Goal: Task Accomplishment & Management: Manage account settings

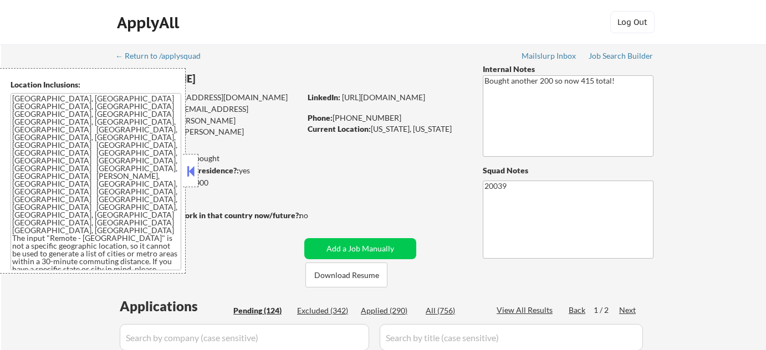
select select ""pending""
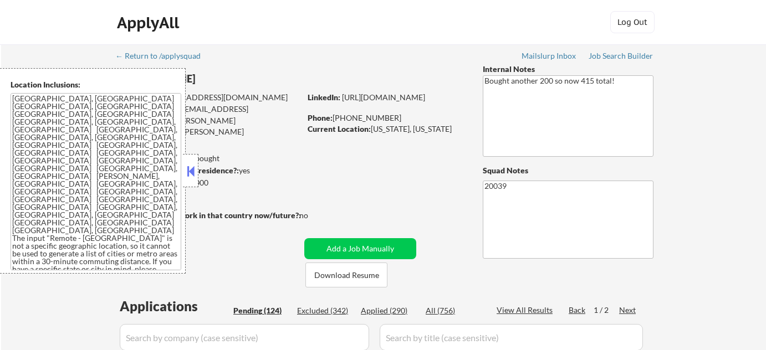
select select ""pending""
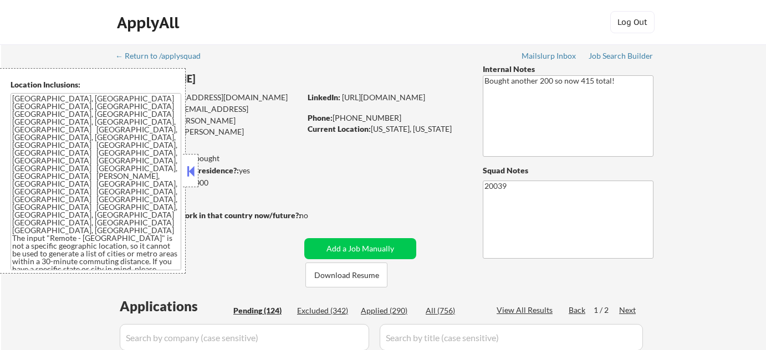
select select ""pending""
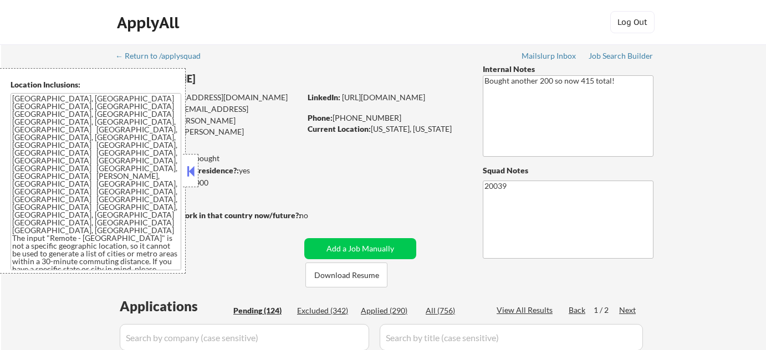
select select ""pending""
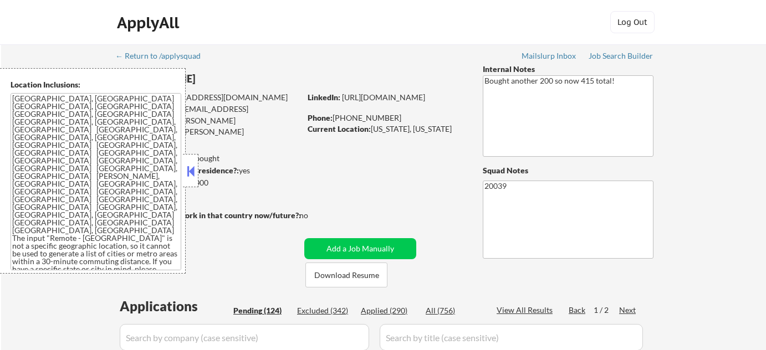
select select ""pending""
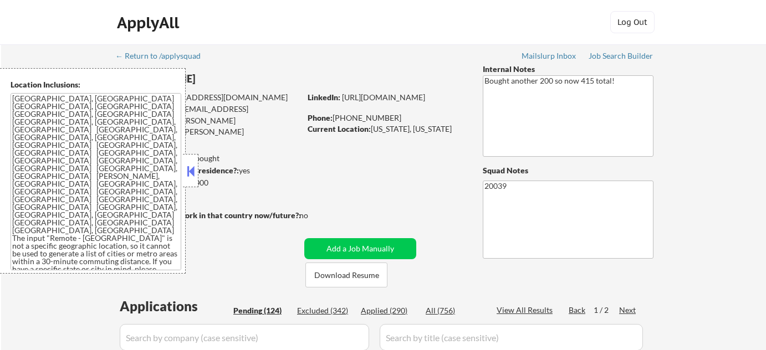
select select ""pending""
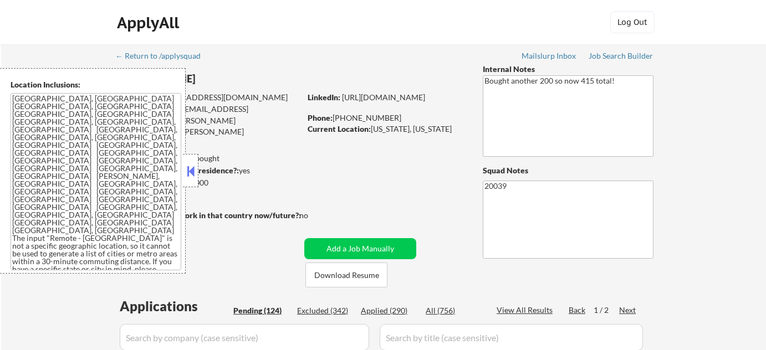
select select ""pending""
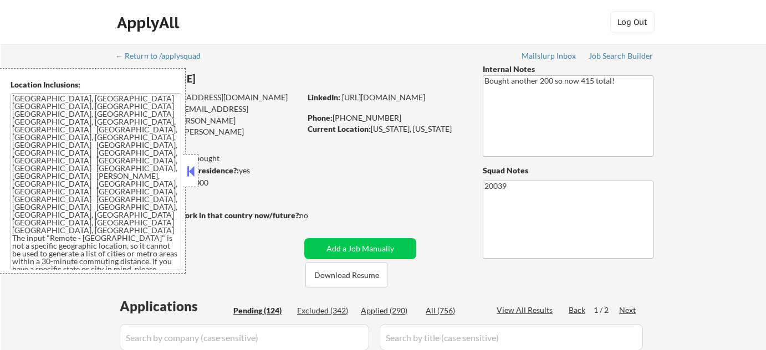
select select ""pending""
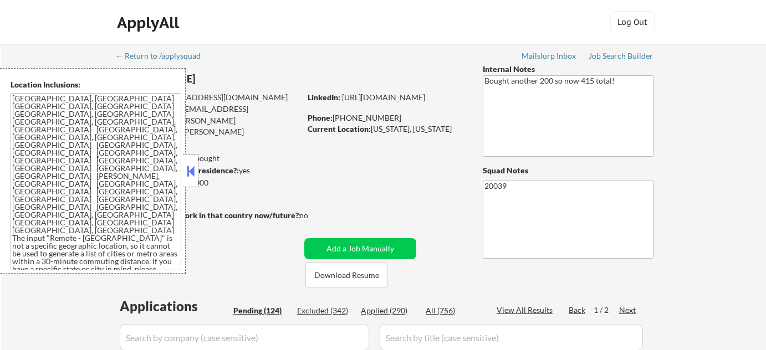
select select ""pending""
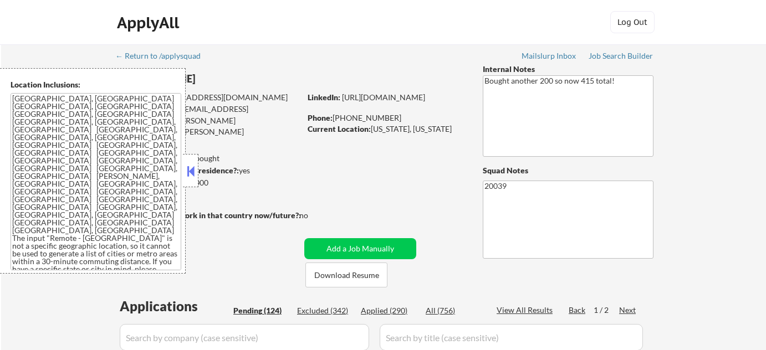
select select ""pending""
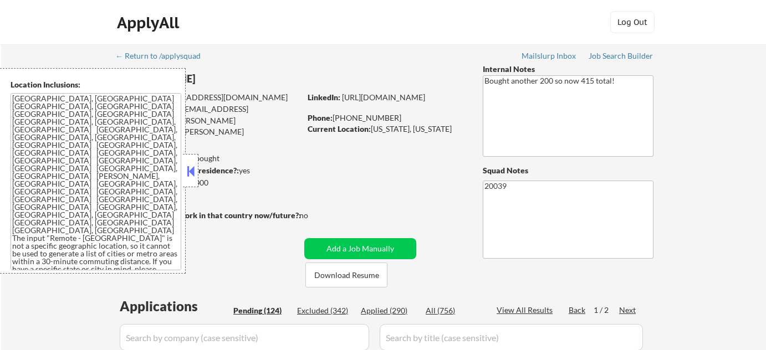
select select ""pending""
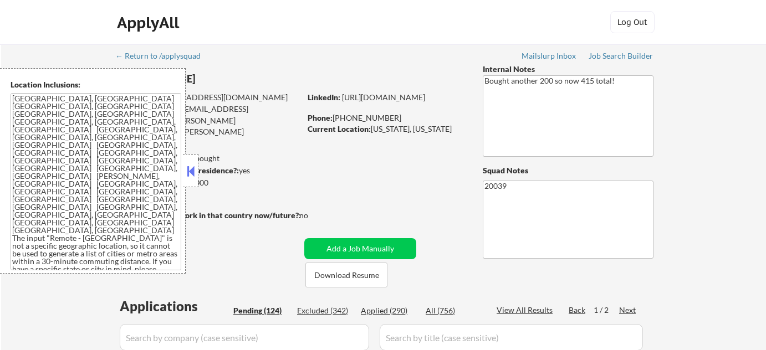
select select ""pending""
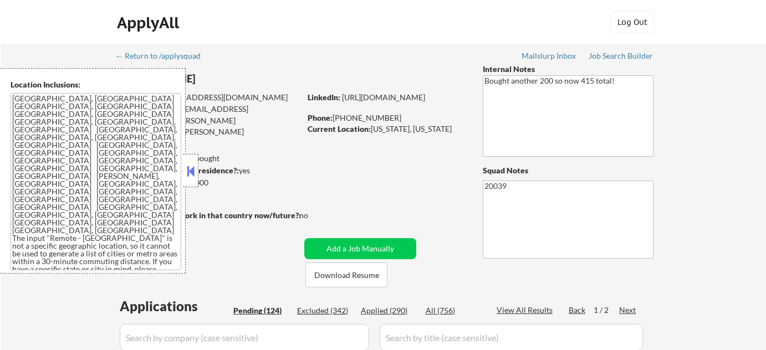
select select ""pending""
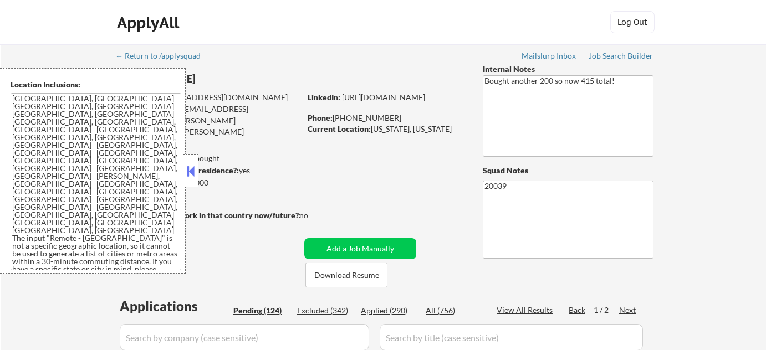
select select ""pending""
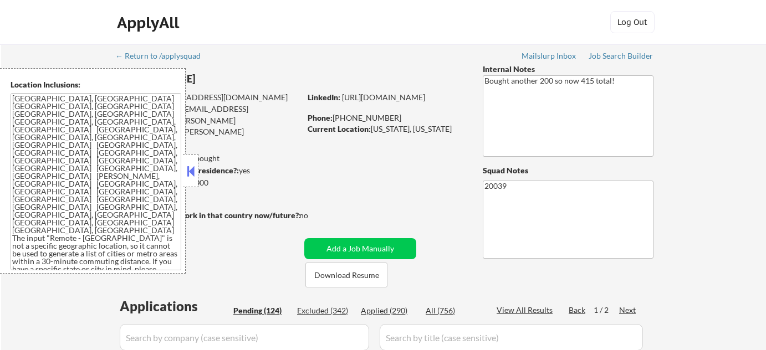
select select ""pending""
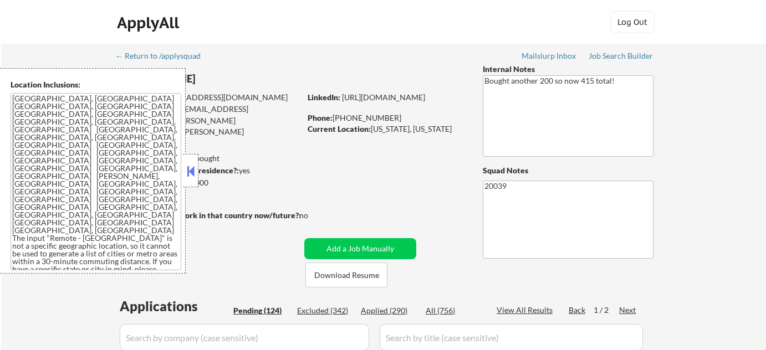
select select ""pending""
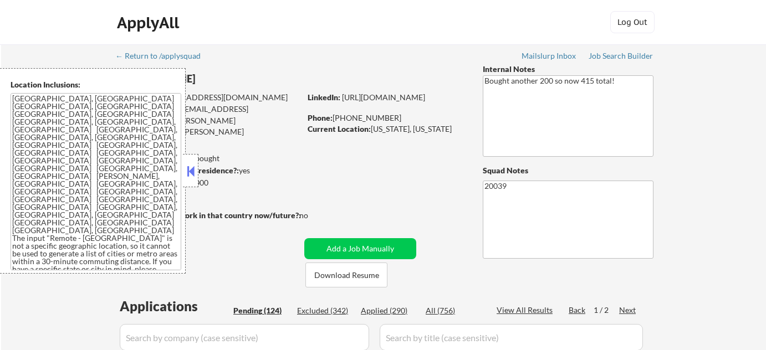
select select ""pending""
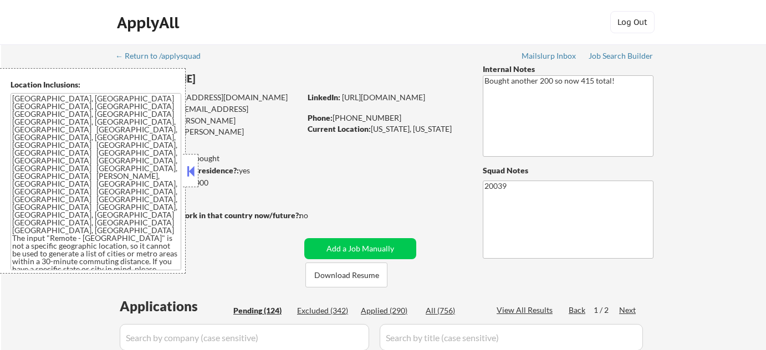
select select ""pending""
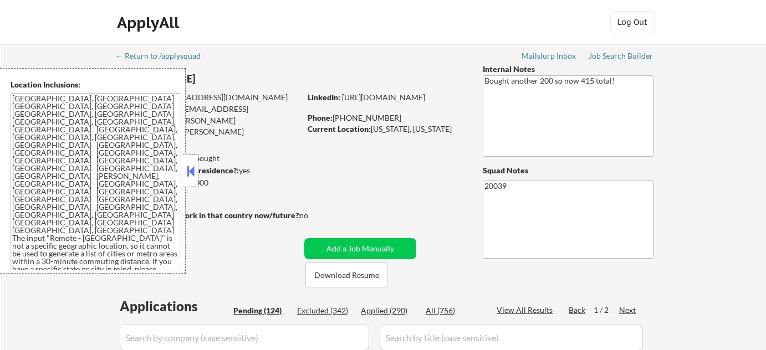
select select ""pending""
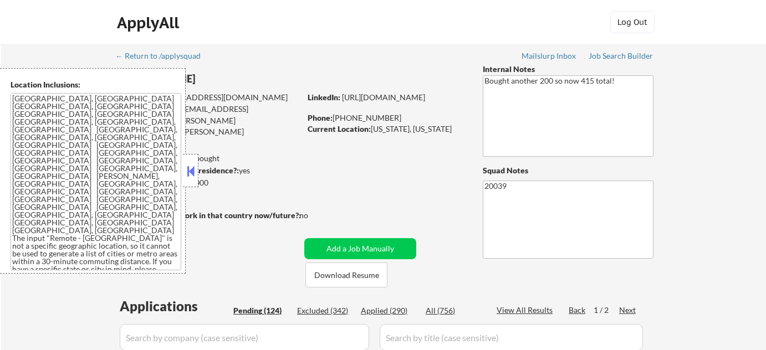
select select ""pending""
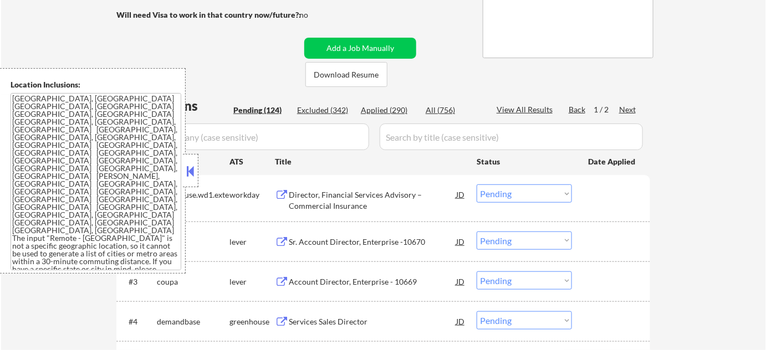
scroll to position [201, 0]
drag, startPoint x: 189, startPoint y: 175, endPoint x: 193, endPoint y: 168, distance: 8.5
click at [189, 175] on button at bounding box center [191, 171] width 12 height 17
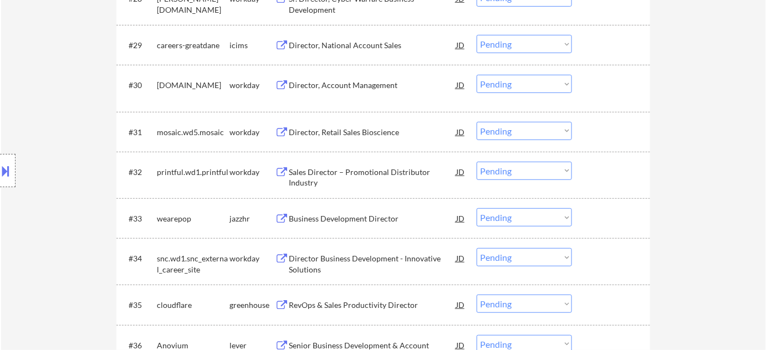
scroll to position [1562, 0]
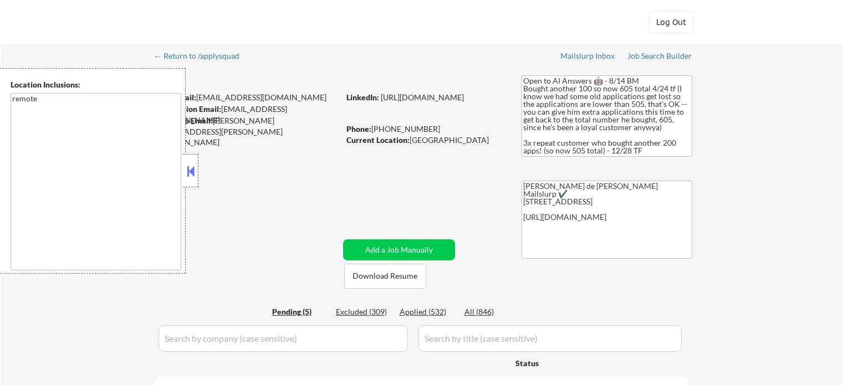
select select ""pending""
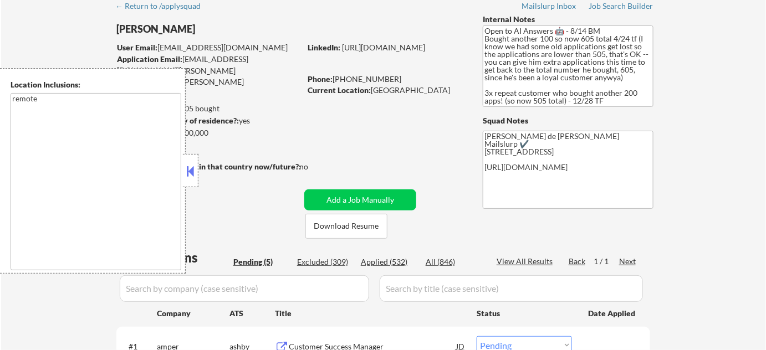
scroll to position [50, 0]
click at [193, 177] on button at bounding box center [191, 171] width 12 height 17
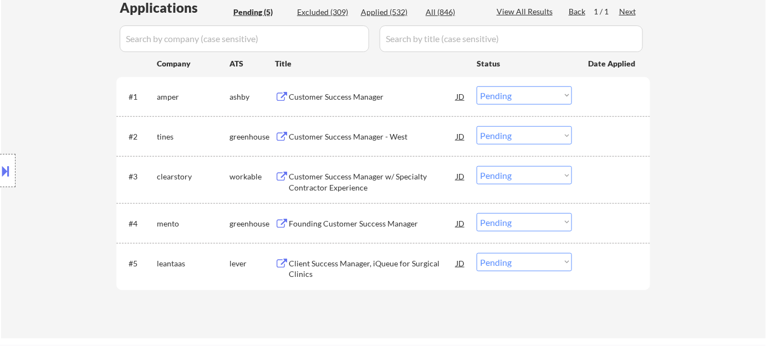
scroll to position [302, 0]
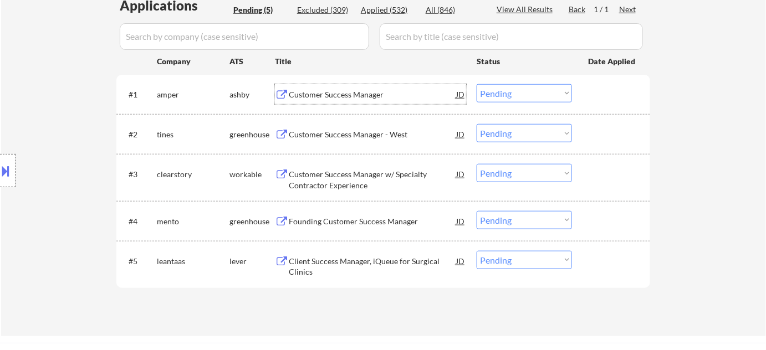
click at [321, 91] on div "Customer Success Manager" at bounding box center [372, 94] width 167 height 11
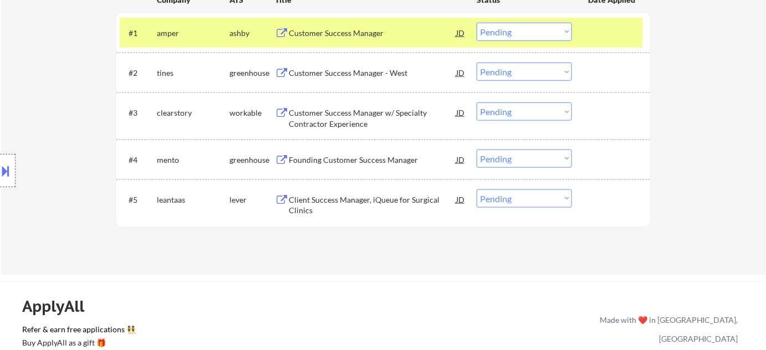
scroll to position [352, 0]
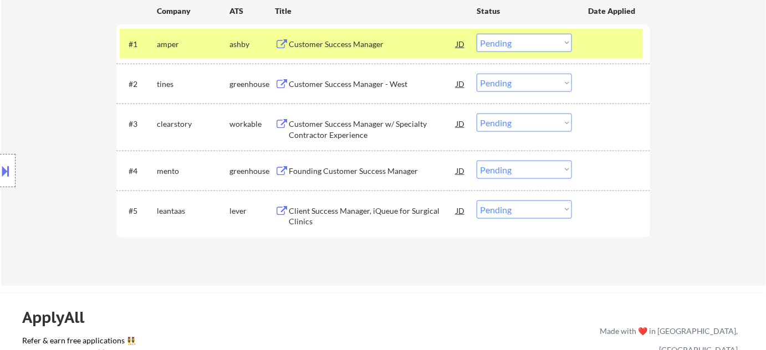
click at [540, 54] on div "#1 amper ashby Customer Success Manager JD Choose an option... Pending Applied …" at bounding box center [381, 44] width 523 height 30
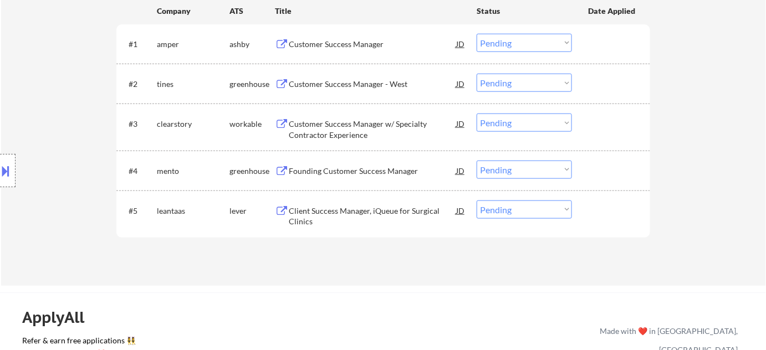
click at [539, 52] on div "#1 amper ashby Customer Success Manager JD Choose an option... Pending Applied …" at bounding box center [381, 44] width 523 height 30
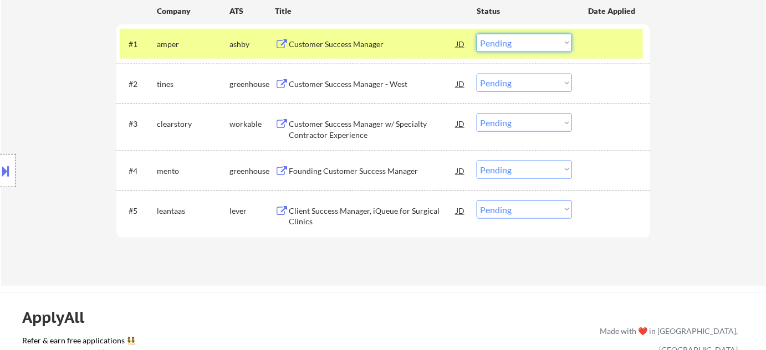
click at [520, 48] on select "Choose an option... Pending Applied Excluded (Questions) Excluded (Expired) Exc…" at bounding box center [524, 43] width 95 height 18
click at [477, 34] on select "Choose an option... Pending Applied Excluded (Questions) Excluded (Expired) Exc…" at bounding box center [524, 43] width 95 height 18
click at [389, 90] on div "Customer Success Manager - West" at bounding box center [372, 84] width 167 height 20
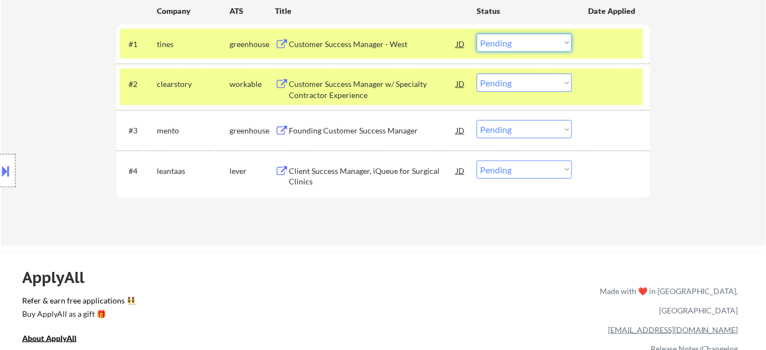
drag, startPoint x: 551, startPoint y: 42, endPoint x: 546, endPoint y: 49, distance: 8.8
click at [551, 42] on select "Choose an option... Pending Applied Excluded (Questions) Excluded (Expired) Exc…" at bounding box center [524, 43] width 95 height 18
click at [477, 34] on select "Choose an option... Pending Applied Excluded (Questions) Excluded (Expired) Exc…" at bounding box center [524, 43] width 95 height 18
click at [362, 88] on div "Customer Success Manager w/ Specialty Contractor Experience" at bounding box center [372, 90] width 167 height 22
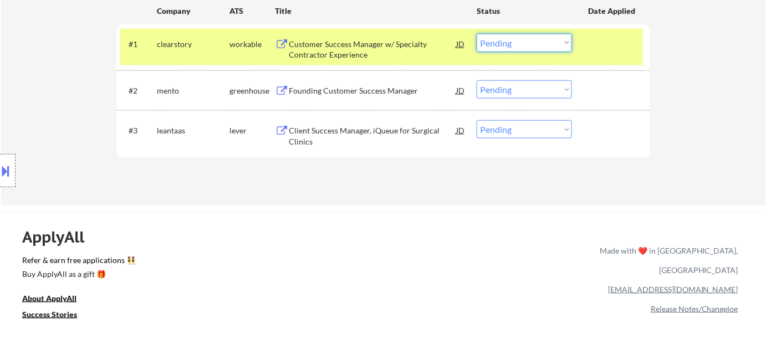
click at [523, 41] on select "Choose an option... Pending Applied Excluded (Questions) Excluded (Expired) Exc…" at bounding box center [524, 43] width 95 height 18
click at [477, 34] on select "Choose an option... Pending Applied Excluded (Questions) Excluded (Expired) Exc…" at bounding box center [524, 43] width 95 height 18
click at [382, 90] on div "Founding Customer Success Manager" at bounding box center [372, 90] width 167 height 11
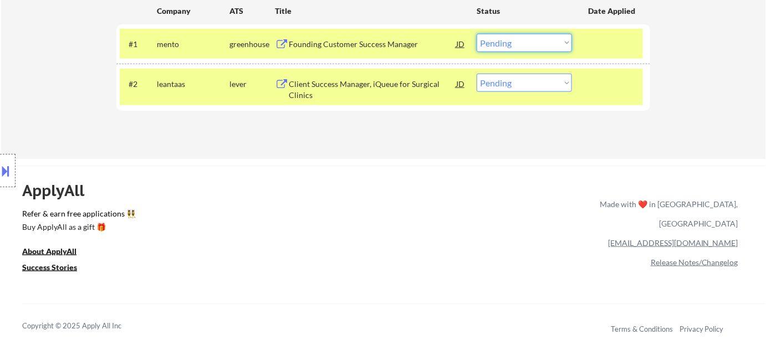
click at [491, 37] on select "Choose an option... Pending Applied Excluded (Questions) Excluded (Expired) Exc…" at bounding box center [524, 43] width 95 height 18
click at [477, 34] on select "Choose an option... Pending Applied Excluded (Questions) Excluded (Expired) Exc…" at bounding box center [524, 43] width 95 height 18
click at [514, 47] on select "Choose an option... Pending Applied Excluded (Questions) Excluded (Expired) Exc…" at bounding box center [524, 43] width 95 height 18
click at [477, 34] on select "Choose an option... Pending Applied Excluded (Questions) Excluded (Expired) Exc…" at bounding box center [524, 43] width 95 height 18
click at [343, 88] on div "Client Success Manager, iQueue for Surgical Clinics" at bounding box center [372, 90] width 167 height 22
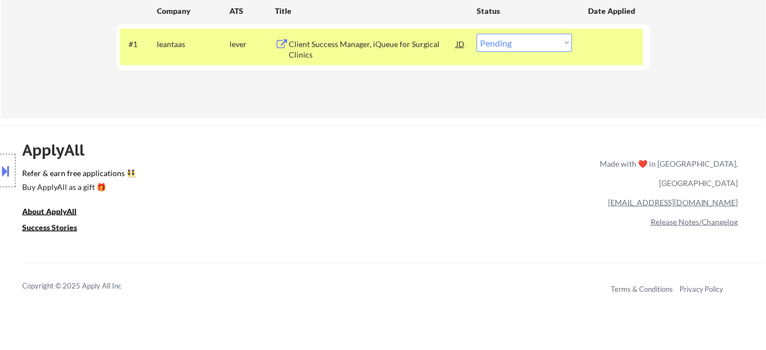
click at [544, 39] on select "Choose an option... Pending Applied Excluded (Questions) Excluded (Expired) Exc…" at bounding box center [524, 43] width 95 height 18
select select ""excluded__bad_match_""
click at [477, 34] on select "Choose an option... Pending Applied Excluded (Questions) Excluded (Expired) Exc…" at bounding box center [524, 43] width 95 height 18
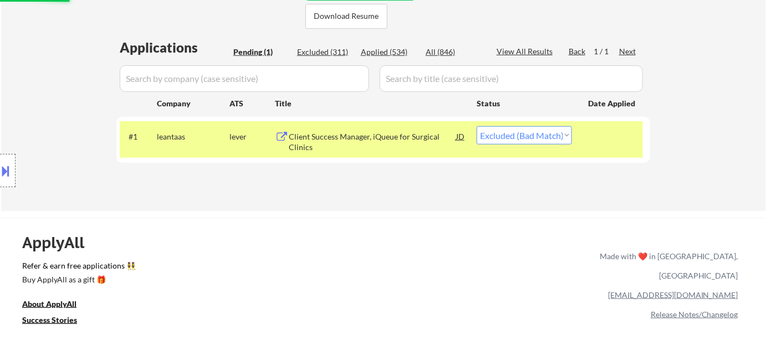
scroll to position [252, 0]
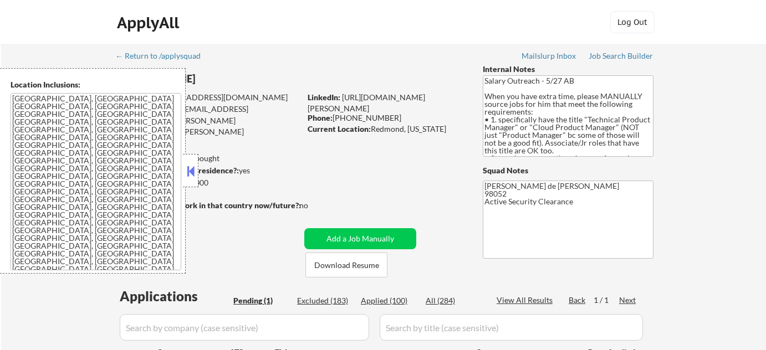
select select ""pending""
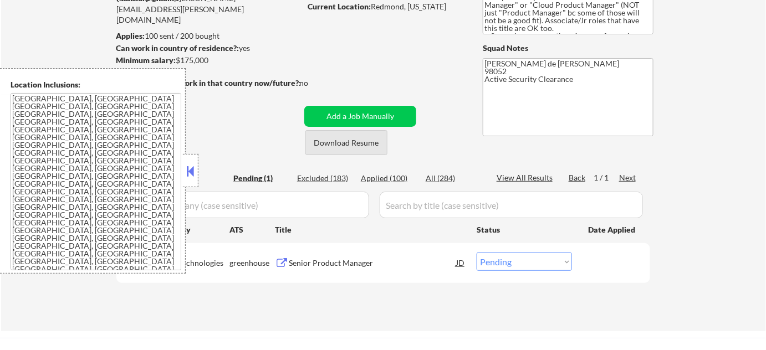
scroll to position [151, 0]
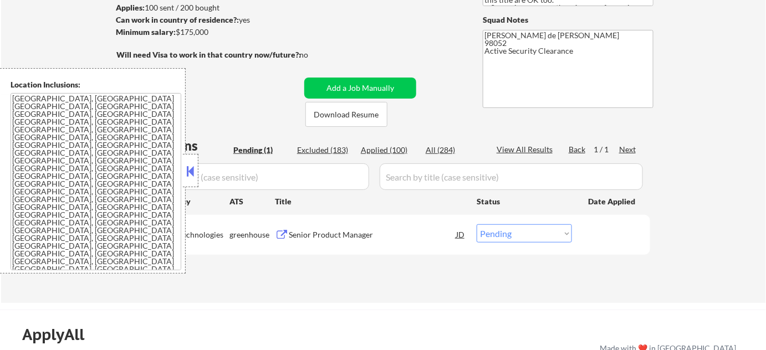
click at [188, 173] on button at bounding box center [191, 171] width 12 height 17
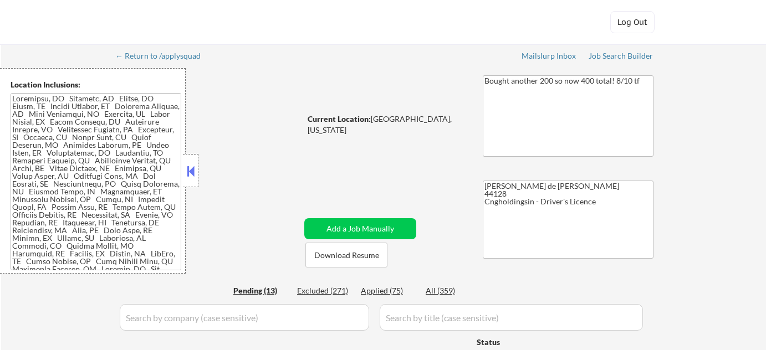
select select ""pending""
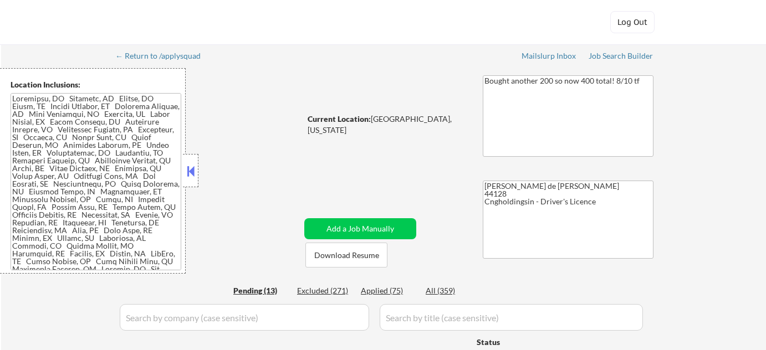
select select ""pending""
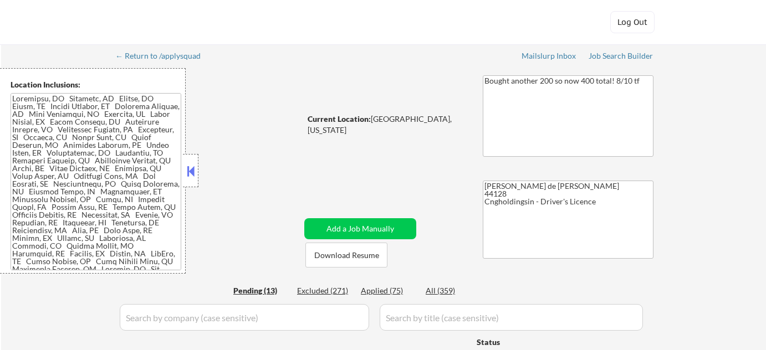
select select ""pending""
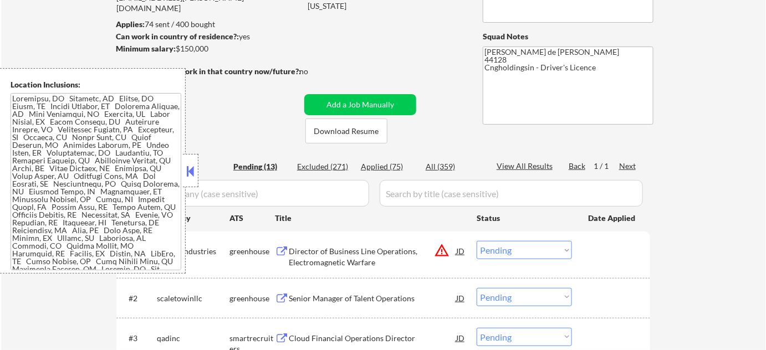
scroll to position [151, 0]
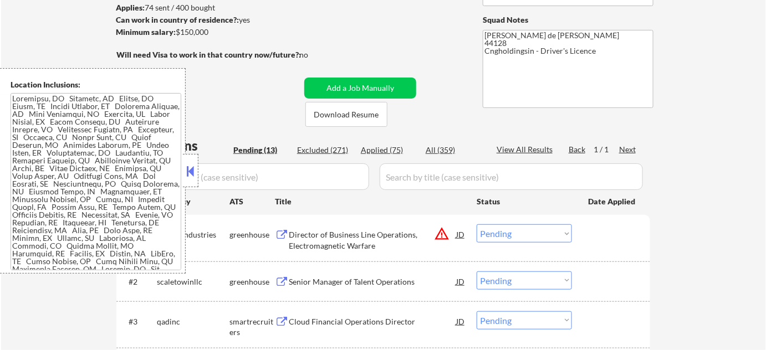
click at [192, 177] on button at bounding box center [191, 171] width 12 height 17
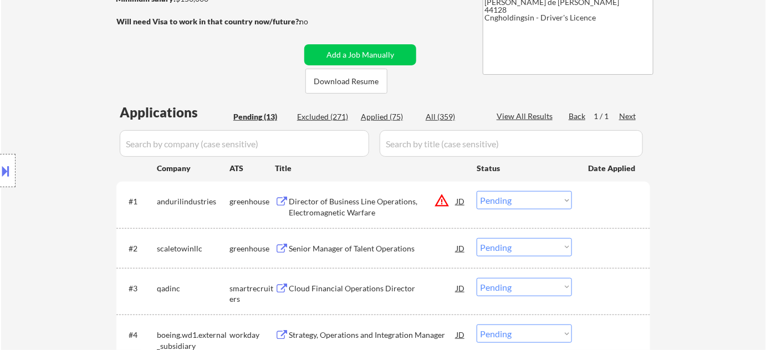
scroll to position [201, 0]
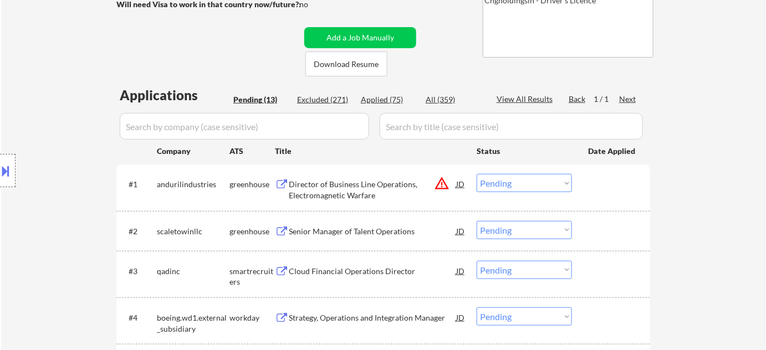
click at [397, 230] on div "Senior Manager of Talent Operations" at bounding box center [372, 231] width 167 height 11
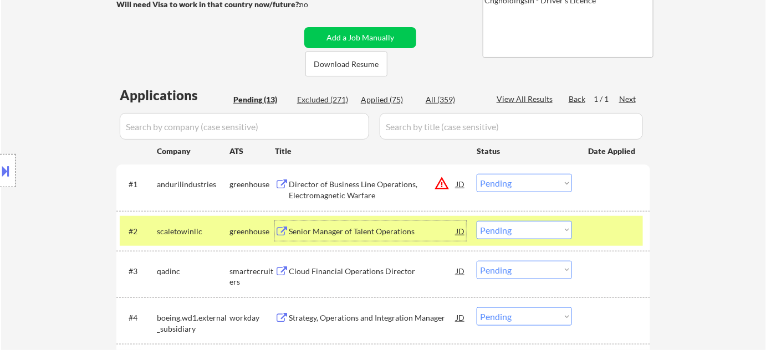
click at [510, 227] on select "Choose an option... Pending Applied Excluded (Questions) Excluded (Expired) Exc…" at bounding box center [524, 230] width 95 height 18
click at [477, 221] on select "Choose an option... Pending Applied Excluded (Questions) Excluded (Expired) Exc…" at bounding box center [524, 230] width 95 height 18
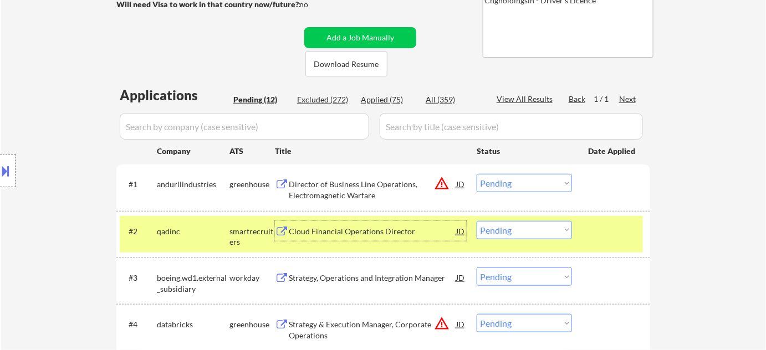
click at [372, 234] on div "Cloud Financial Operations Director" at bounding box center [372, 231] width 167 height 11
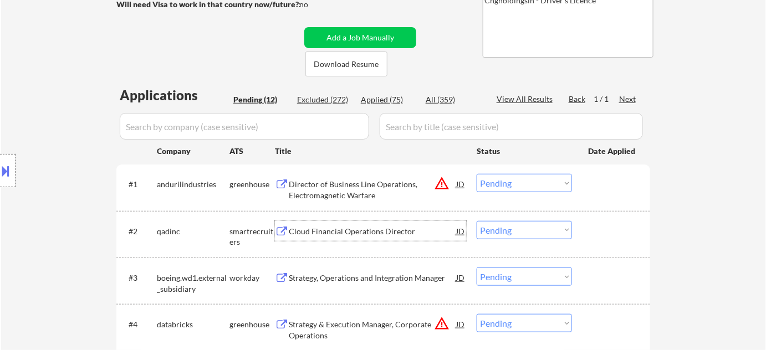
click at [510, 228] on select "Choose an option... Pending Applied Excluded (Questions) Excluded (Expired) Exc…" at bounding box center [524, 230] width 95 height 18
click at [477, 221] on select "Choose an option... Pending Applied Excluded (Questions) Excluded (Expired) Exc…" at bounding box center [524, 230] width 95 height 18
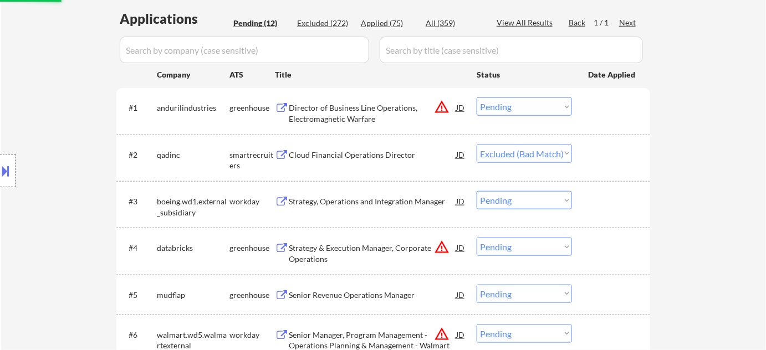
scroll to position [302, 0]
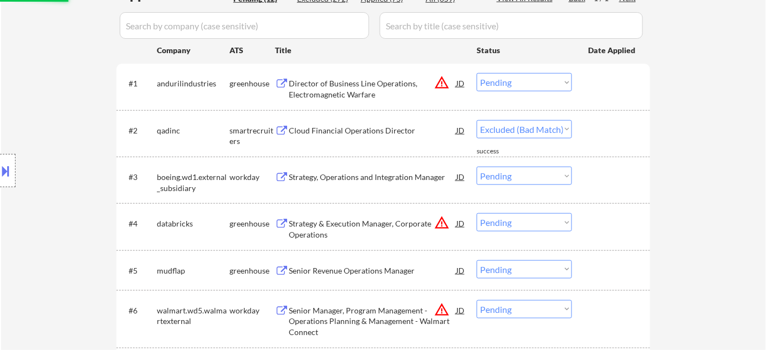
select select ""pending""
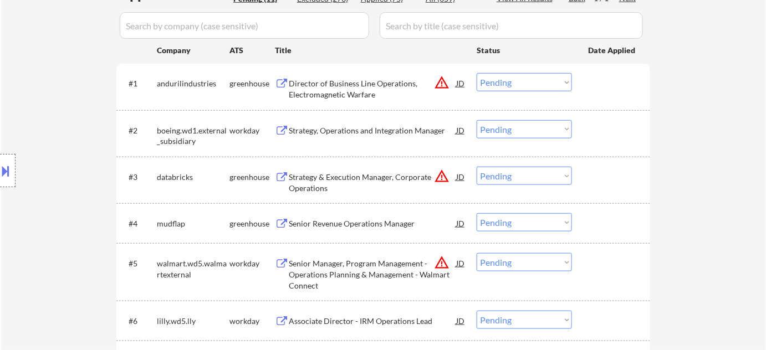
click at [372, 221] on div "Senior Revenue Operations Manager" at bounding box center [372, 223] width 167 height 11
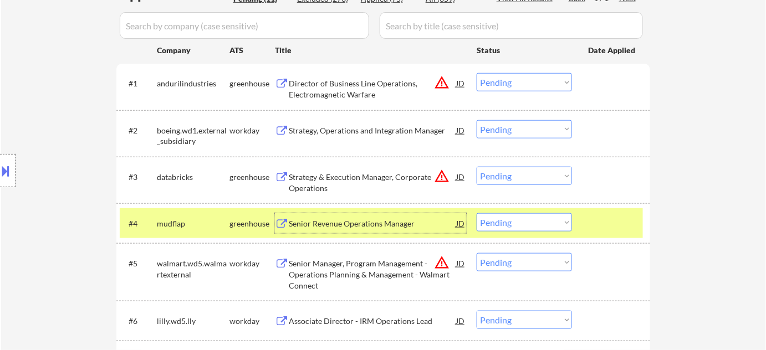
click at [514, 228] on select "Choose an option... Pending Applied Excluded (Questions) Excluded (Expired) Exc…" at bounding box center [524, 222] width 95 height 18
click at [477, 213] on select "Choose an option... Pending Applied Excluded (Questions) Excluded (Expired) Exc…" at bounding box center [524, 222] width 95 height 18
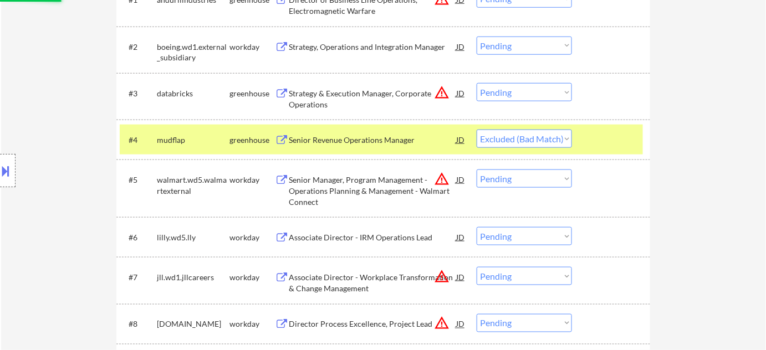
scroll to position [403, 0]
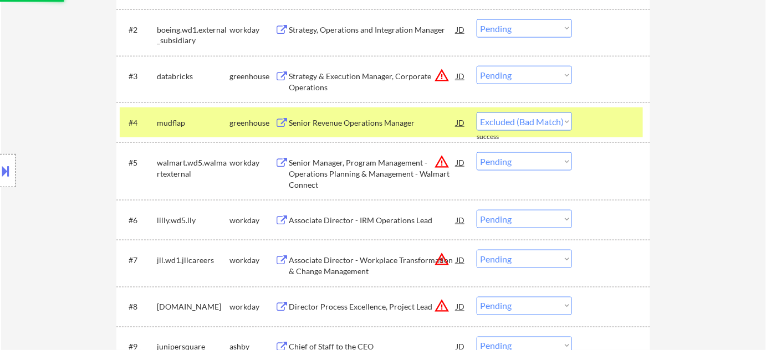
select select ""pending""
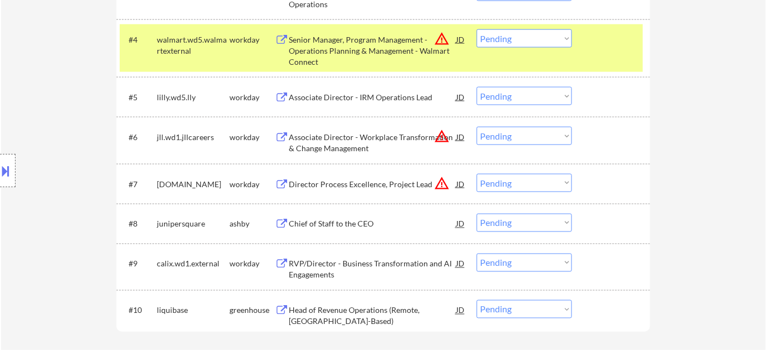
scroll to position [504, 0]
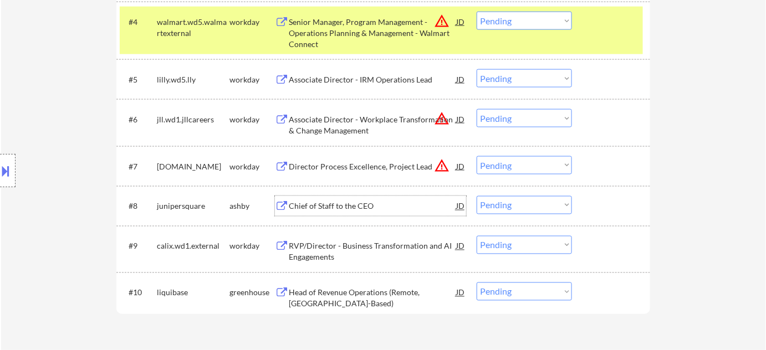
click at [319, 199] on div "Chief of Staff to the CEO" at bounding box center [372, 206] width 167 height 20
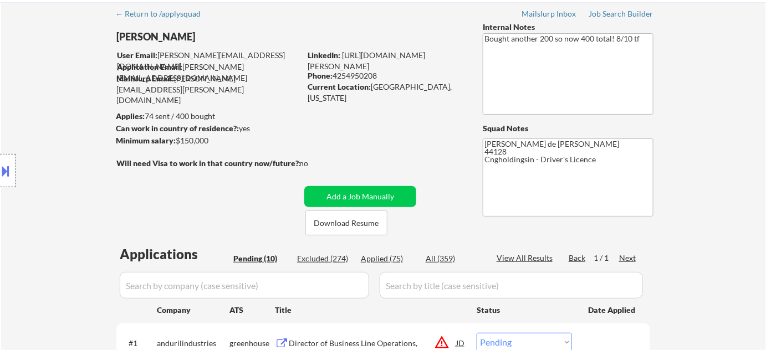
scroll to position [0, 0]
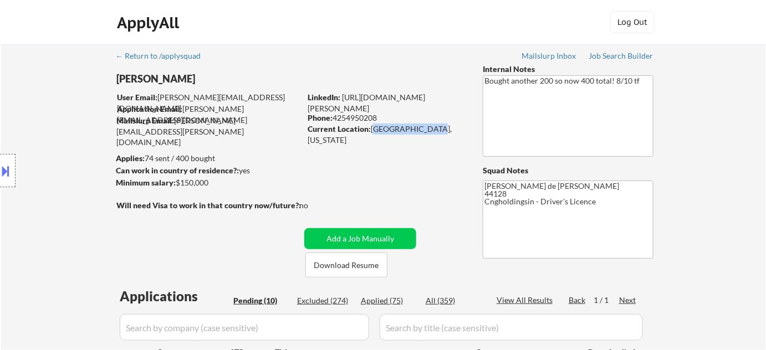
drag, startPoint x: 372, startPoint y: 129, endPoint x: 422, endPoint y: 129, distance: 50.4
click at [422, 129] on div "Current Location: Cleveland, Ohio" at bounding box center [386, 135] width 157 height 22
copy div "Cleveland, Ohio"
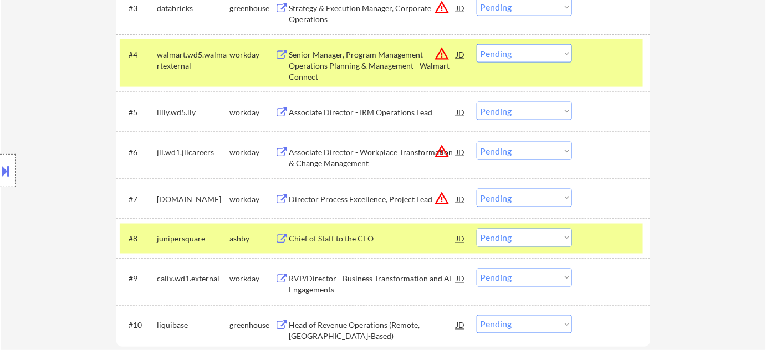
scroll to position [504, 0]
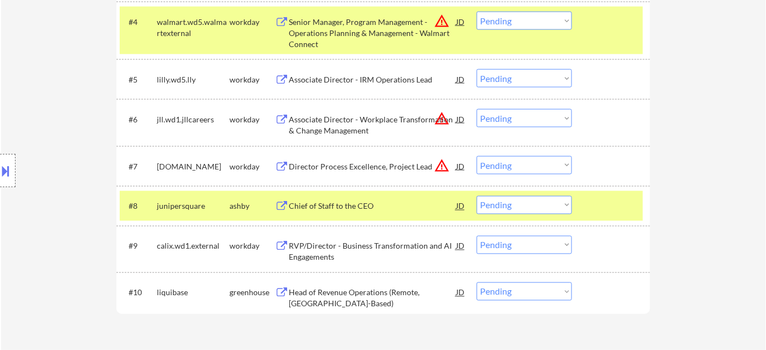
click at [503, 214] on select "Choose an option... Pending Applied Excluded (Questions) Excluded (Expired) Exc…" at bounding box center [524, 205] width 95 height 18
click at [477, 196] on select "Choose an option... Pending Applied Excluded (Questions) Excluded (Expired) Exc…" at bounding box center [524, 205] width 95 height 18
select select ""pending""
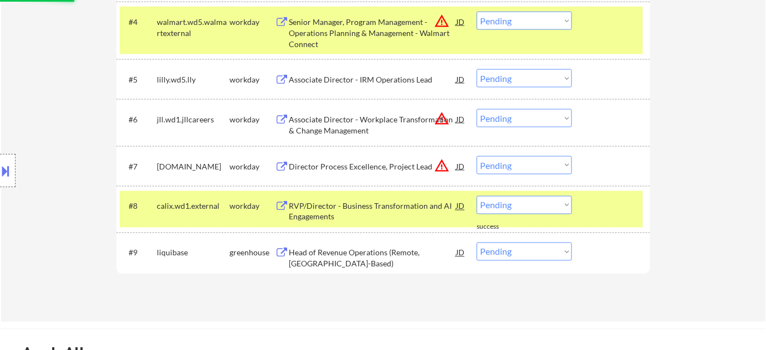
click at [344, 258] on div "Head of Revenue Operations (Remote, US-Based)" at bounding box center [372, 259] width 167 height 22
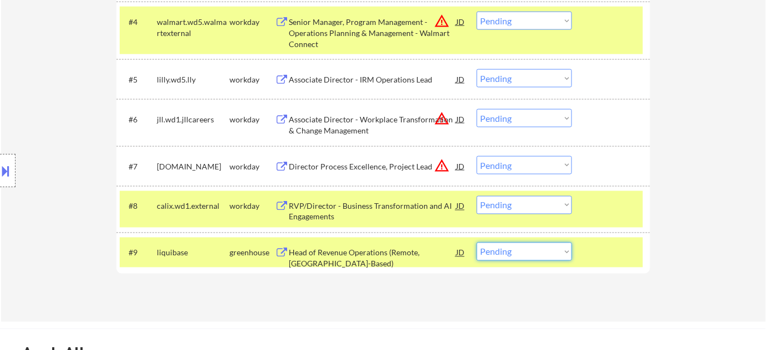
click at [508, 248] on select "Choose an option... Pending Applied Excluded (Questions) Excluded (Expired) Exc…" at bounding box center [524, 252] width 95 height 18
select select ""excluded__expired_""
click at [477, 243] on select "Choose an option... Pending Applied Excluded (Questions) Excluded (Expired) Exc…" at bounding box center [524, 252] width 95 height 18
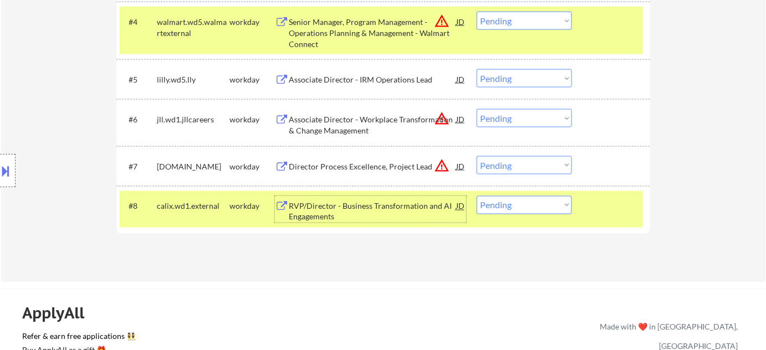
click at [326, 208] on div "RVP/Director - Business Transformation and AI Engagements" at bounding box center [372, 212] width 167 height 22
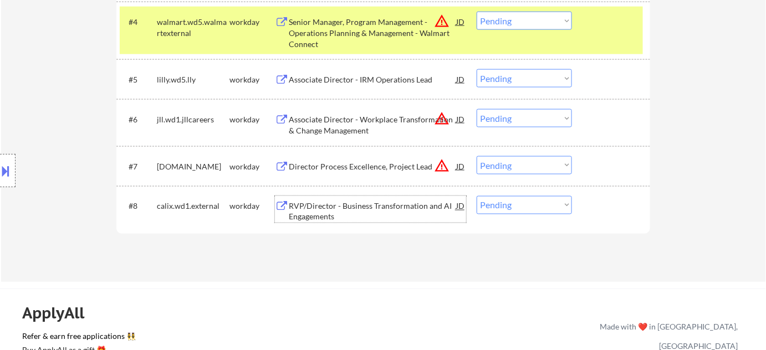
click at [535, 207] on select "Choose an option... Pending Applied Excluded (Questions) Excluded (Expired) Exc…" at bounding box center [524, 205] width 95 height 18
select select ""excluded__bad_match_""
click at [477, 196] on select "Choose an option... Pending Applied Excluded (Questions) Excluded (Expired) Exc…" at bounding box center [524, 205] width 95 height 18
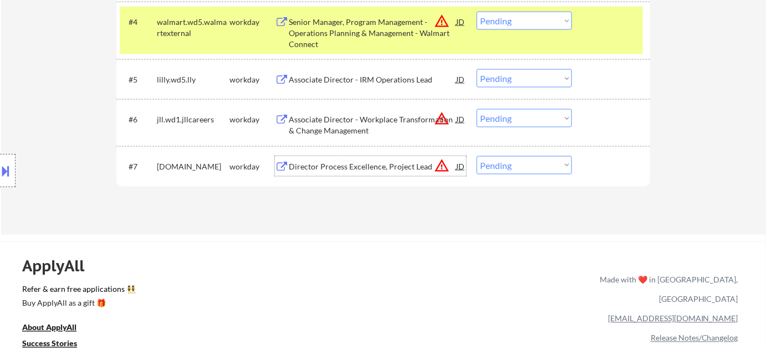
click at [387, 168] on div "Director Process Excellence, Project Lead" at bounding box center [372, 166] width 167 height 11
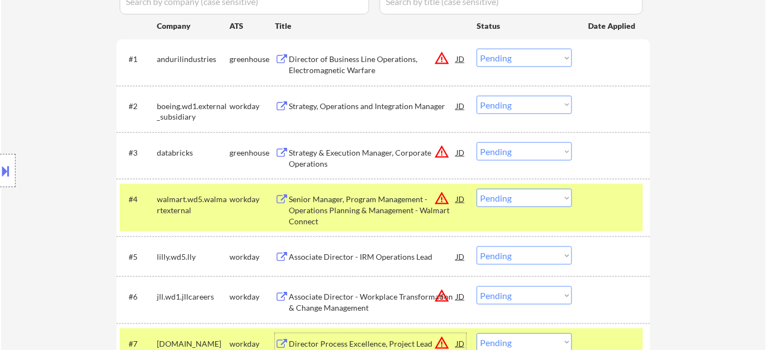
scroll to position [302, 0]
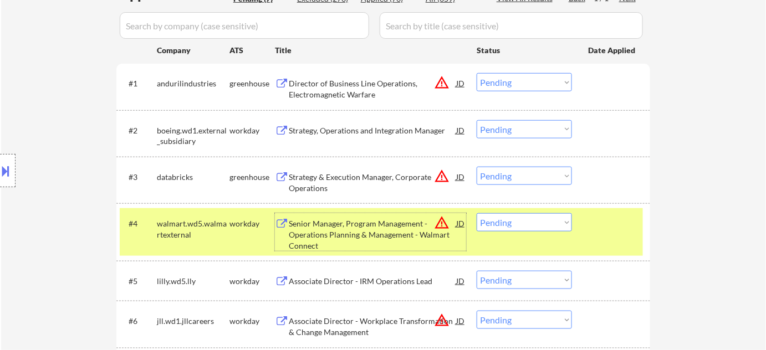
click at [372, 233] on div "Senior Manager, Program Management - Operations Planning & Management - Walmart…" at bounding box center [372, 234] width 167 height 33
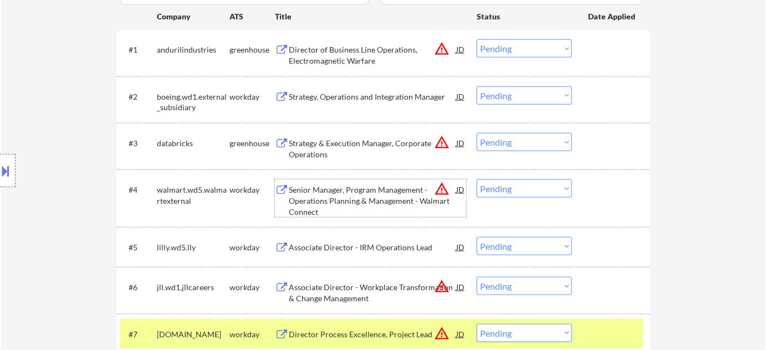
scroll to position [352, 0]
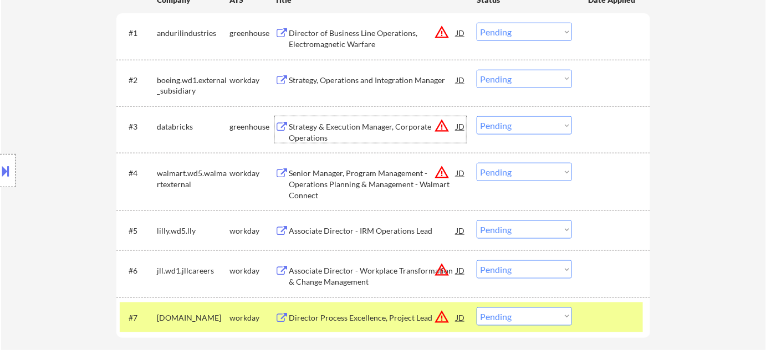
click at [349, 129] on div "Strategy & Execution Manager, Corporate Operations" at bounding box center [372, 132] width 167 height 22
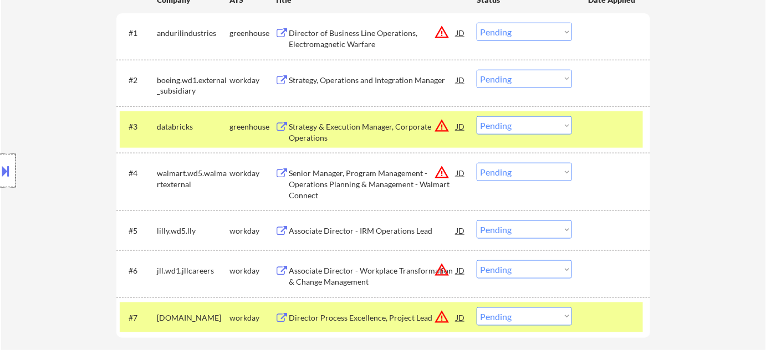
click at [4, 183] on div at bounding box center [8, 170] width 16 height 33
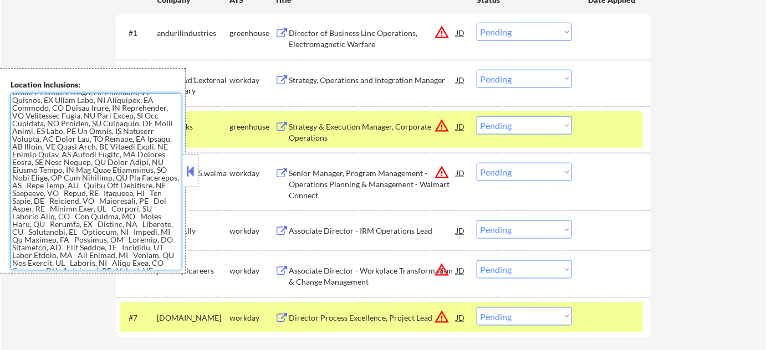
scroll to position [842, 0]
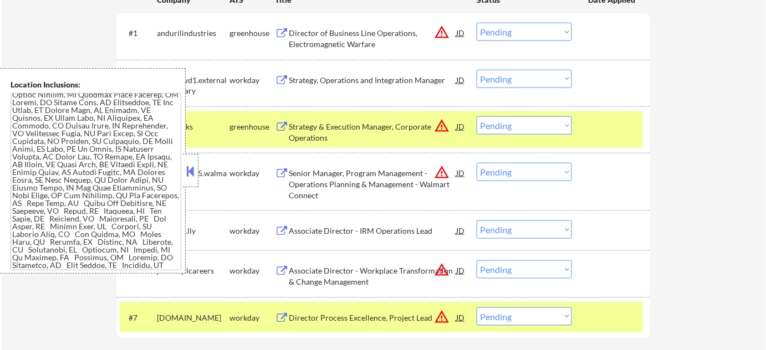
click at [190, 174] on button at bounding box center [191, 171] width 12 height 17
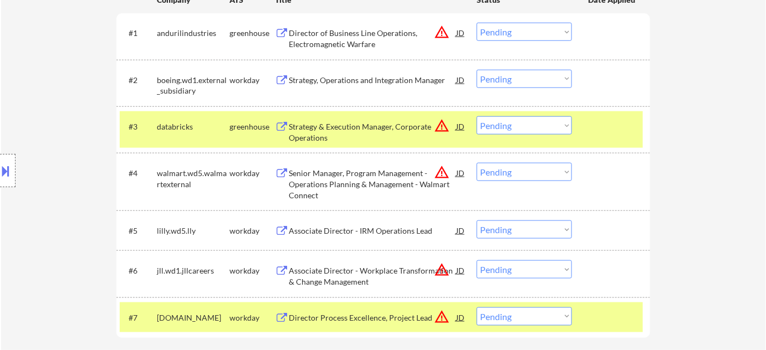
click at [9, 183] on div at bounding box center [8, 170] width 16 height 33
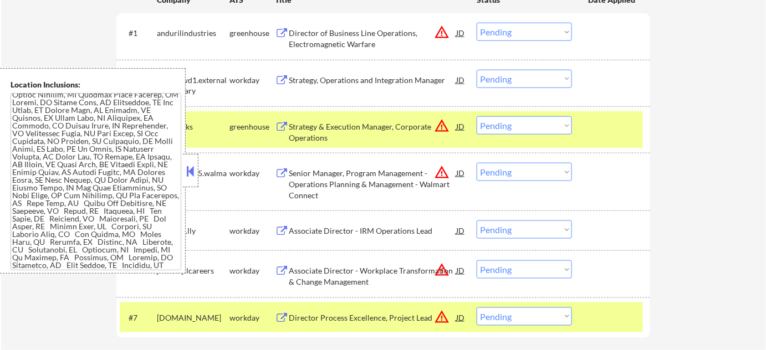
click at [189, 177] on button at bounding box center [191, 171] width 12 height 17
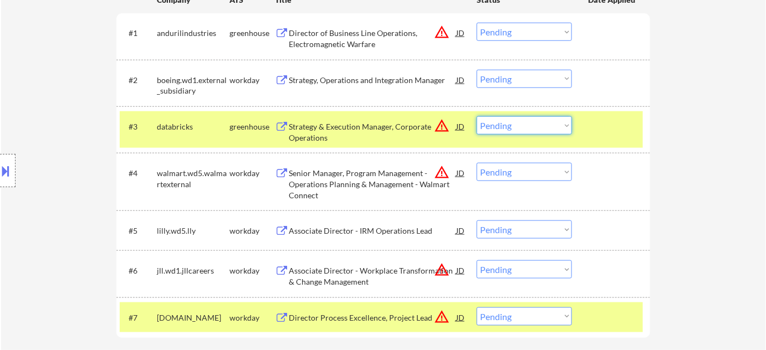
click at [495, 122] on select "Choose an option... Pending Applied Excluded (Questions) Excluded (Expired) Exc…" at bounding box center [524, 125] width 95 height 18
click at [477, 116] on select "Choose an option... Pending Applied Excluded (Questions) Excluded (Expired) Exc…" at bounding box center [524, 125] width 95 height 18
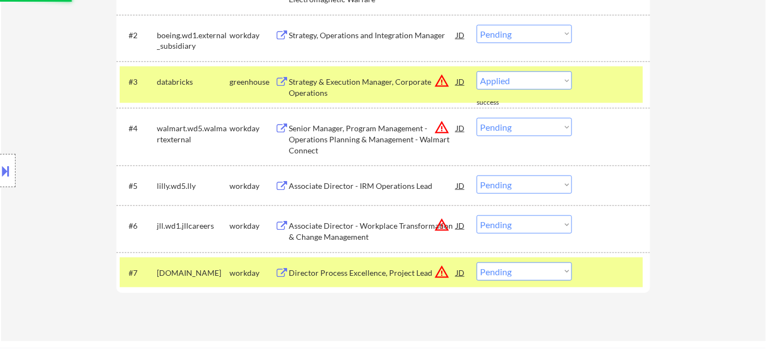
scroll to position [352, 0]
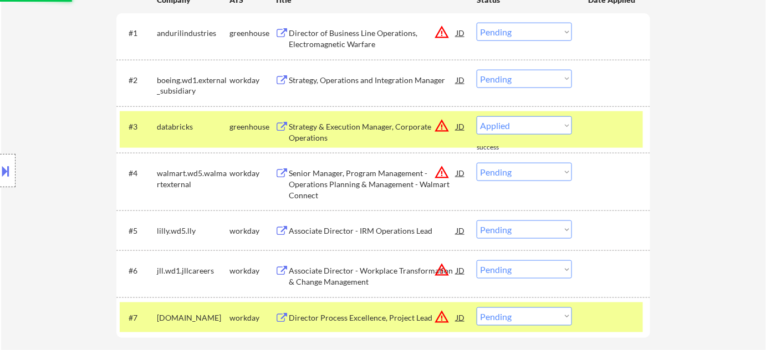
select select ""pending""
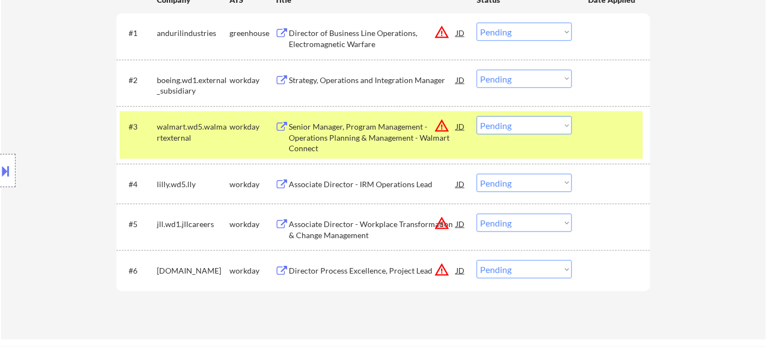
click at [344, 226] on div "Associate Director - Workplace Transformation & Change Management" at bounding box center [372, 230] width 167 height 22
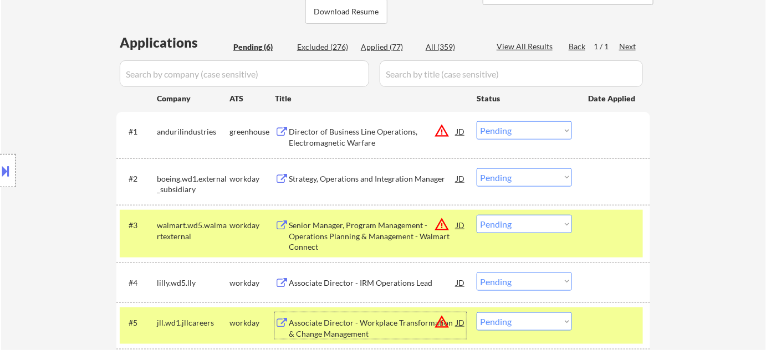
scroll to position [252, 0]
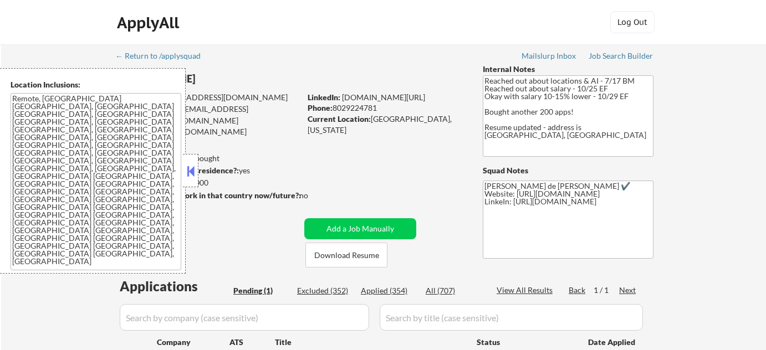
select select ""pending""
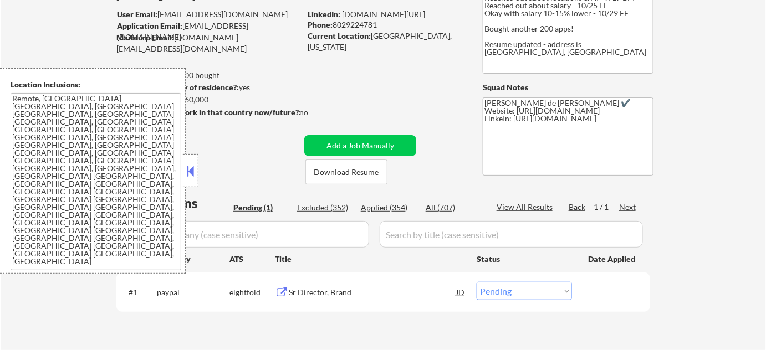
scroll to position [100, 0]
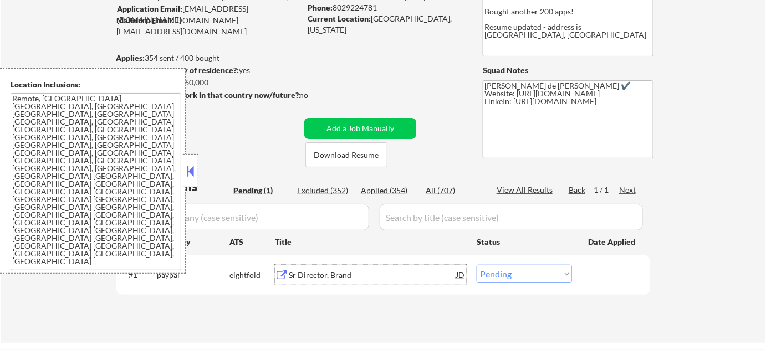
click at [323, 278] on div "Sr Director, Brand" at bounding box center [372, 275] width 167 height 11
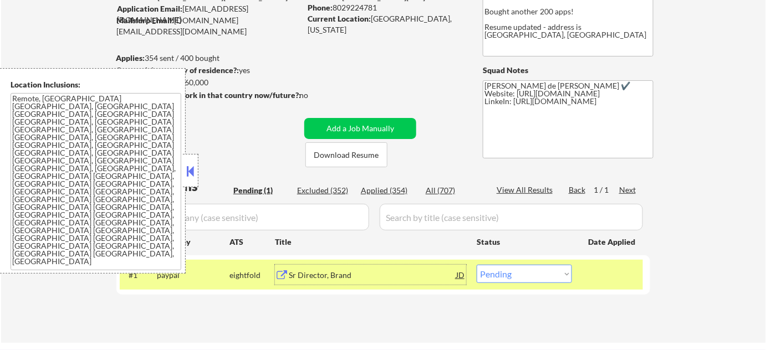
click at [318, 281] on div "Sr Director, Brand" at bounding box center [372, 275] width 167 height 20
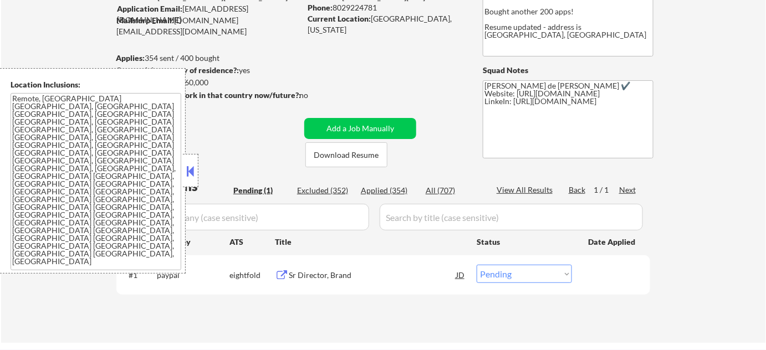
click at [191, 161] on div at bounding box center [191, 170] width 16 height 33
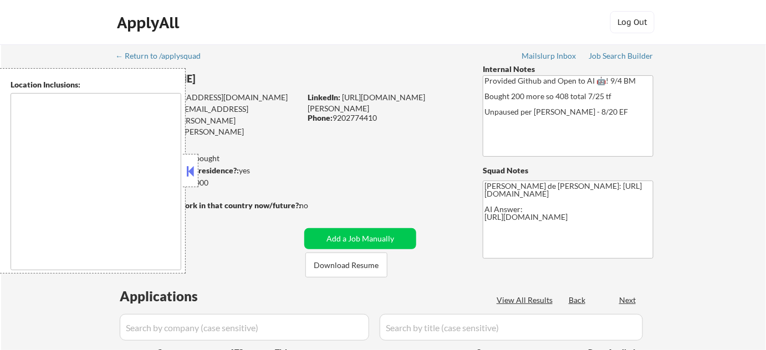
type textarea "[GEOGRAPHIC_DATA], [GEOGRAPHIC_DATA] [GEOGRAPHIC_DATA], [GEOGRAPHIC_DATA], [GEO…"
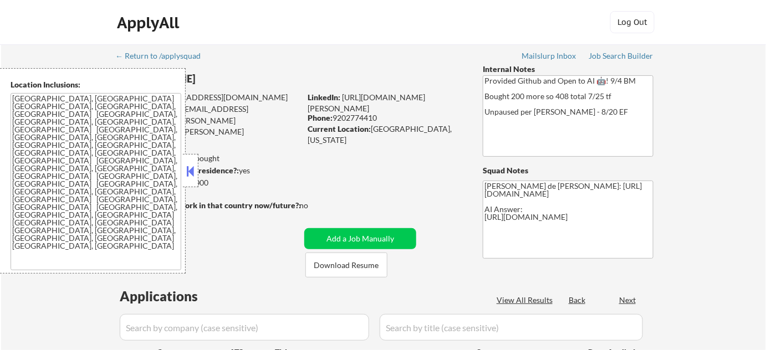
select select ""pending""
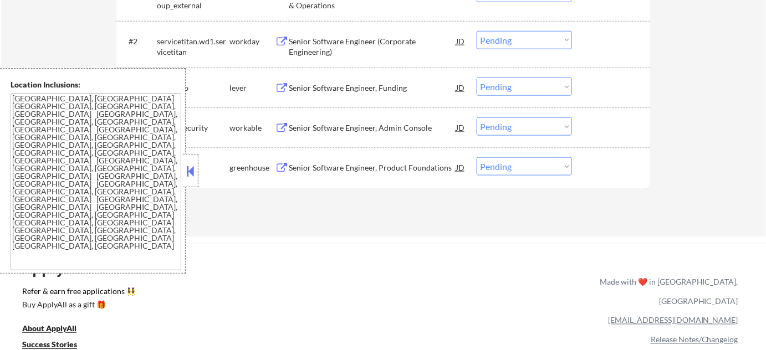
scroll to position [604, 0]
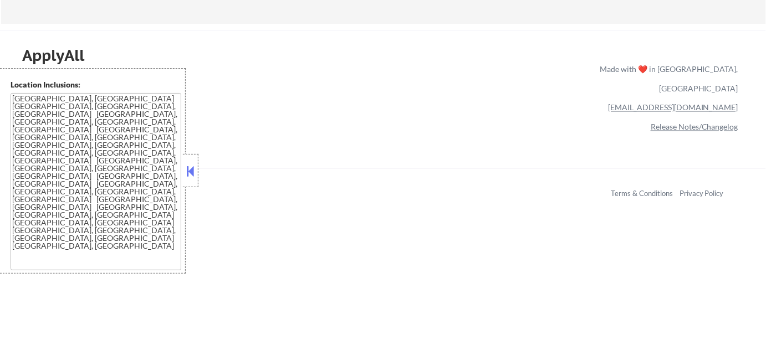
click at [199, 179] on div "Copyright © 2025 Apply All Inc Terms & Conditions Privacy Policy" at bounding box center [394, 190] width 744 height 45
click at [190, 177] on button at bounding box center [191, 171] width 12 height 17
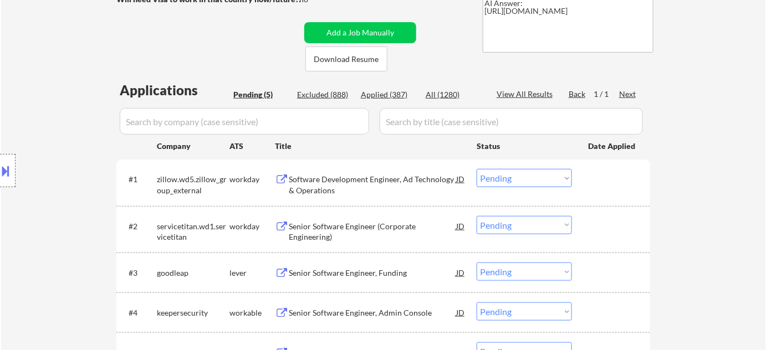
scroll to position [201, 0]
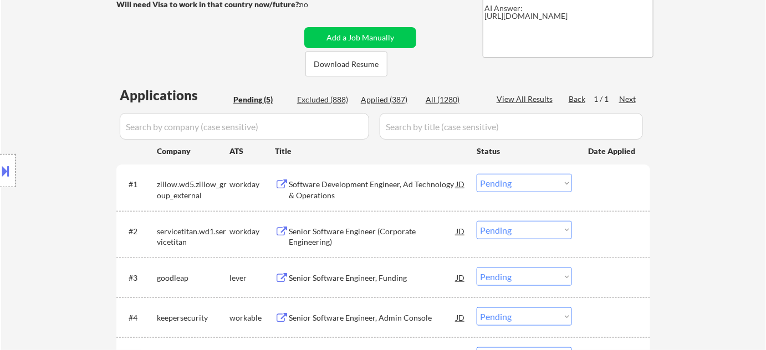
click at [400, 95] on div "Applied (387)" at bounding box center [388, 99] width 55 height 11
click at [311, 123] on input "input" at bounding box center [244, 126] width 249 height 27
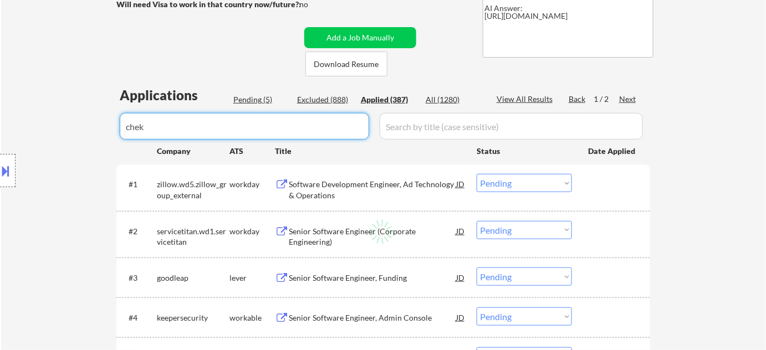
type input "chekr"
select select ""applied""
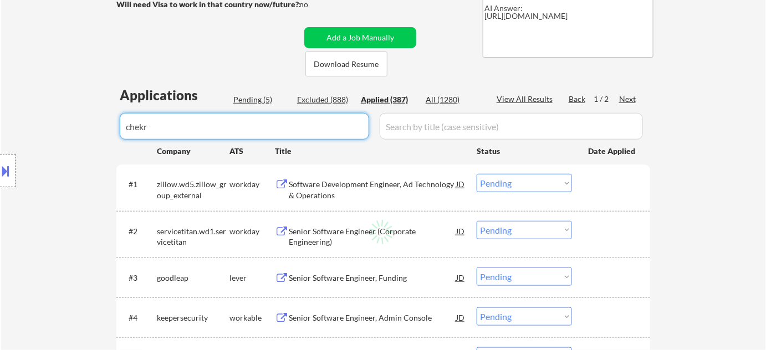
select select ""applied""
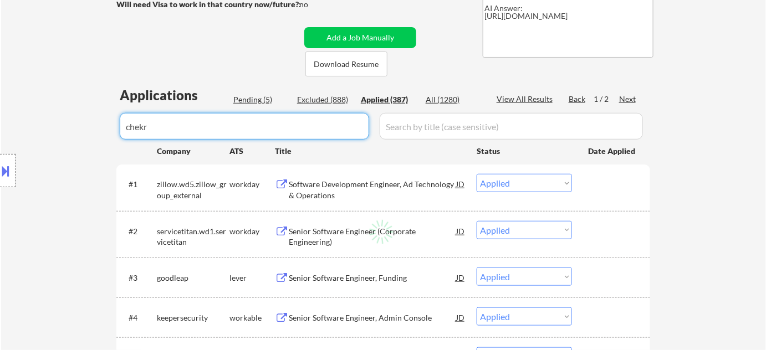
select select ""applied""
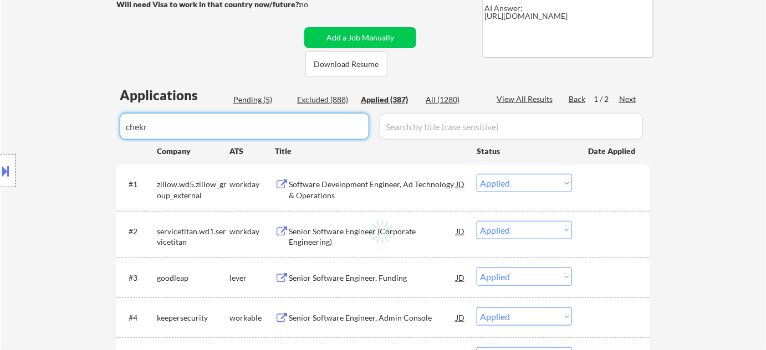
select select ""applied""
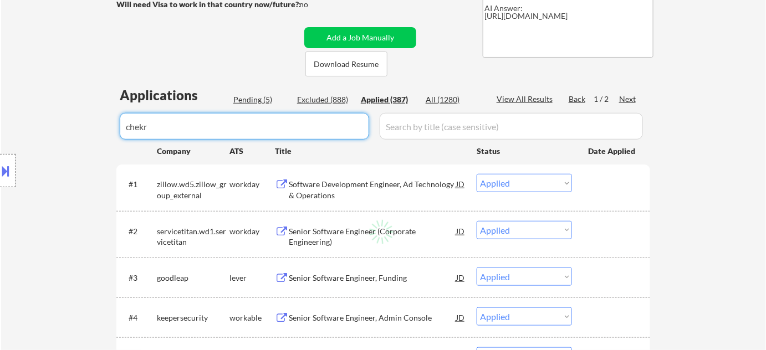
select select ""applied""
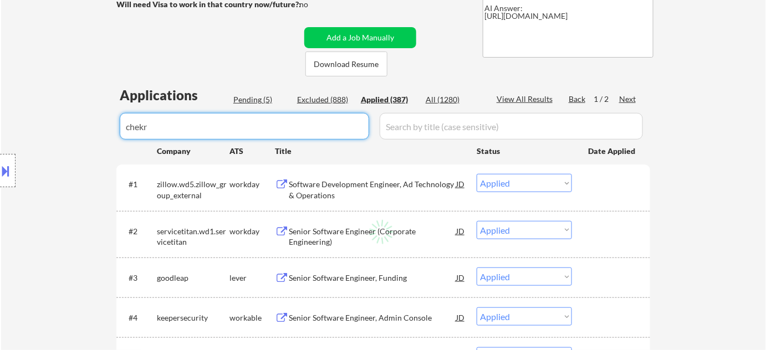
select select ""applied""
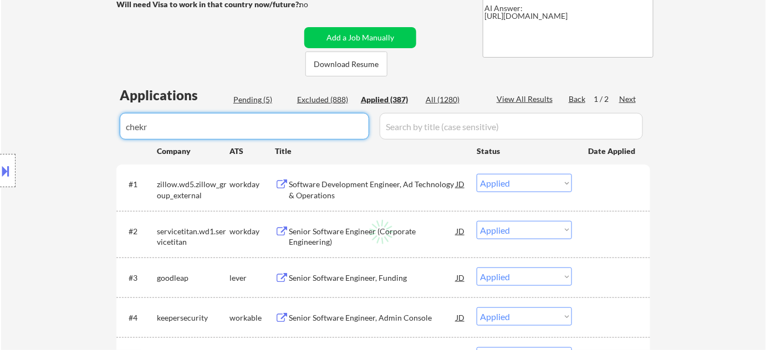
select select ""applied""
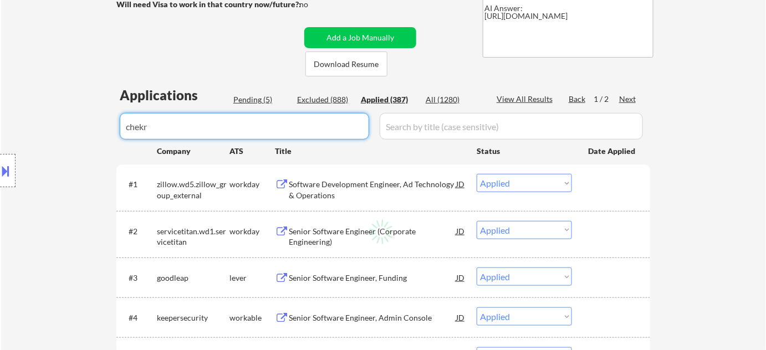
select select ""applied""
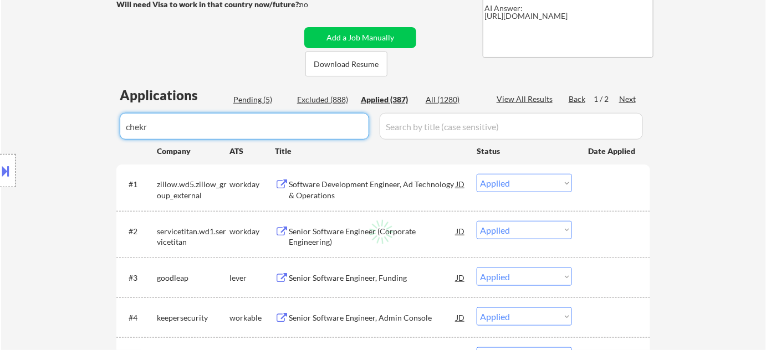
select select ""applied""
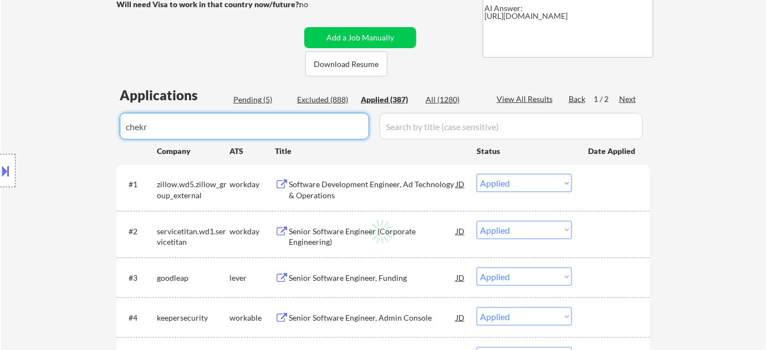
select select ""applied""
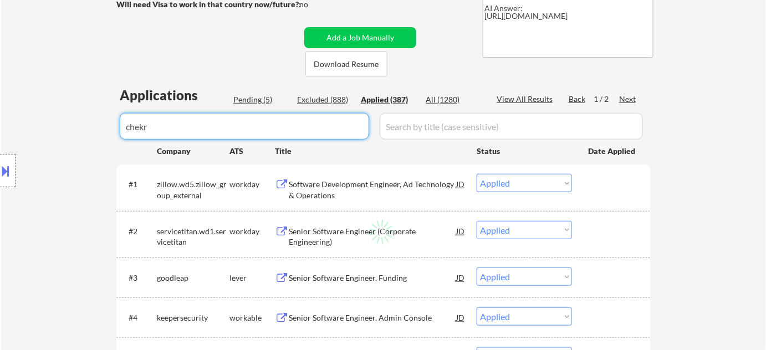
select select ""applied""
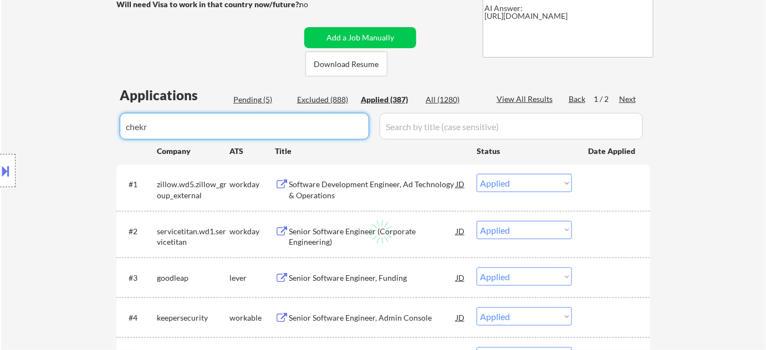
select select ""applied""
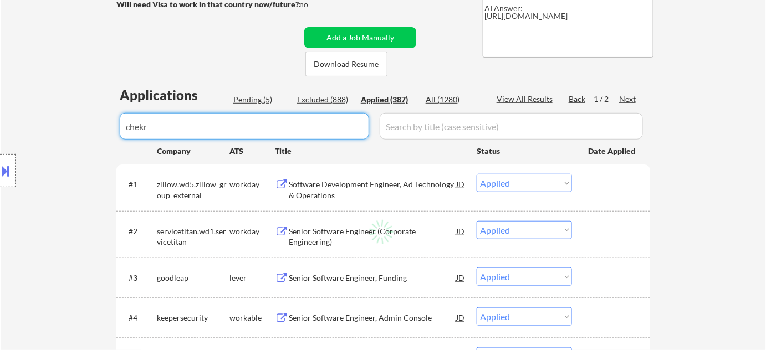
select select ""applied""
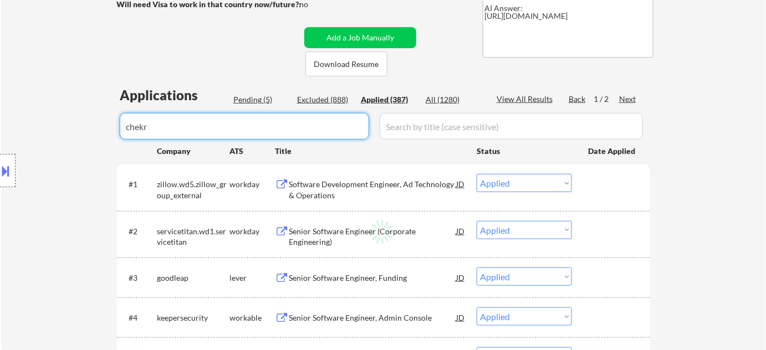
select select ""applied""
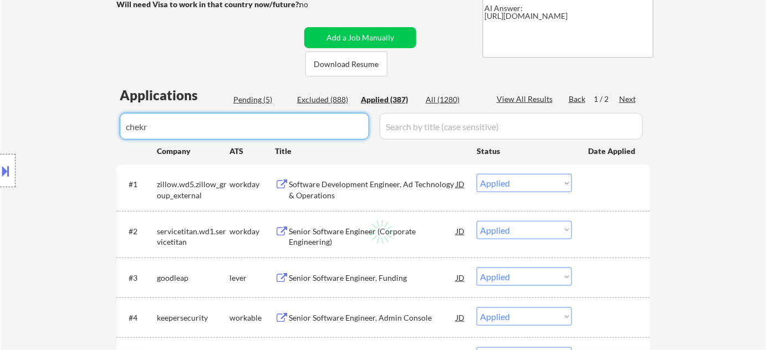
select select ""applied""
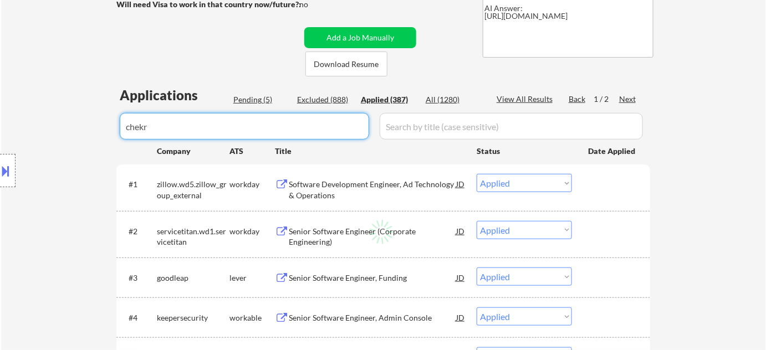
select select ""applied""
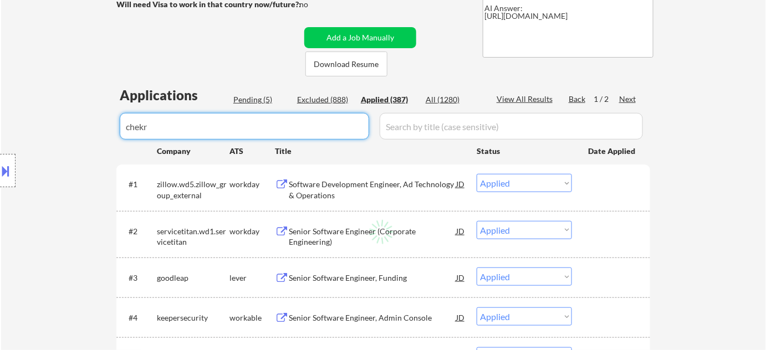
select select ""applied""
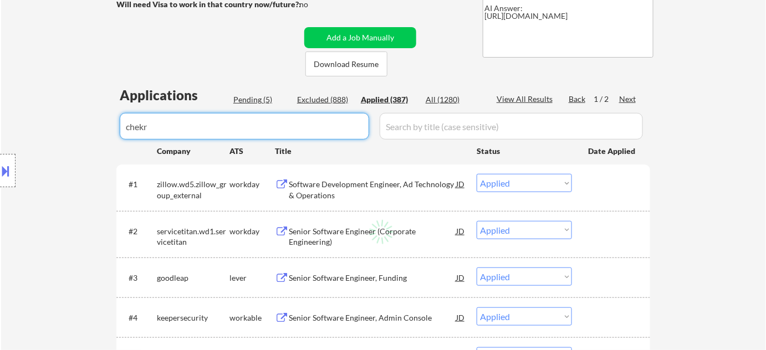
select select ""applied""
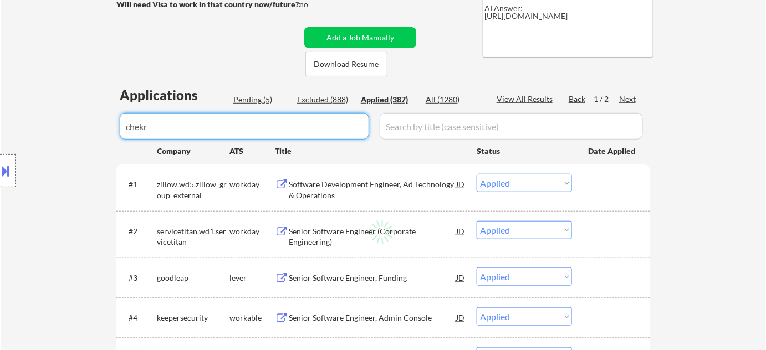
select select ""applied""
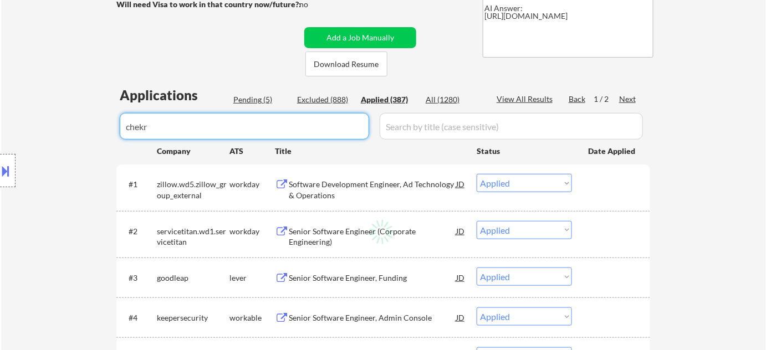
select select ""applied""
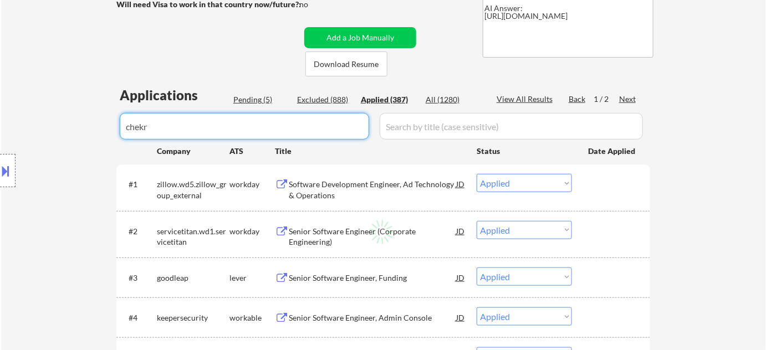
select select ""applied""
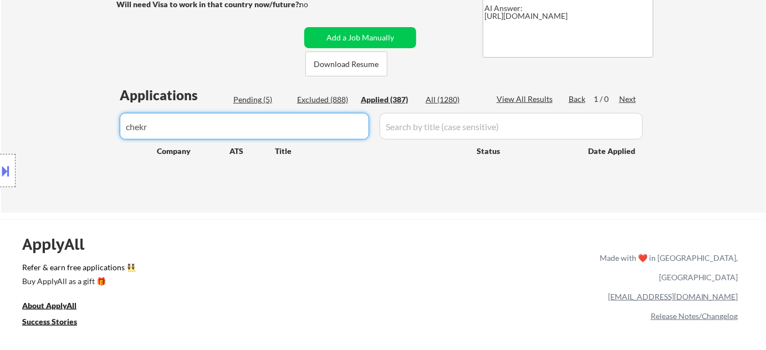
type input "chekr"
click at [263, 99] on div "Pending (5)" at bounding box center [260, 99] width 55 height 11
drag, startPoint x: 145, startPoint y: 122, endPoint x: 44, endPoint y: 115, distance: 100.6
select select ""pending""
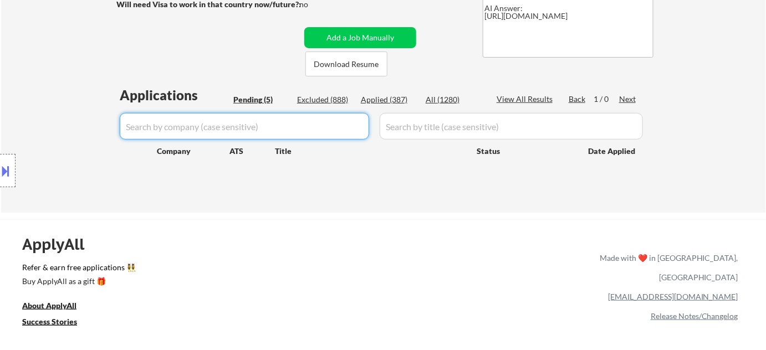
select select ""pending""
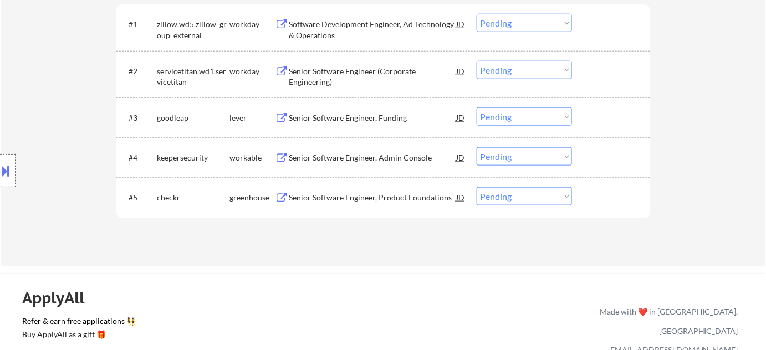
scroll to position [50, 0]
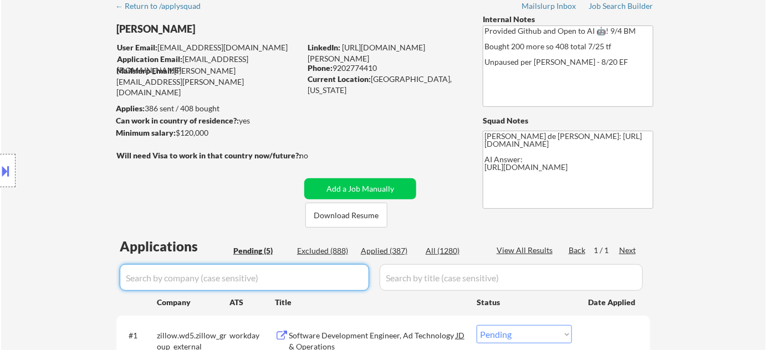
click at [378, 247] on div "Applied (387)" at bounding box center [388, 251] width 55 height 11
click at [301, 268] on input "input" at bounding box center [244, 277] width 249 height 27
type input "ch"
select select ""applied""
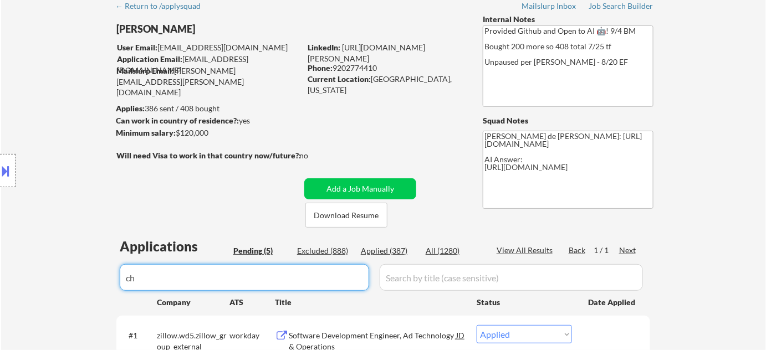
select select ""applied""
type input "checkr"
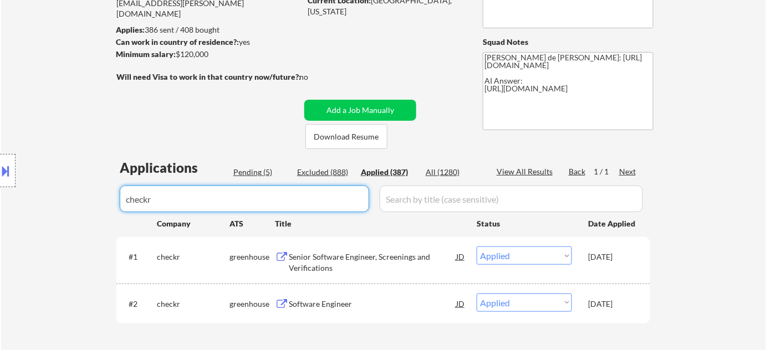
scroll to position [201, 0]
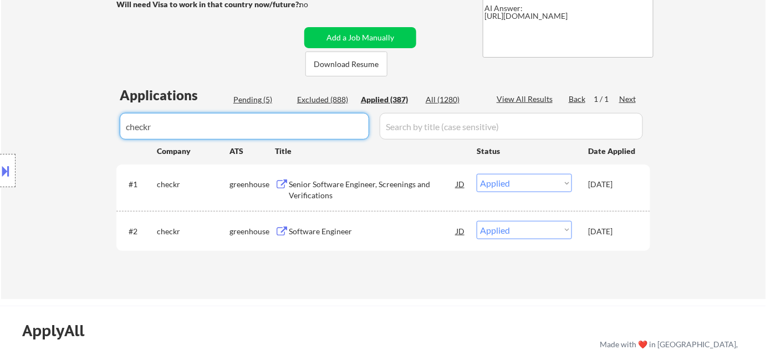
drag, startPoint x: 248, startPoint y: 129, endPoint x: 0, endPoint y: 162, distance: 250.0
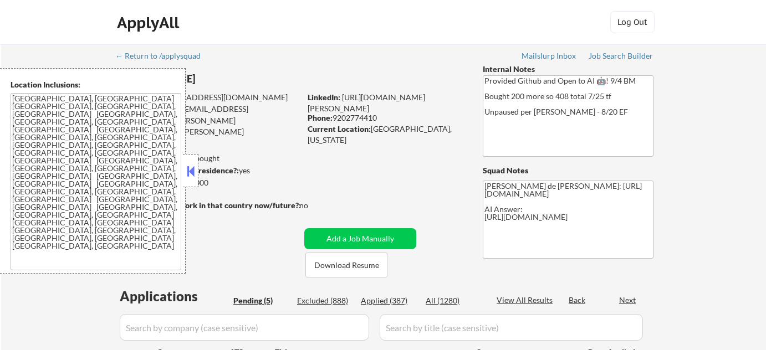
select select ""pending""
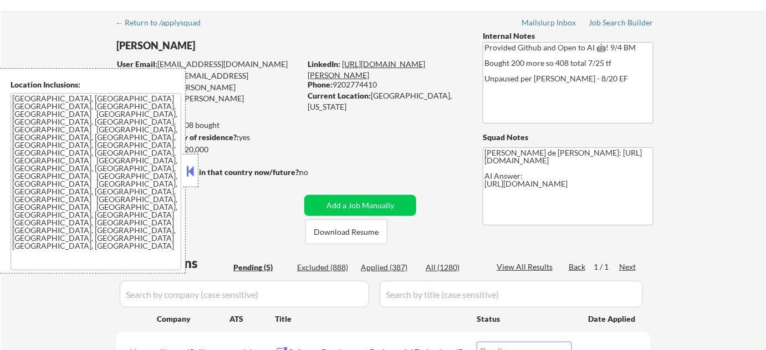
scroll to position [50, 0]
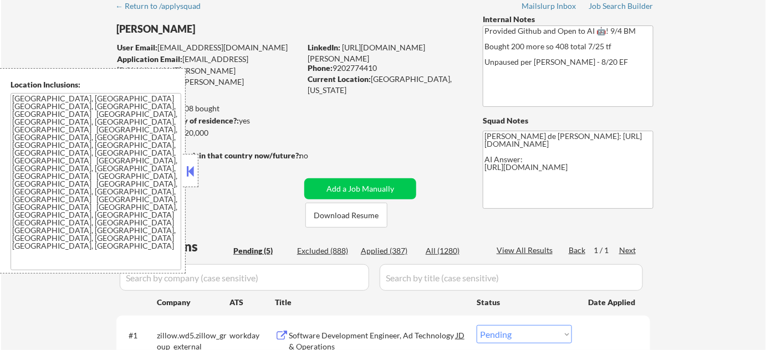
click at [343, 248] on div "Excluded (888)" at bounding box center [324, 251] width 55 height 11
click at [631, 251] on div "Next" at bounding box center [628, 250] width 18 height 11
click at [188, 173] on button at bounding box center [191, 171] width 12 height 17
select select ""excluded__expired_""
select select ""excluded__bad_match_""
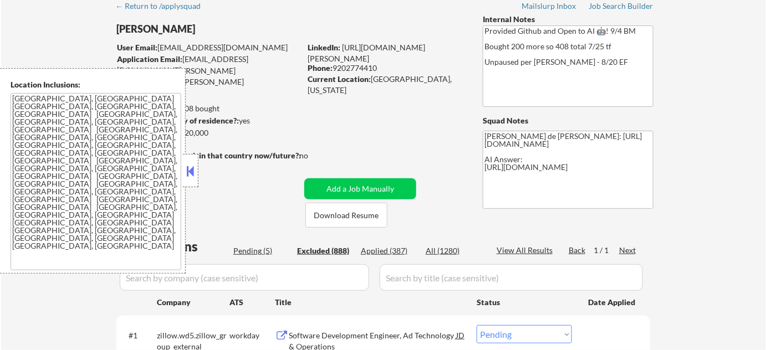
select select ""excluded__expired_""
select select ""excluded__location_""
select select ""excluded""
select select ""excluded__location_""
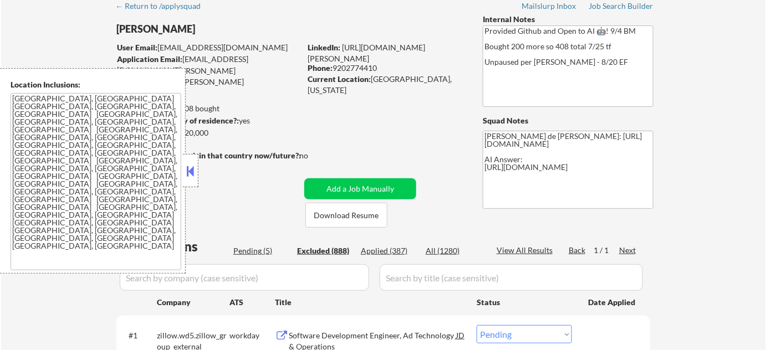
select select ""excluded""
select select ""excluded__bad_match_""
select select ""excluded__expired_""
select select ""excluded__bad_match_""
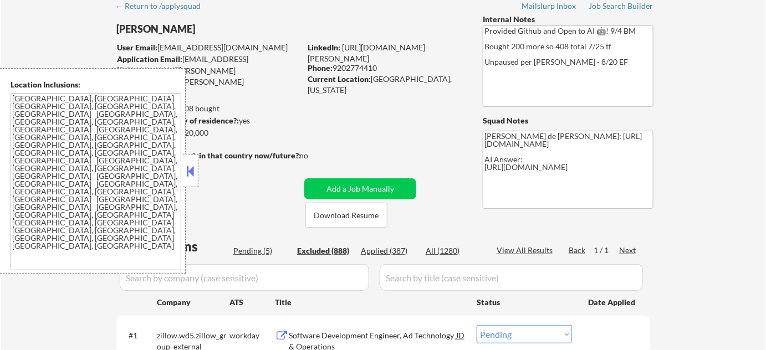
select select ""excluded__expired_""
select select ""excluded__bad_match_""
select select ""excluded__expired_""
select select ""excluded""
select select ""excluded__bad_match_""
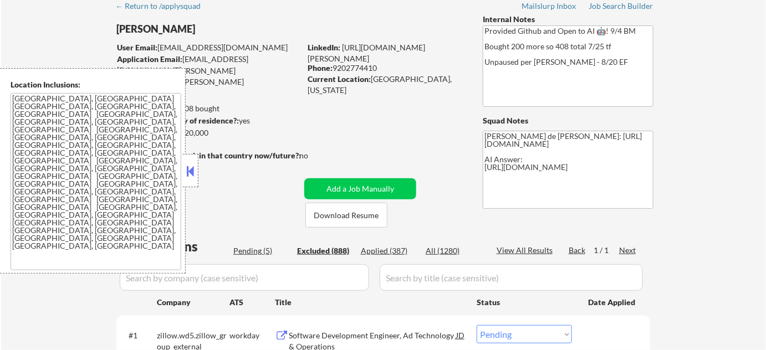
select select ""excluded""
select select ""excluded__bad_match_""
select select ""excluded""
select select ""excluded__location_""
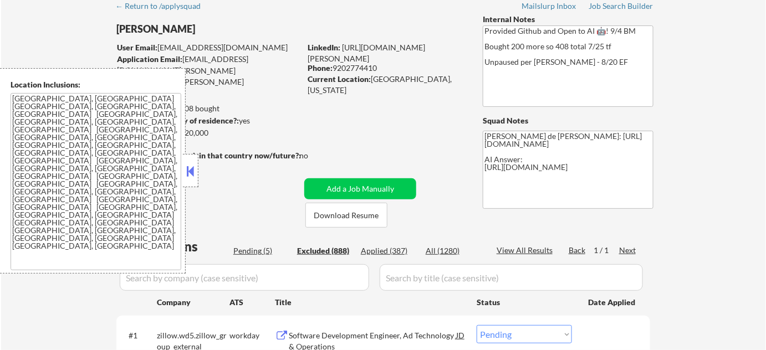
select select ""excluded""
select select ""excluded__location_""
select select ""excluded__expired_""
select select ""excluded__location_""
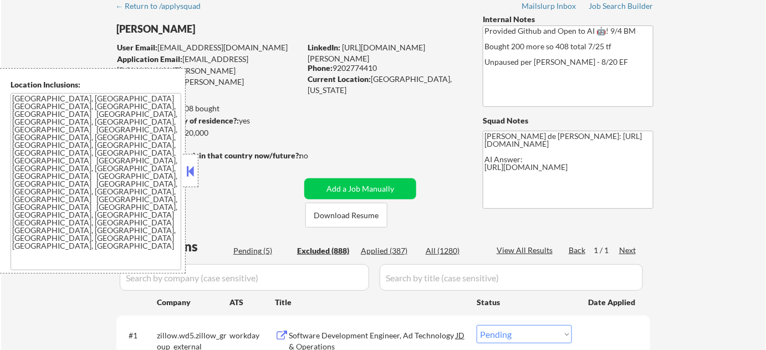
select select ""excluded__expired_""
select select ""excluded""
select select ""excluded__expired_""
select select ""excluded""
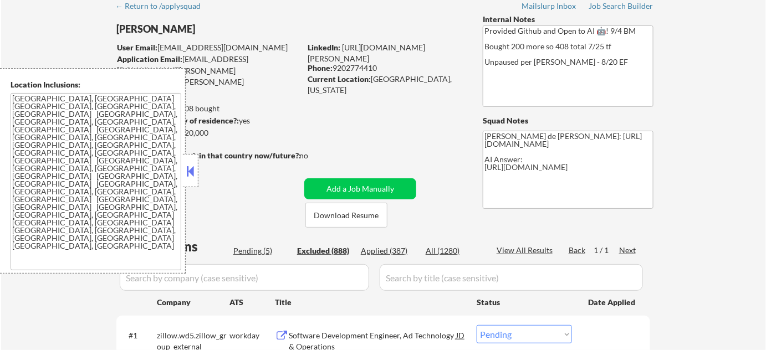
select select ""excluded__location_""
select select ""excluded""
select select ""excluded__expired_""
select select ""excluded__location_""
select select ""excluded""
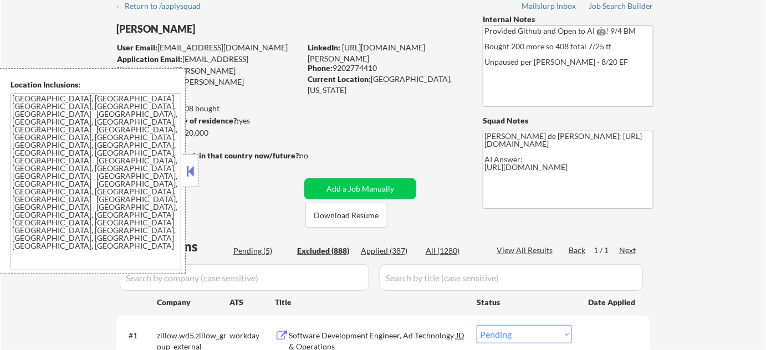
select select ""excluded""
select select ""excluded__bad_match_""
select select ""excluded__location_""
select select ""excluded__expired_""
select select ""excluded""
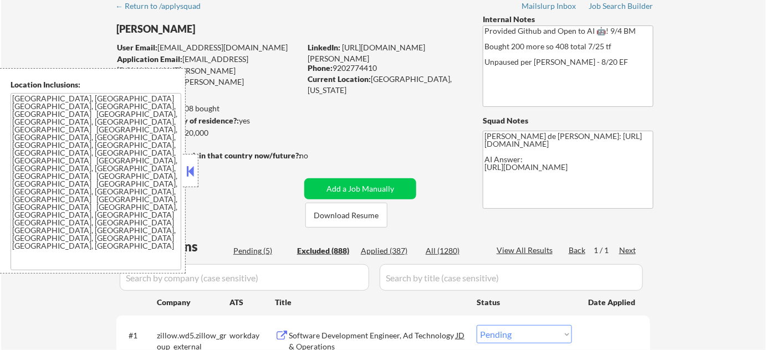
select select ""excluded__expired_""
select select ""excluded""
select select ""excluded__expired_""
select select ""excluded__location_""
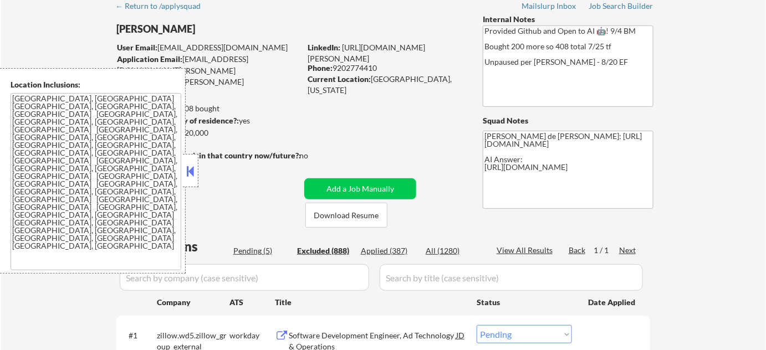
select select ""excluded""
select select ""excluded__expired_""
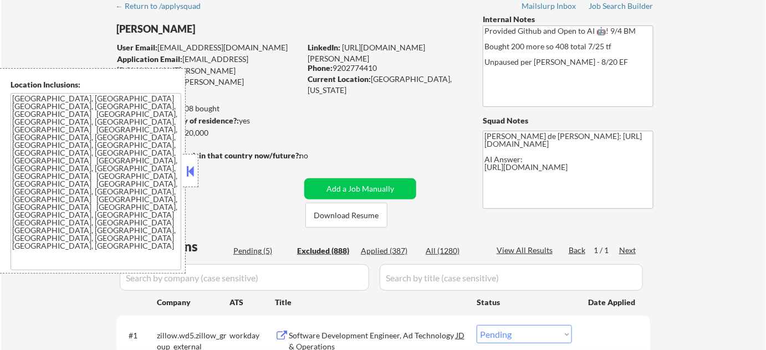
select select ""excluded""
select select ""excluded__location_""
select select ""excluded__bad_match_""
select select ""excluded__expired_""
select select ""excluded__other_""
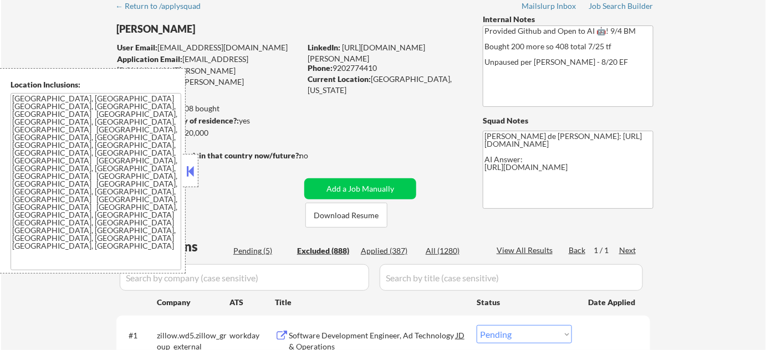
select select ""excluded__expired_""
select select ""excluded""
select select ""excluded__location_""
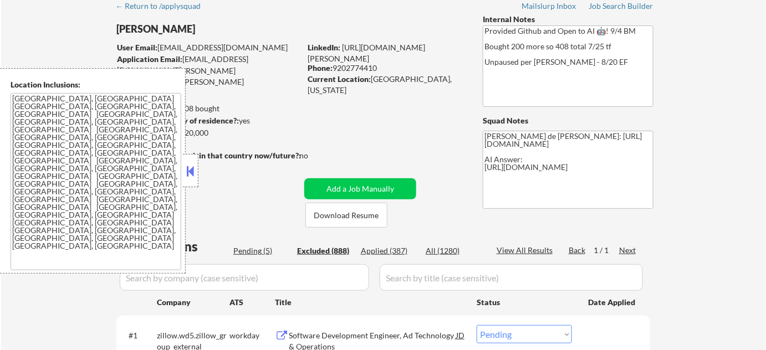
select select ""excluded__expired_""
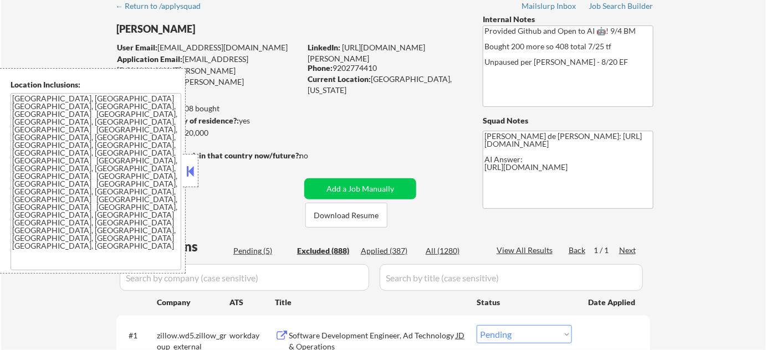
select select ""excluded__location_""
select select ""excluded__expired_""
select select ""excluded__location_""
select select ""excluded""
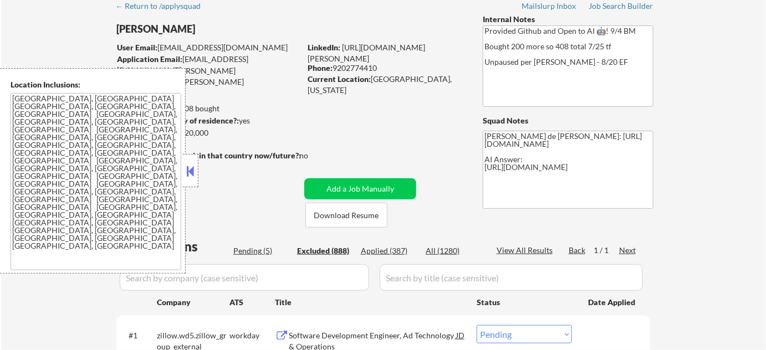
select select ""excluded""
select select ""excluded__expired_""
select select ""excluded__bad_match_""
select select ""excluded__location_""
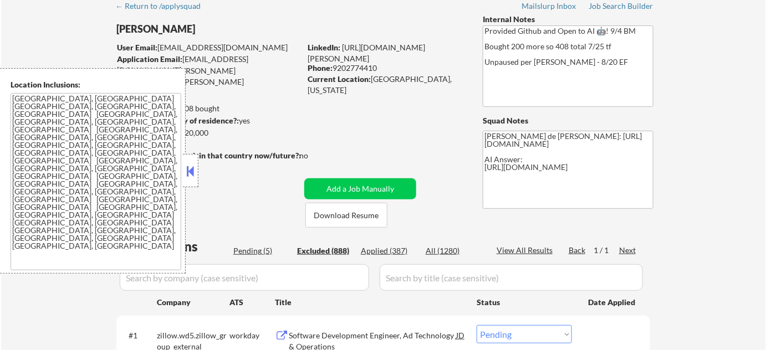
select select ""excluded__location_""
select select ""excluded__expired_""
select select ""excluded__other_""
select select ""excluded__expired_""
select select ""excluded""
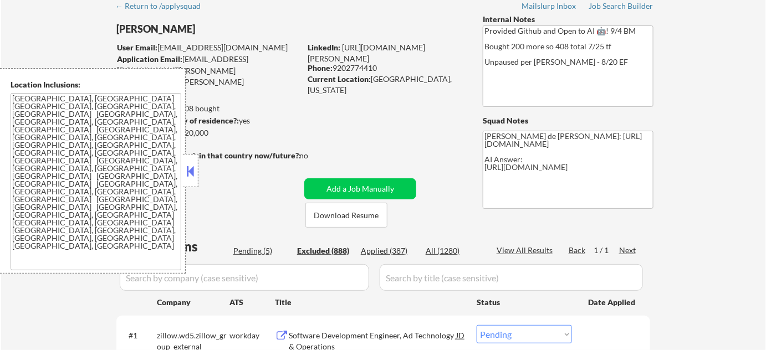
select select ""excluded__location_""
select select ""excluded""
select select ""excluded__location_""
select select ""excluded""
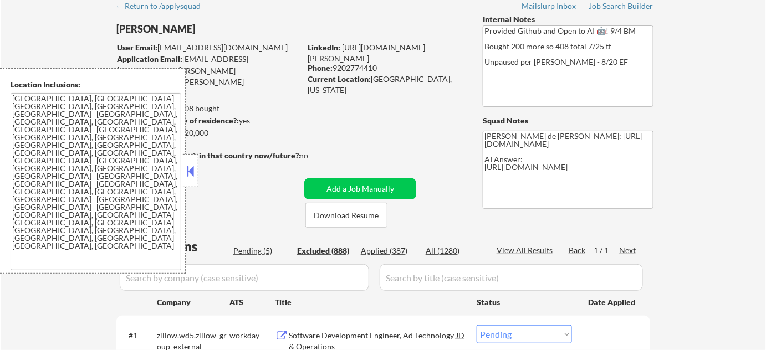
select select ""excluded__location_""
select select ""excluded""
select select ""excluded__other_""
select select ""excluded__bad_match_""
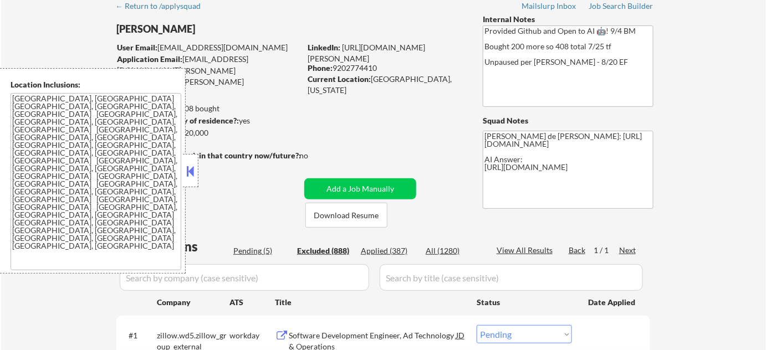
select select ""excluded__other_""
select select ""excluded__location_""
select select ""excluded""
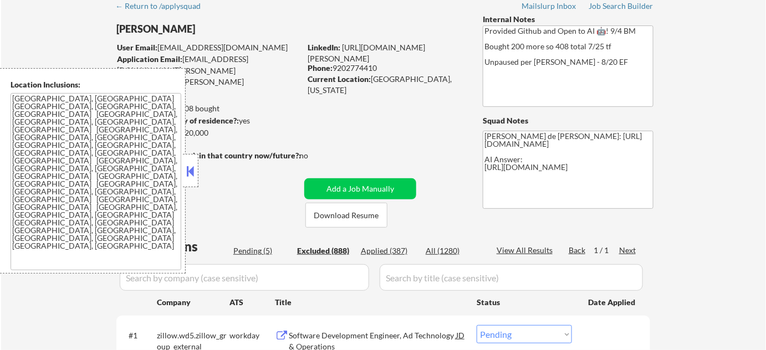
select select ""excluded""
select select ""excluded__expired_""
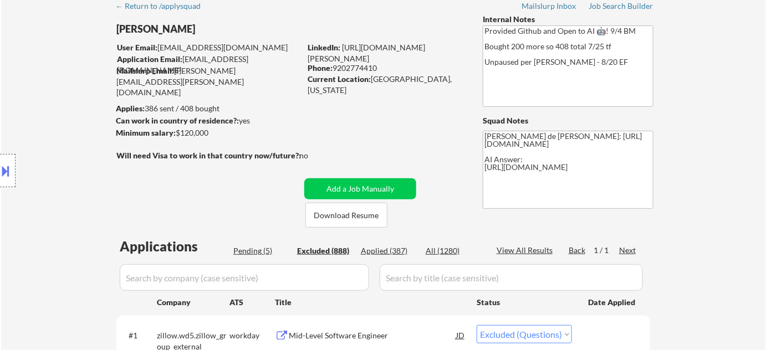
select select ""excluded__expired_""
select select ""excluded__location_""
select select ""excluded__expired_""
select select ""excluded""
select select ""excluded__location_""
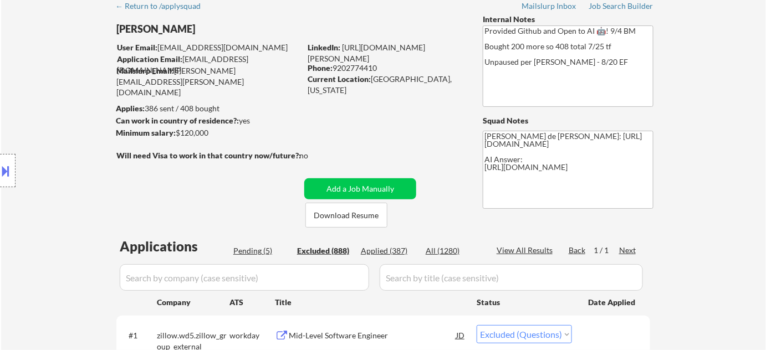
select select ""excluded__location_""
select select ""excluded""
select select ""excluded__location_""
select select ""excluded__expired_""
select select ""excluded__bad_match_""
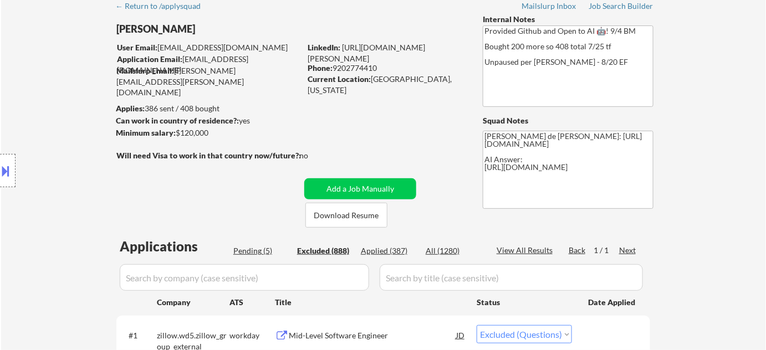
select select ""excluded__bad_match_""
select select ""excluded__location_""
select select ""excluded""
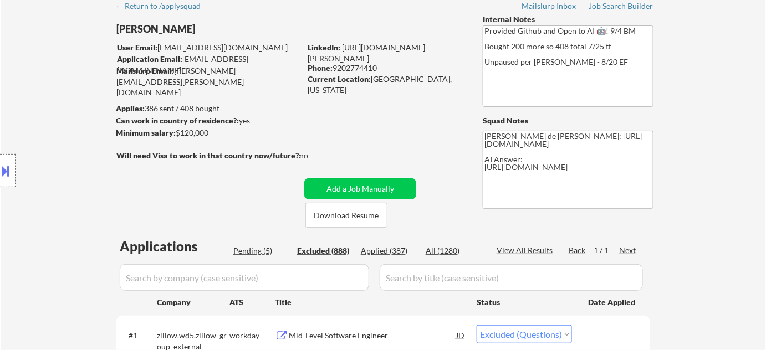
select select ""excluded__location_""
select select ""excluded""
select select ""excluded__location_""
select select ""excluded__bad_match_""
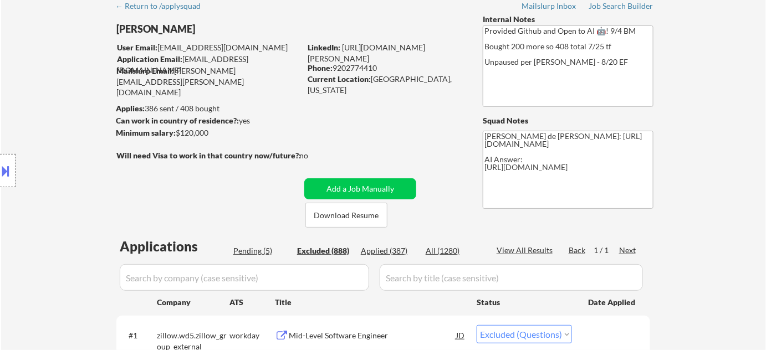
select select ""excluded""
select select ""excluded__bad_match_""
select select ""excluded__expired_""
select select ""excluded""
select select ""excluded__bad_match_""
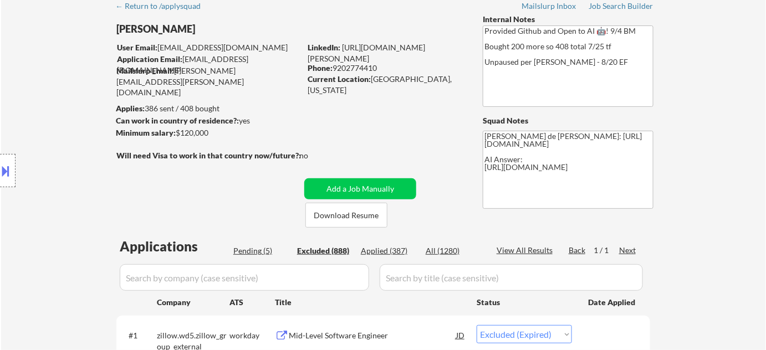
select select ""excluded__bad_match_""
select select ""excluded__location_""
select select ""excluded__expired_""
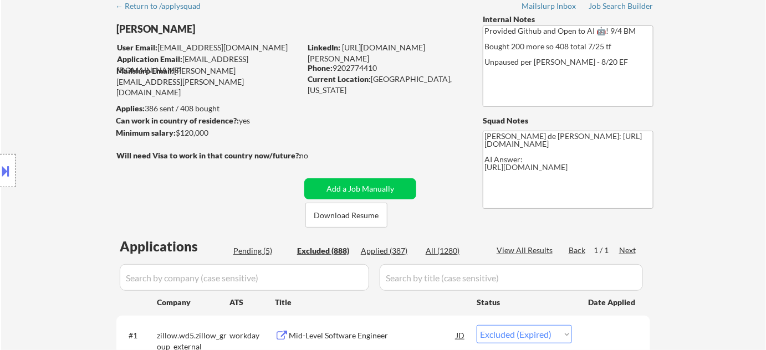
select select ""excluded""
select select ""excluded__expired_""
select select ""excluded__bad_match_""
select select ""excluded__other_""
select select ""excluded__location_""
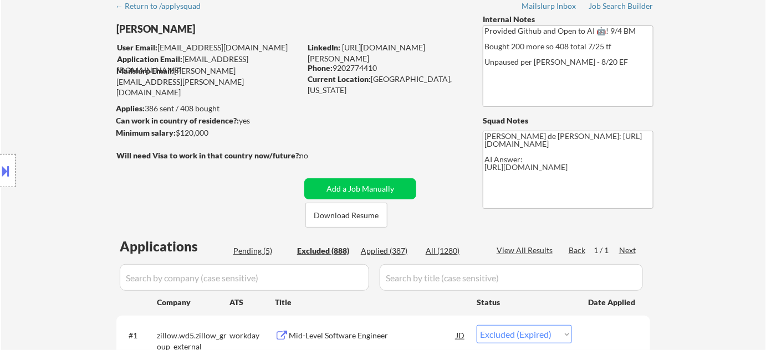
select select ""excluded__expired_""
select select ""excluded__location_""
select select ""excluded__bad_match_""
select select ""excluded__expired_""
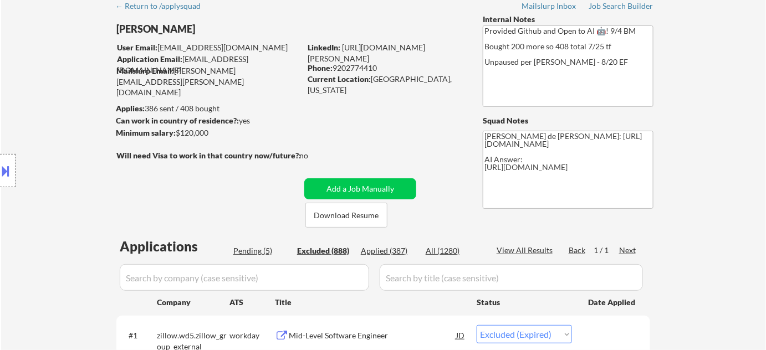
select select ""excluded__other_""
select select ""excluded__expired_""
select select ""excluded__location_""
select select ""excluded__bad_match_""
select select ""excluded""
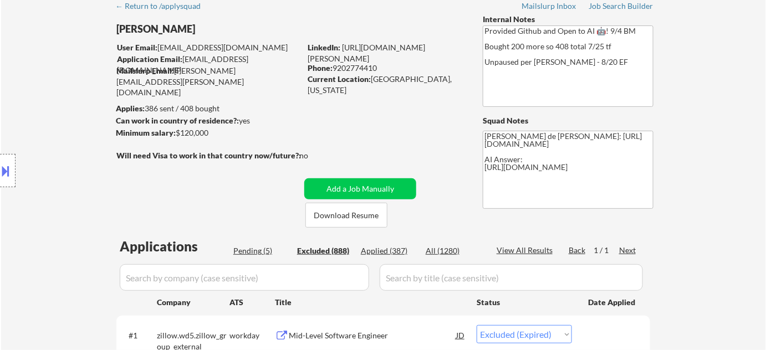
select select ""excluded__bad_match_""
select select ""excluded__expired_""
select select ""excluded__other_""
select select ""excluded__bad_match_""
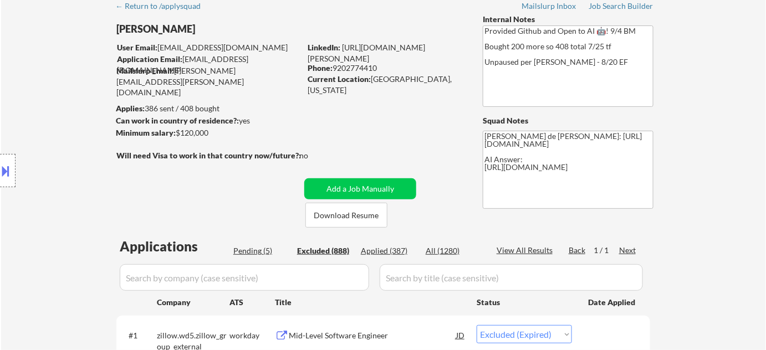
select select ""excluded__location_""
select select ""excluded__expired_""
select select ""excluded__bad_match_""
select select ""excluded__expired_""
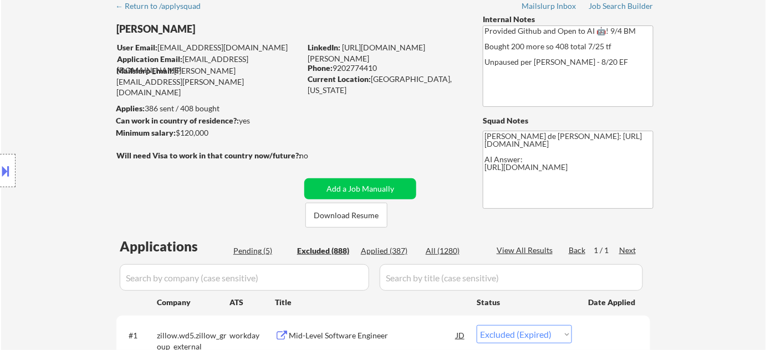
select select ""excluded__location_""
select select ""excluded__expired_""
select select ""excluded__bad_match_""
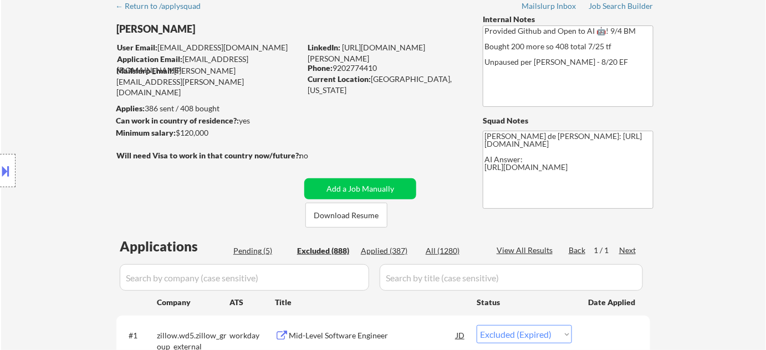
select select ""excluded__location_""
select select ""excluded""
select select ""excluded__location_""
select select ""excluded""
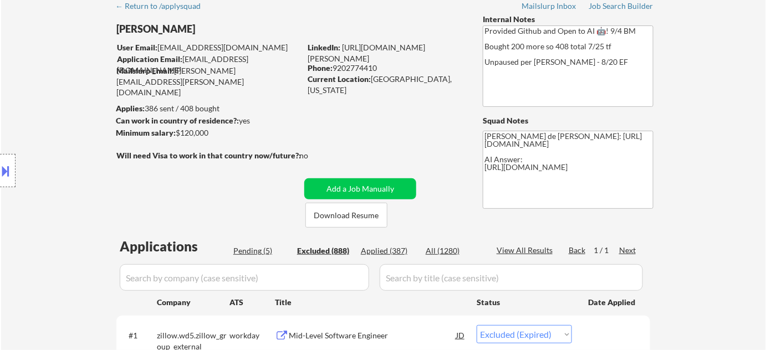
select select ""excluded__bad_match_""
select select ""excluded""
select select ""excluded__other_""
select select ""excluded""
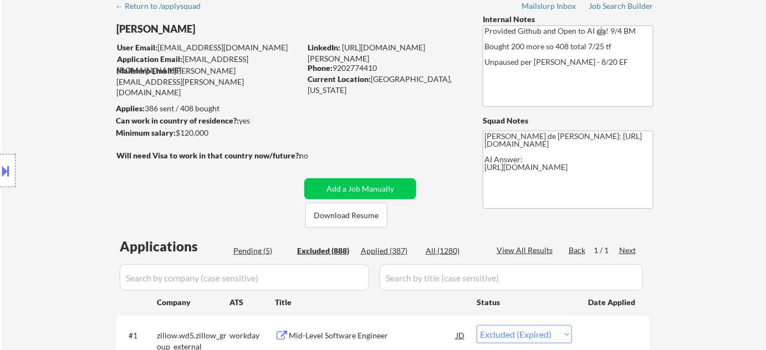
select select ""excluded""
select select ""excluded__location_""
select select ""excluded__bad_match_""
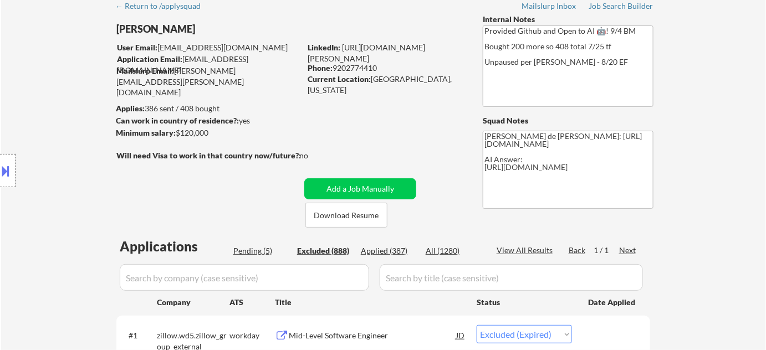
select select ""excluded__bad_match_""
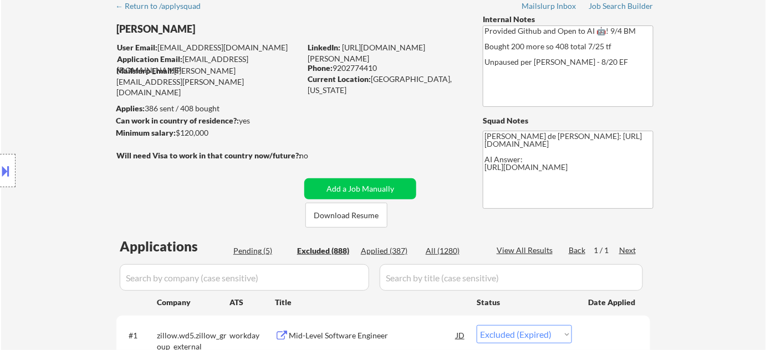
select select ""excluded__expired_""
select select ""excluded__bad_match_""
select select ""excluded__expired_""
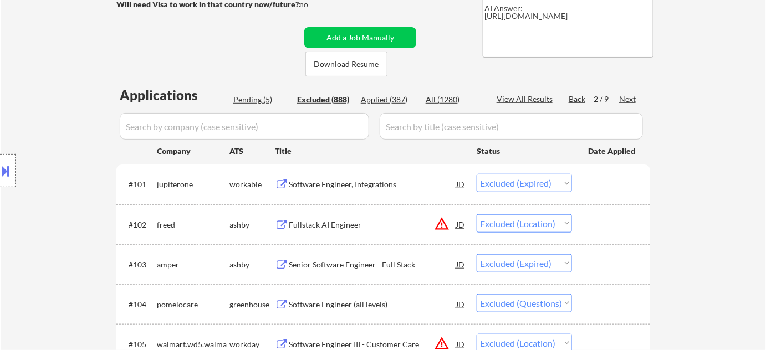
click at [627, 98] on div "Next" at bounding box center [628, 99] width 18 height 11
select select ""excluded__expired_""
select select ""excluded__location_""
select select ""excluded__bad_match_""
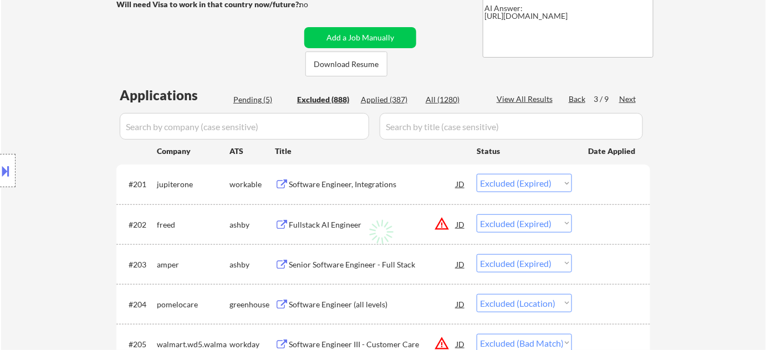
select select ""excluded__expired_""
select select ""excluded__bad_match_""
select select ""excluded""
select select ""excluded__location_""
select select ""excluded""
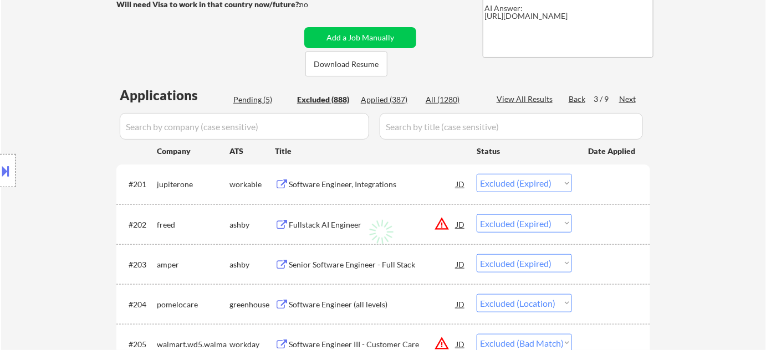
select select ""excluded__expired_""
select select ""excluded""
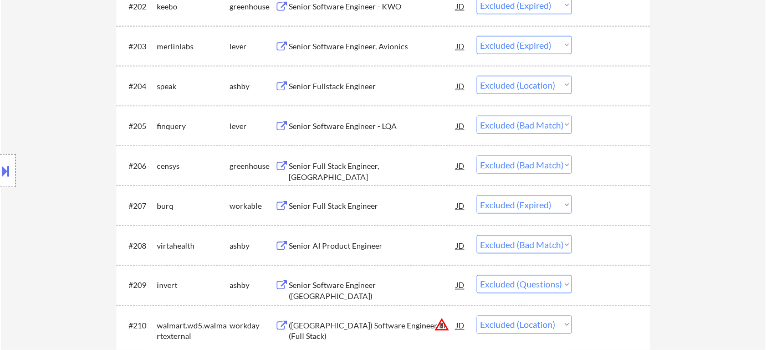
scroll to position [453, 0]
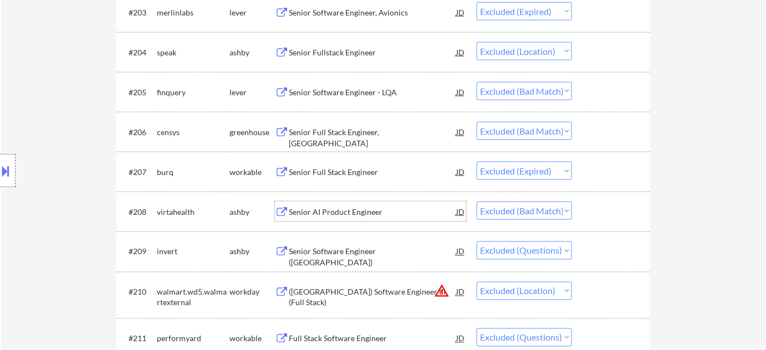
click at [339, 214] on div "Senior AI Product Engineer" at bounding box center [372, 212] width 167 height 11
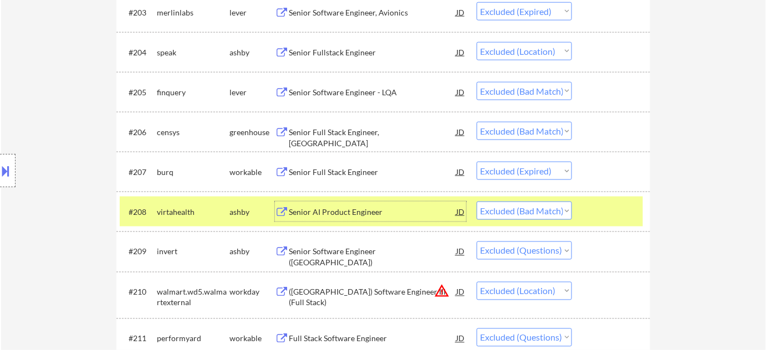
click at [533, 208] on select "Choose an option... Pending Applied Excluded (Questions) Excluded (Expired) Exc…" at bounding box center [524, 211] width 95 height 18
click at [477, 202] on select "Choose an option... Pending Applied Excluded (Questions) Excluded (Expired) Exc…" at bounding box center [524, 211] width 95 height 18
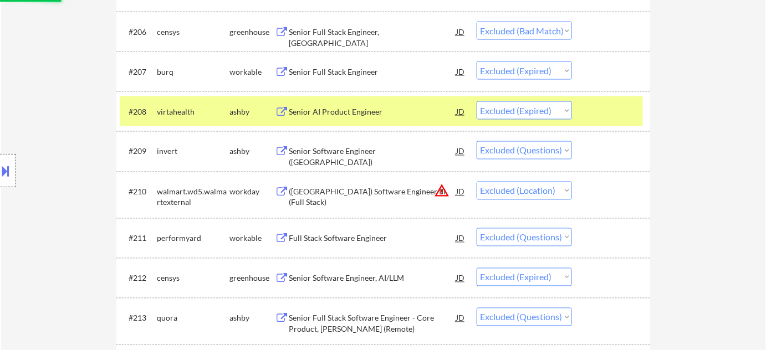
scroll to position [554, 0]
click at [366, 242] on div "Full Stack Software Engineer" at bounding box center [372, 238] width 167 height 11
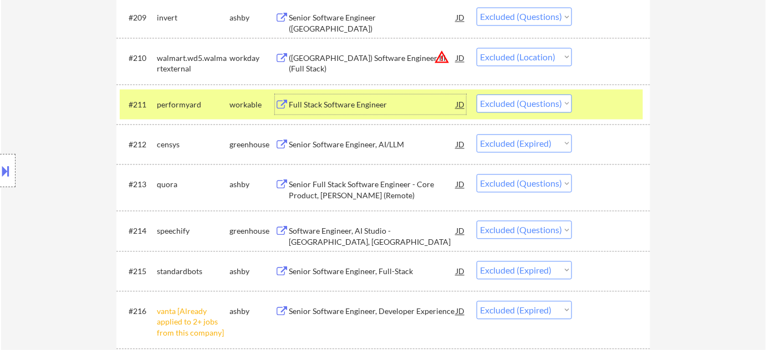
scroll to position [705, 0]
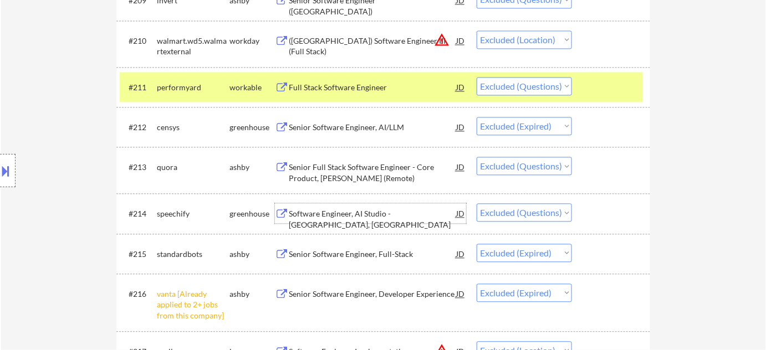
click at [384, 214] on div "Software Engineer, AI Studio - [GEOGRAPHIC_DATA], [GEOGRAPHIC_DATA]" at bounding box center [372, 219] width 167 height 22
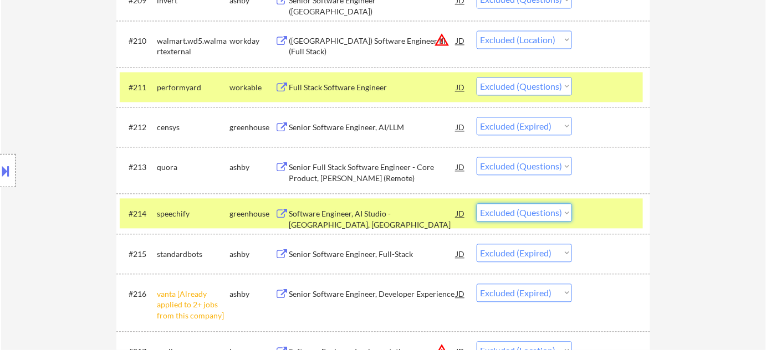
click at [529, 206] on select "Choose an option... Pending Applied Excluded (Questions) Excluded (Expired) Exc…" at bounding box center [524, 212] width 95 height 18
click at [477, 203] on select "Choose an option... Pending Applied Excluded (Questions) Excluded (Expired) Exc…" at bounding box center [524, 212] width 95 height 18
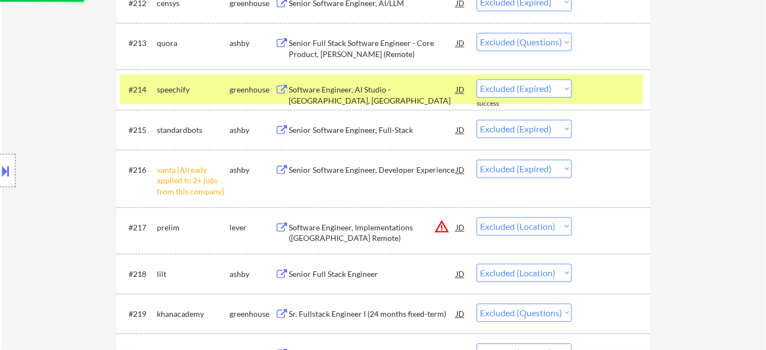
scroll to position [1008, 0]
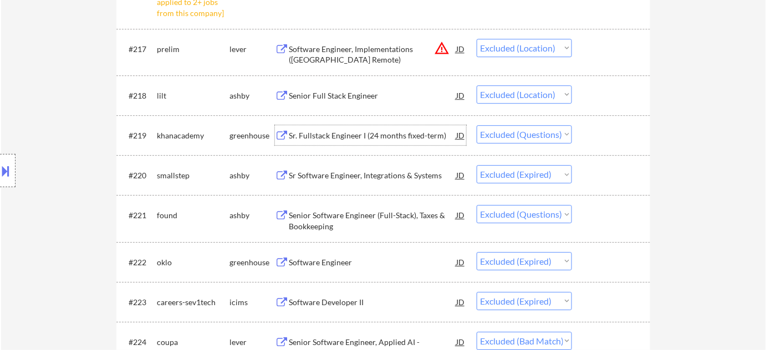
click at [357, 136] on div "Sr. Fullstack Engineer I (24 months fixed-term)" at bounding box center [372, 135] width 167 height 11
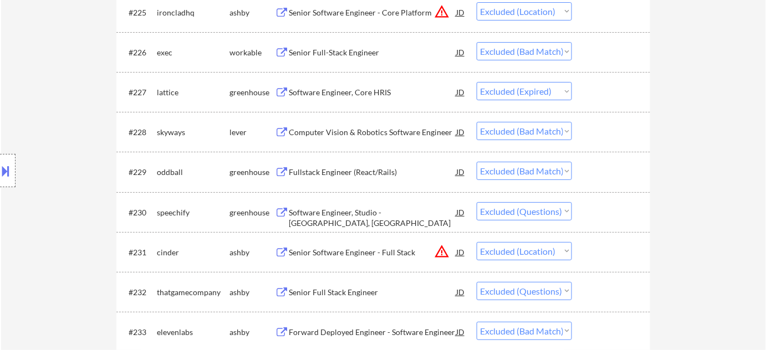
scroll to position [1411, 0]
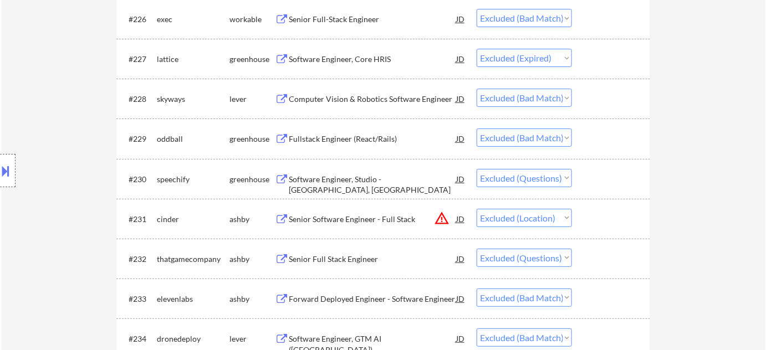
click at [351, 170] on div "Software Engineer, Studio - Denver, USA" at bounding box center [372, 179] width 167 height 20
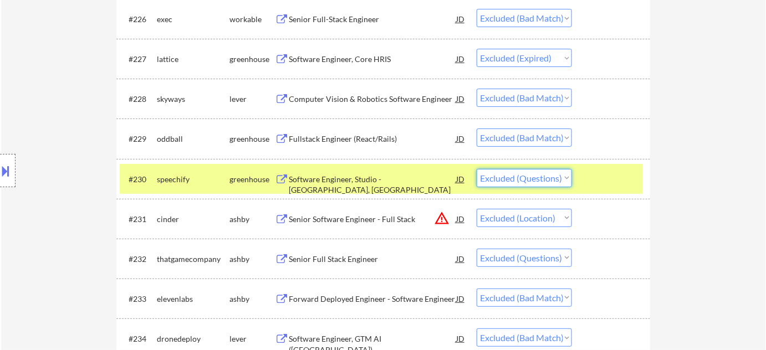
click at [500, 174] on select "Choose an option... Pending Applied Excluded (Questions) Excluded (Expired) Exc…" at bounding box center [524, 178] width 95 height 18
click at [477, 169] on select "Choose an option... Pending Applied Excluded (Questions) Excluded (Expired) Exc…" at bounding box center [524, 178] width 95 height 18
click at [337, 258] on div "Senior Full Stack Engineer" at bounding box center [372, 259] width 167 height 11
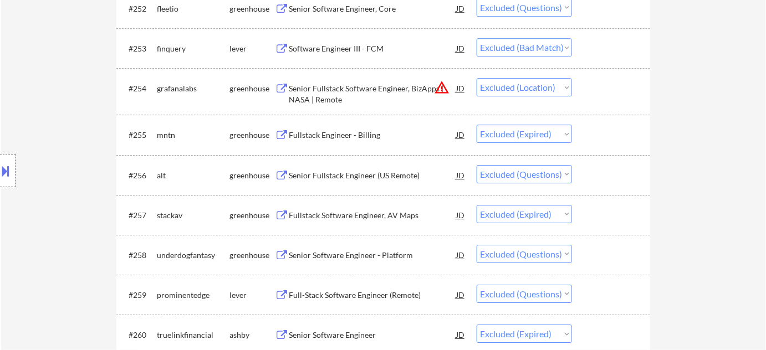
scroll to position [2546, 0]
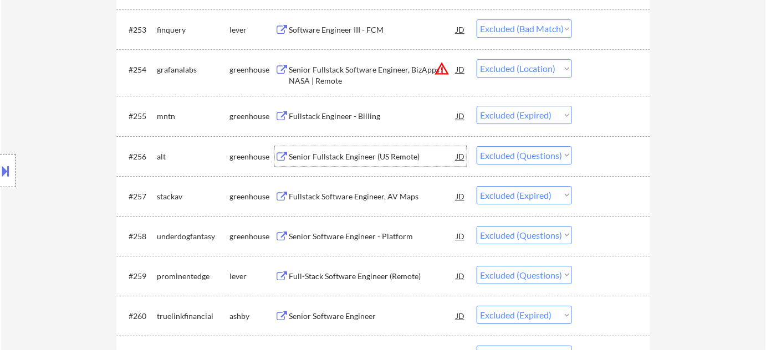
click at [334, 156] on div "Senior Fullstack Engineer (US Remote)" at bounding box center [372, 156] width 167 height 11
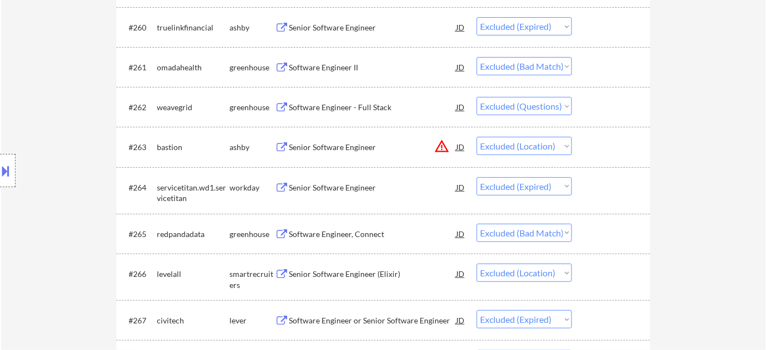
scroll to position [2848, 0]
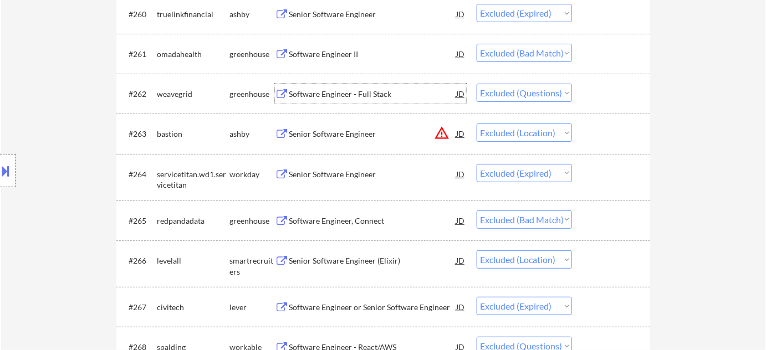
click at [324, 94] on div "Software Engineer - Full Stack" at bounding box center [372, 94] width 167 height 11
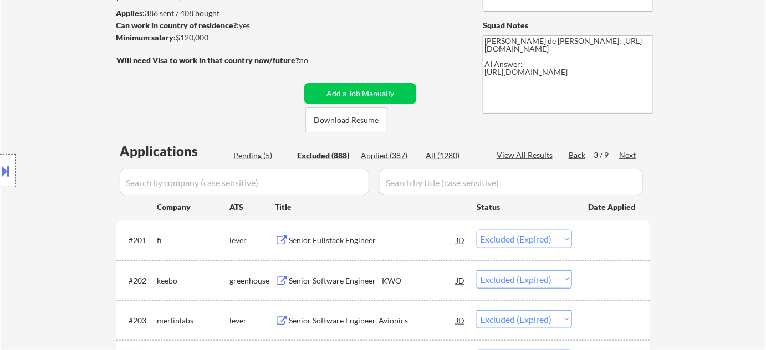
scroll to position [56, 0]
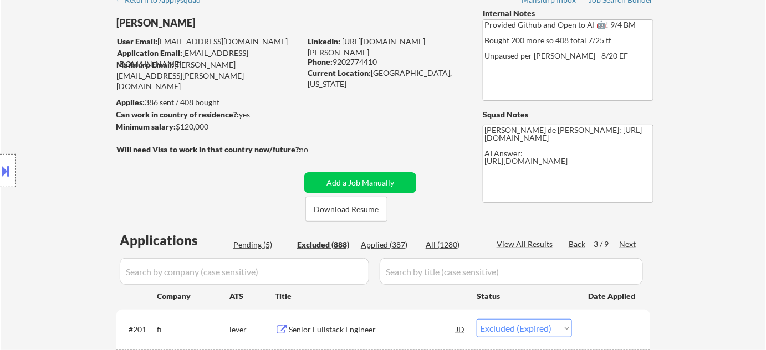
click at [630, 244] on div "Next" at bounding box center [628, 244] width 18 height 11
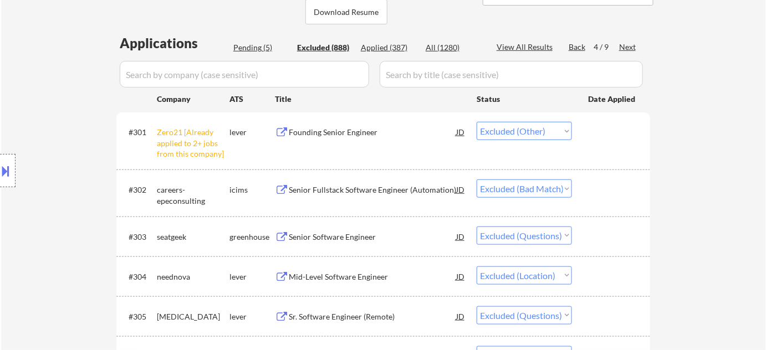
scroll to position [257, 0]
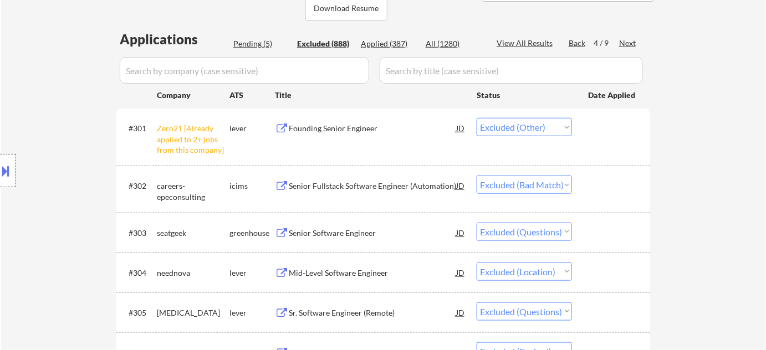
click at [365, 236] on div "Senior Software Engineer" at bounding box center [372, 233] width 167 height 11
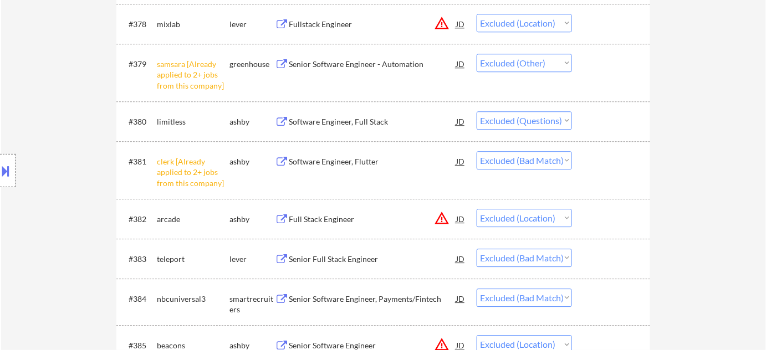
scroll to position [3783, 0]
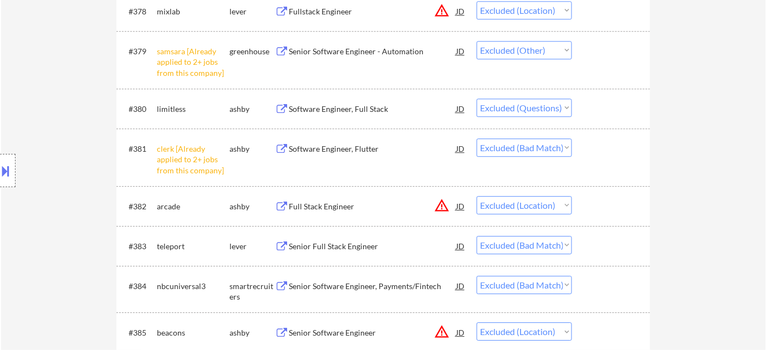
click at [334, 108] on div "Software Engineer, Full Stack" at bounding box center [372, 109] width 167 height 11
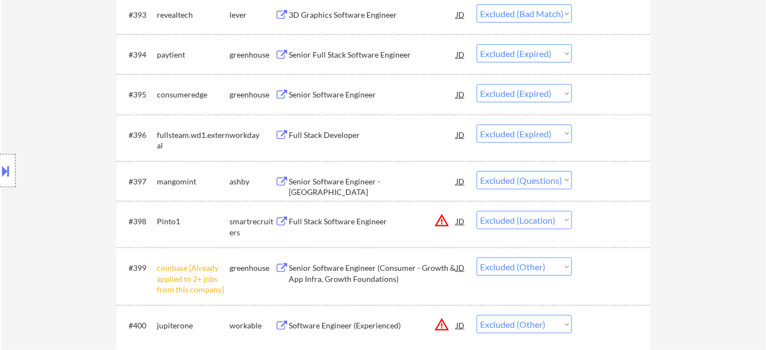
scroll to position [4433, 0]
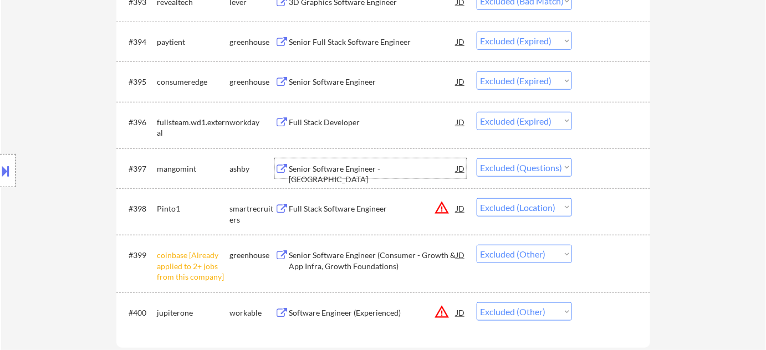
click at [334, 164] on div "Senior Software Engineer - US" at bounding box center [372, 175] width 167 height 22
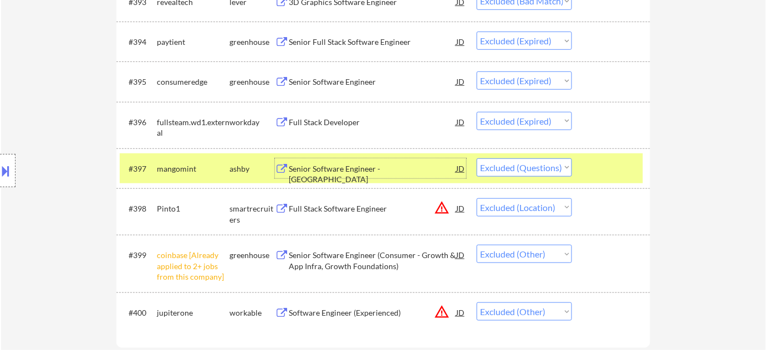
click at [526, 172] on select "Choose an option... Pending Applied Excluded (Questions) Excluded (Expired) Exc…" at bounding box center [524, 168] width 95 height 18
click at [477, 159] on select "Choose an option... Pending Applied Excluded (Questions) Excluded (Expired) Exc…" at bounding box center [524, 168] width 95 height 18
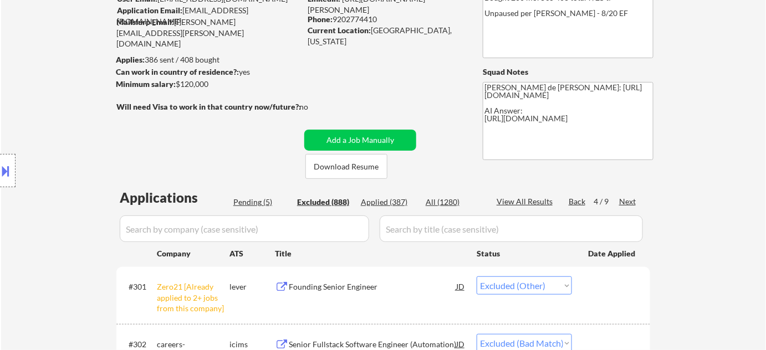
scroll to position [100, 0]
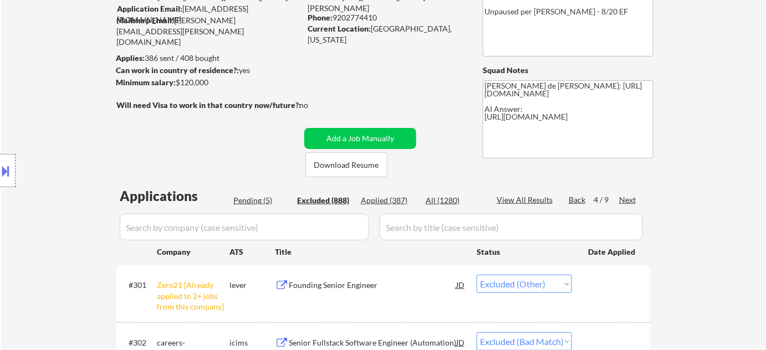
click at [630, 199] on div "Next" at bounding box center [628, 200] width 18 height 11
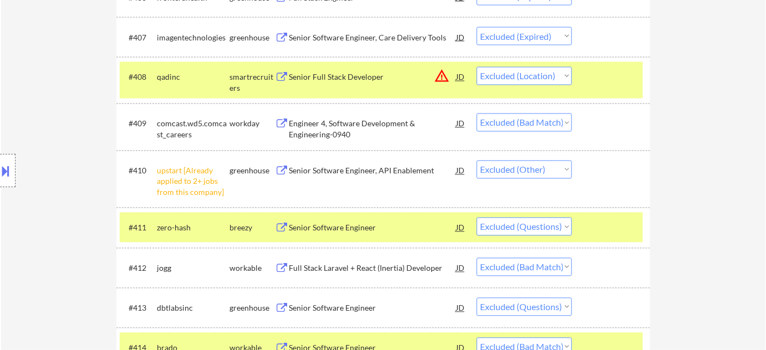
scroll to position [705, 0]
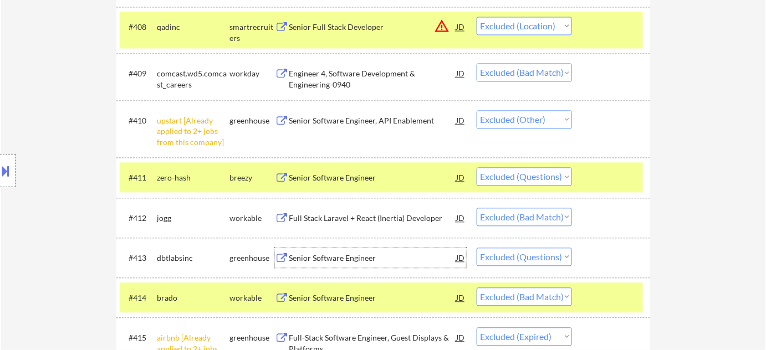
click at [345, 254] on div "Senior Software Engineer" at bounding box center [372, 258] width 167 height 11
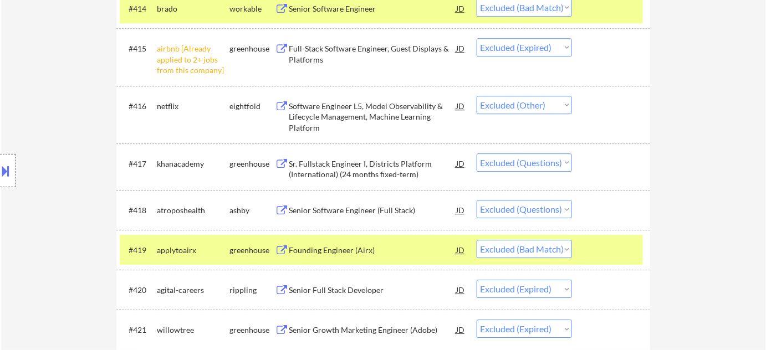
scroll to position [1008, 0]
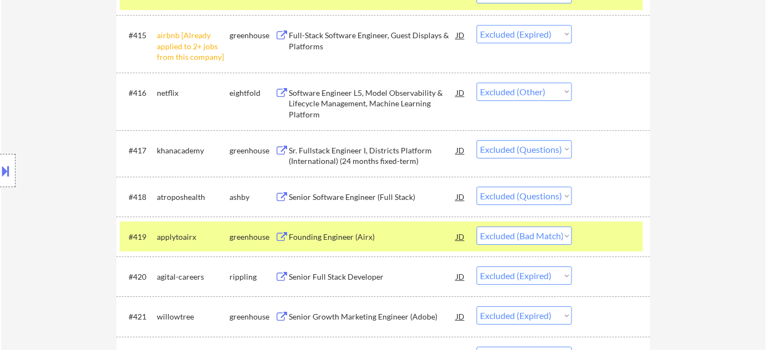
click at [377, 198] on div "Senior Software Engineer (Full Stack)" at bounding box center [372, 197] width 167 height 11
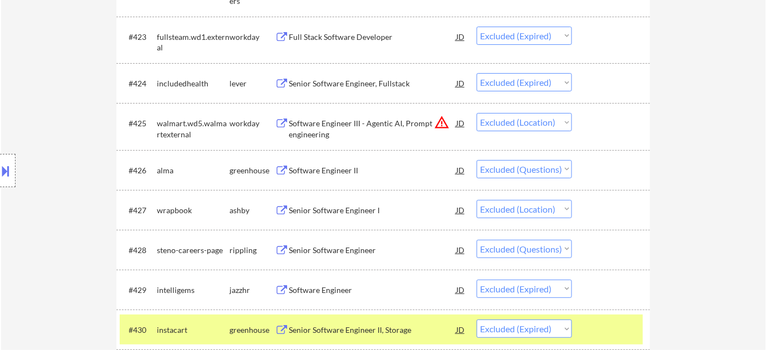
scroll to position [1403, 0]
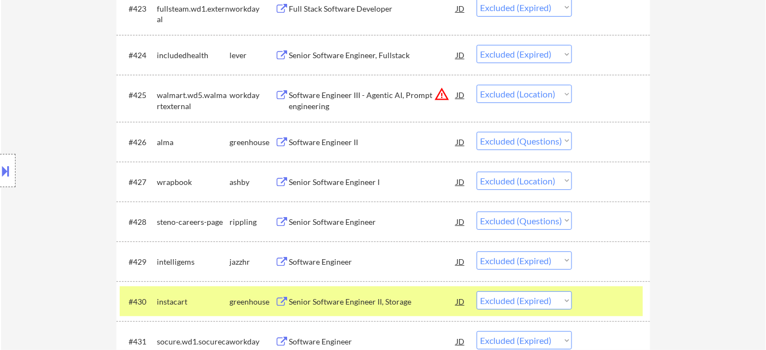
click at [338, 138] on div "Software Engineer II" at bounding box center [372, 142] width 167 height 11
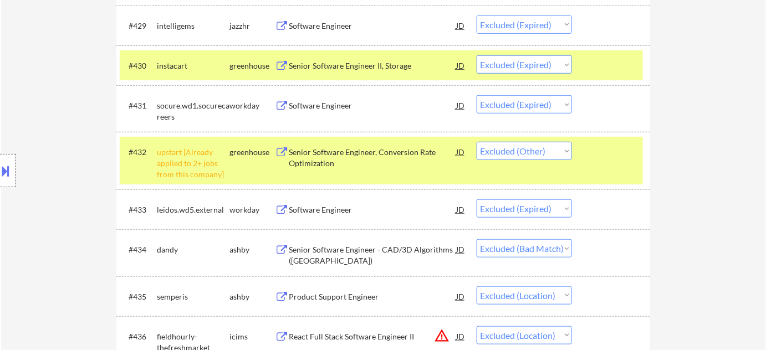
scroll to position [1610, 0]
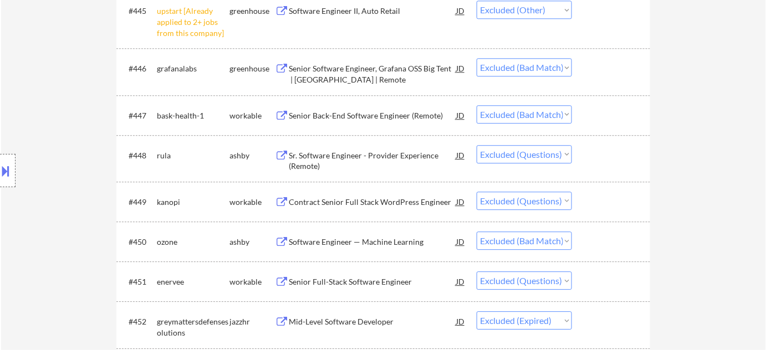
scroll to position [2388, 0]
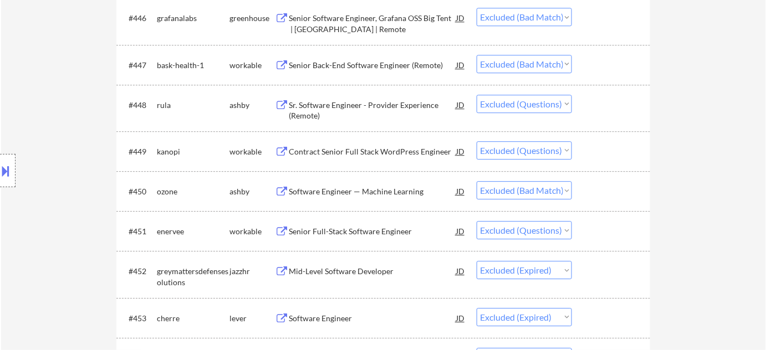
click at [346, 229] on div "Senior Full-Stack Software Engineer" at bounding box center [372, 231] width 167 height 11
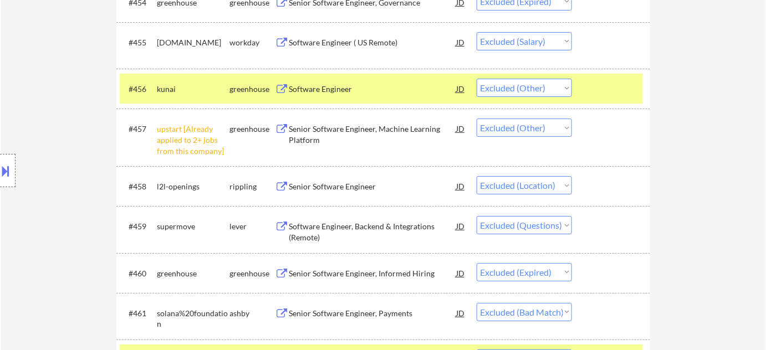
scroll to position [2750, 0]
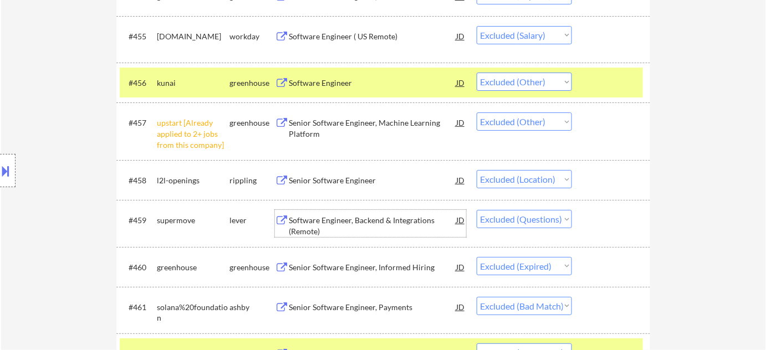
click at [310, 222] on div "Software Engineer, Backend & Integrations (Remote)" at bounding box center [372, 226] width 167 height 22
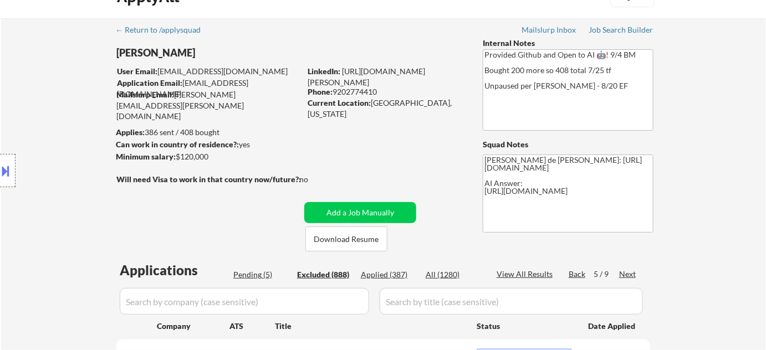
scroll to position [50, 0]
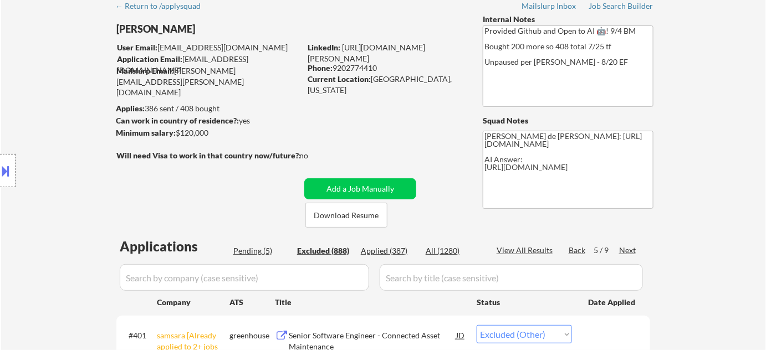
click at [629, 250] on div "Next" at bounding box center [628, 250] width 18 height 11
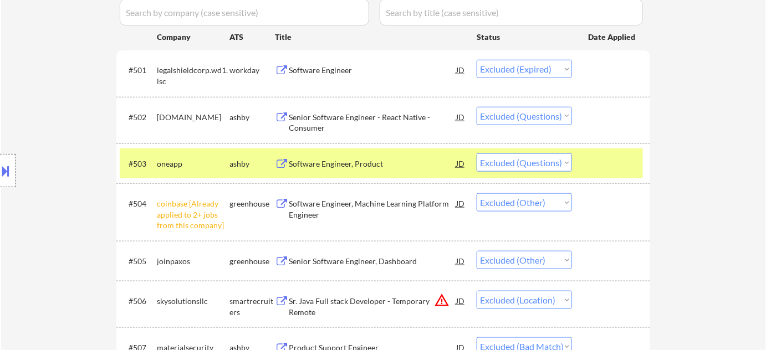
scroll to position [363, 0]
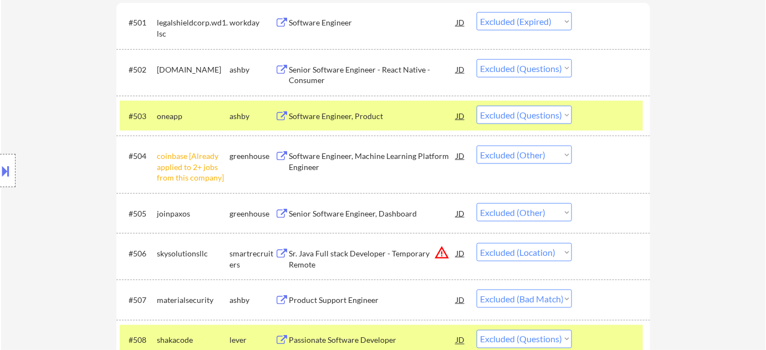
click at [355, 105] on div "#503 oneapp ashby Software Engineer, Product JD Choose an option... Pending App…" at bounding box center [381, 116] width 523 height 30
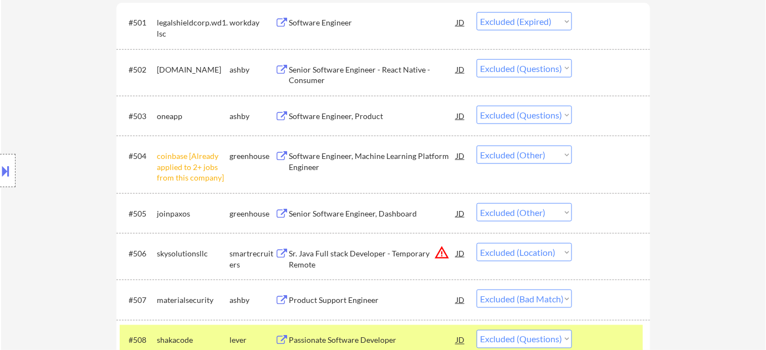
click at [349, 111] on div "Software Engineer, Product" at bounding box center [372, 116] width 167 height 11
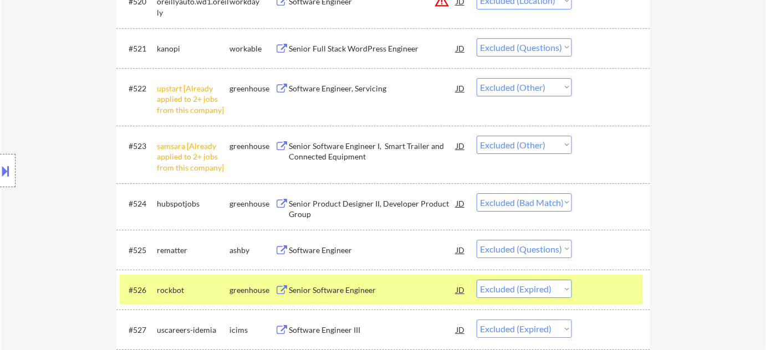
scroll to position [1219, 0]
click at [336, 247] on div "Software Engineer" at bounding box center [372, 250] width 167 height 11
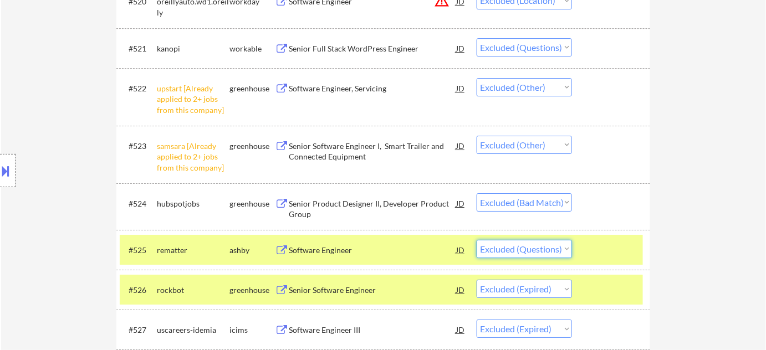
click at [510, 248] on select "Choose an option... Pending Applied Excluded (Questions) Excluded (Expired) Exc…" at bounding box center [524, 249] width 95 height 18
click at [477, 240] on select "Choose an option... Pending Applied Excluded (Questions) Excluded (Expired) Exc…" at bounding box center [524, 249] width 95 height 18
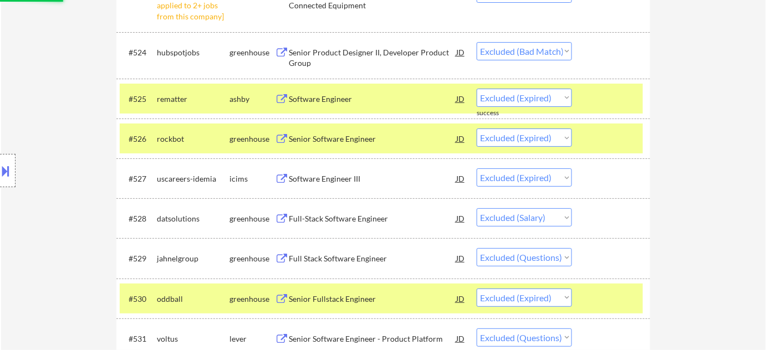
scroll to position [1421, 0]
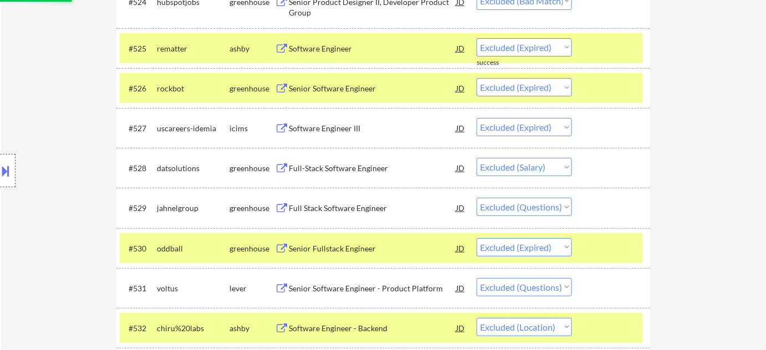
click at [361, 212] on div "Full Stack Software Engineer" at bounding box center [372, 208] width 167 height 11
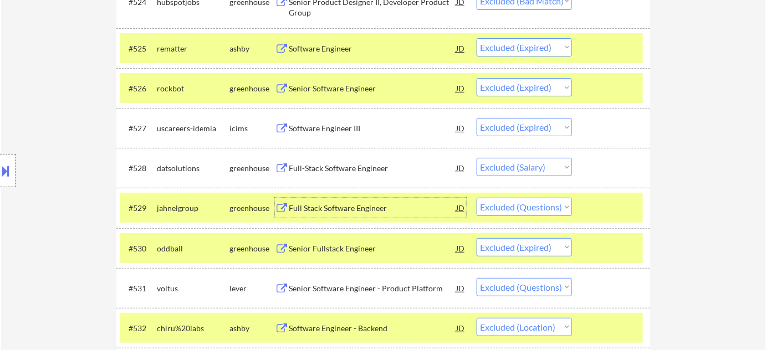
click at [569, 206] on select "Choose an option... Pending Applied Excluded (Questions) Excluded (Expired) Exc…" at bounding box center [524, 207] width 95 height 18
click at [477, 198] on select "Choose an option... Pending Applied Excluded (Questions) Excluded (Expired) Exc…" at bounding box center [524, 207] width 95 height 18
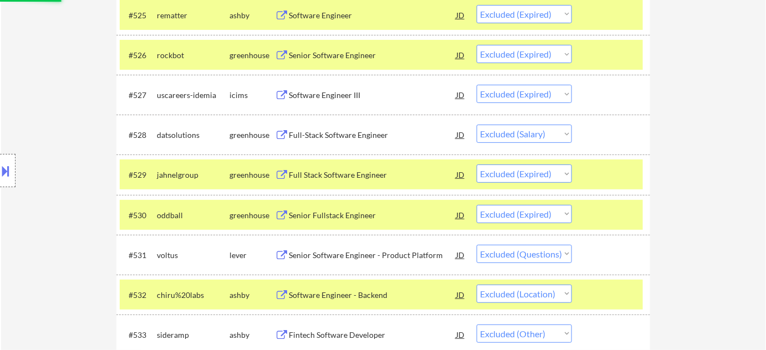
scroll to position [1472, 0]
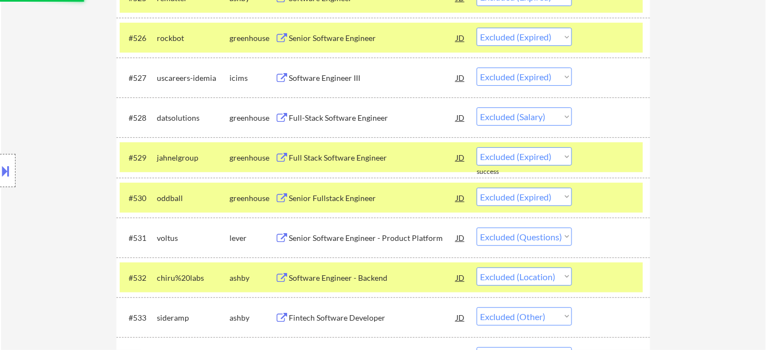
click at [371, 234] on div "Senior Software Engineer - Product Platform" at bounding box center [372, 238] width 167 height 11
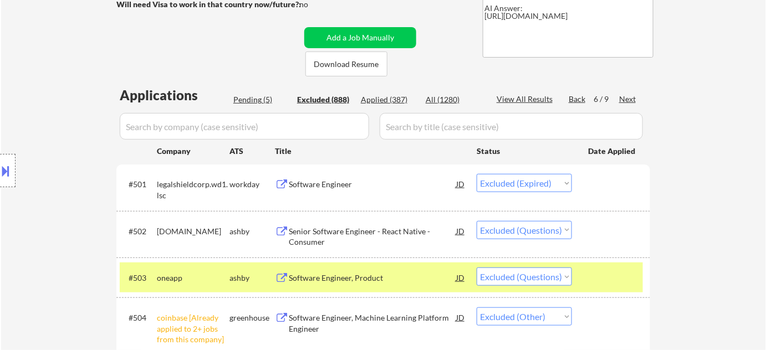
scroll to position [1614, 0]
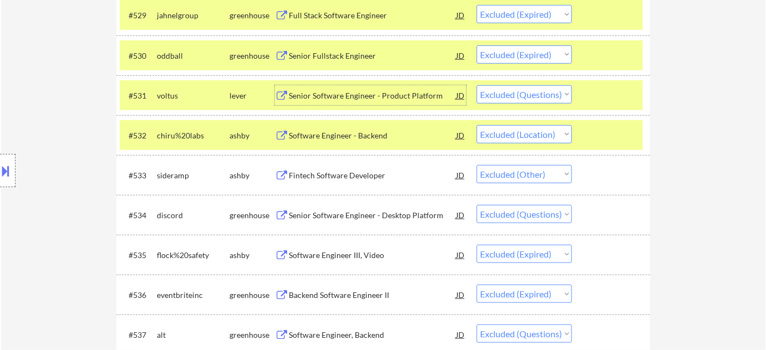
click at [351, 91] on div "Senior Software Engineer - Product Platform" at bounding box center [372, 95] width 167 height 11
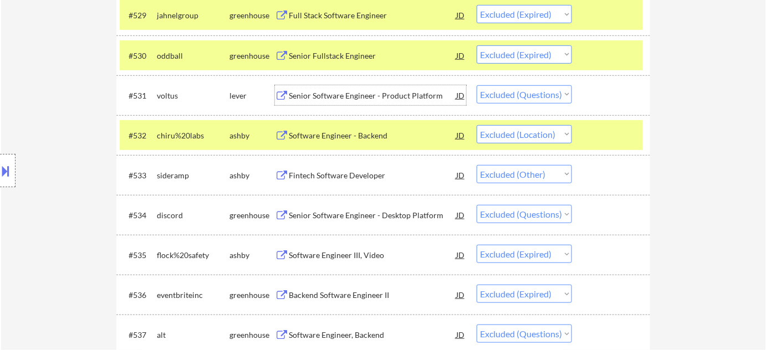
click at [502, 91] on select "Choose an option... Pending Applied Excluded (Questions) Excluded (Expired) Exc…" at bounding box center [524, 94] width 95 height 18
click at [477, 85] on select "Choose an option... Pending Applied Excluded (Questions) Excluded (Expired) Exc…" at bounding box center [524, 94] width 95 height 18
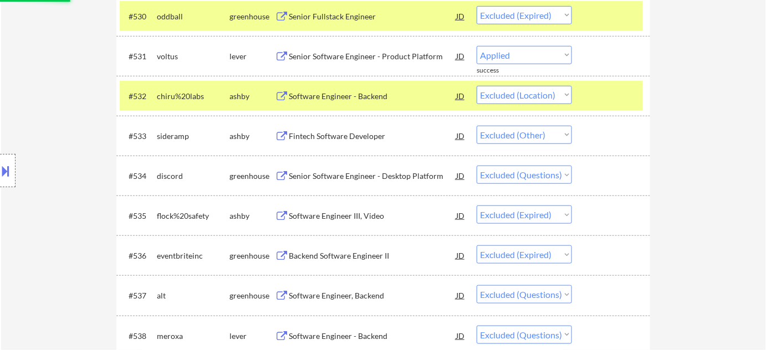
scroll to position [1664, 0]
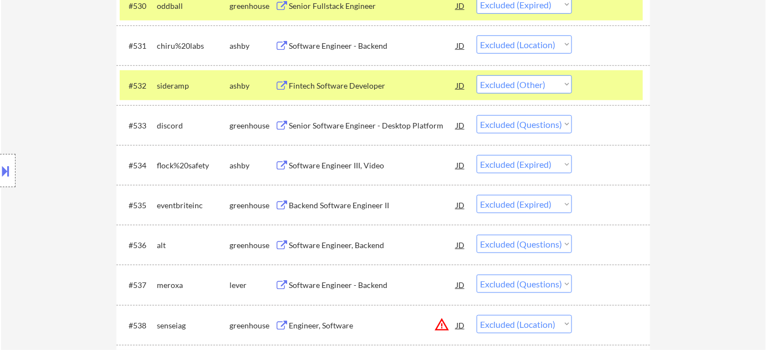
click at [371, 126] on div "Senior Software Engineer - Desktop Platform" at bounding box center [372, 125] width 167 height 11
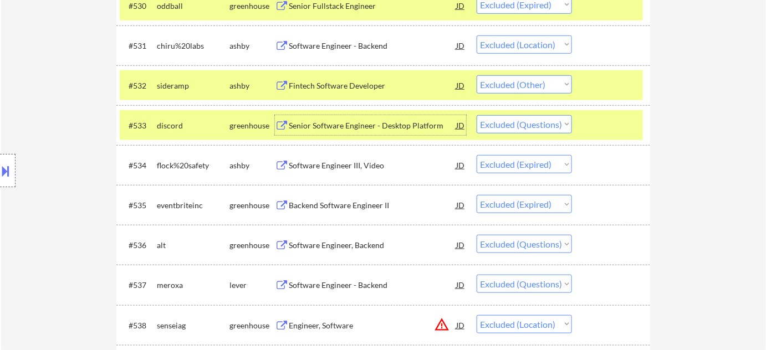
click at [511, 126] on select "Choose an option... Pending Applied Excluded (Questions) Excluded (Expired) Exc…" at bounding box center [524, 124] width 95 height 18
click at [477, 115] on select "Choose an option... Pending Applied Excluded (Questions) Excluded (Expired) Exc…" at bounding box center [524, 124] width 95 height 18
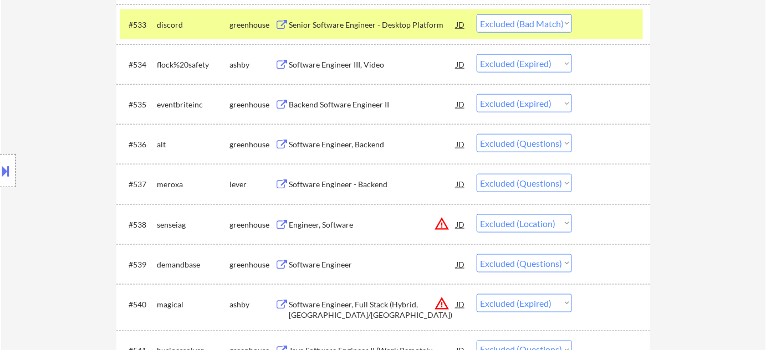
scroll to position [1815, 0]
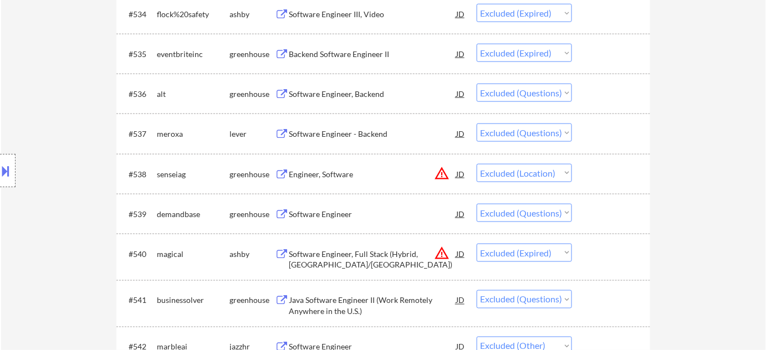
click at [340, 212] on div "Software Engineer" at bounding box center [372, 214] width 167 height 11
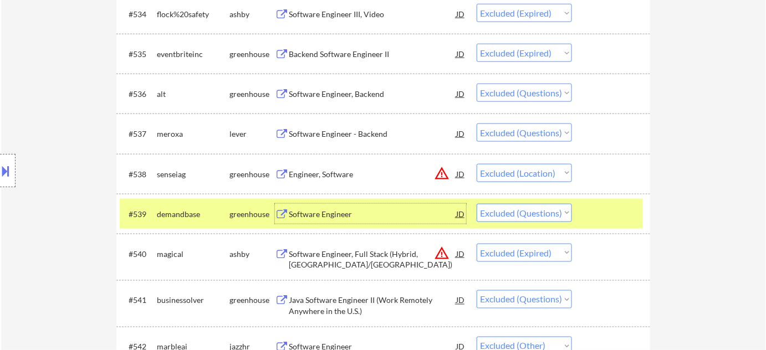
click at [499, 211] on select "Choose an option... Pending Applied Excluded (Questions) Excluded (Expired) Exc…" at bounding box center [524, 213] width 95 height 18
click at [477, 204] on select "Choose an option... Pending Applied Excluded (Questions) Excluded (Expired) Exc…" at bounding box center [524, 213] width 95 height 18
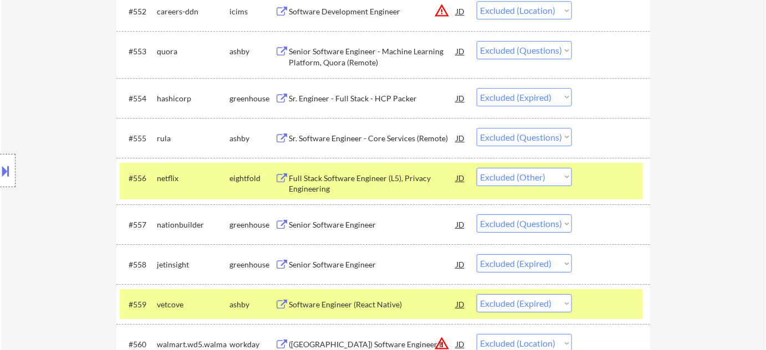
scroll to position [2622, 0]
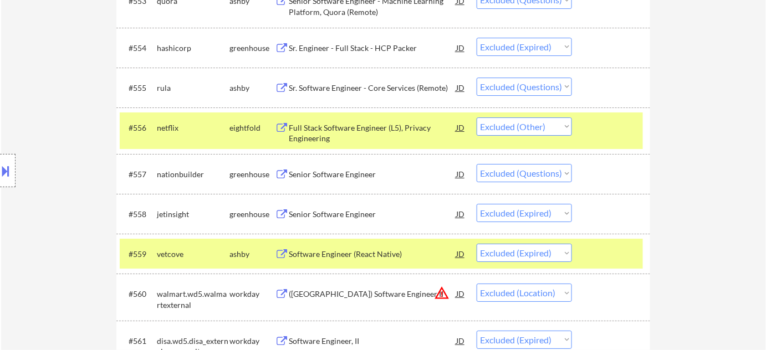
click at [329, 174] on div "Senior Software Engineer" at bounding box center [372, 174] width 167 height 11
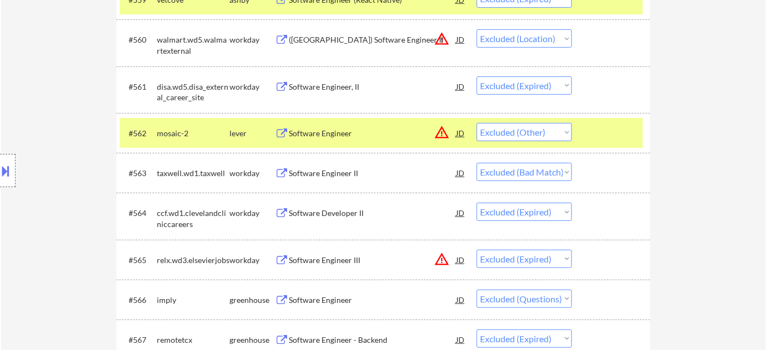
scroll to position [2923, 0]
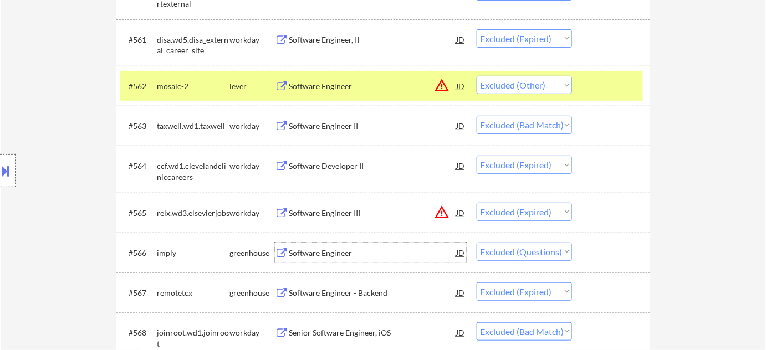
click at [336, 248] on div "Software Engineer" at bounding box center [372, 253] width 167 height 11
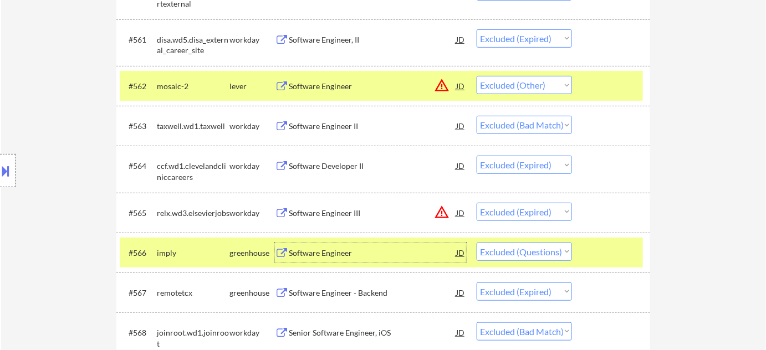
click at [530, 251] on select "Choose an option... Pending Applied Excluded (Questions) Excluded (Expired) Exc…" at bounding box center [524, 252] width 95 height 18
click at [477, 243] on select "Choose an option... Pending Applied Excluded (Questions) Excluded (Expired) Exc…" at bounding box center [524, 252] width 95 height 18
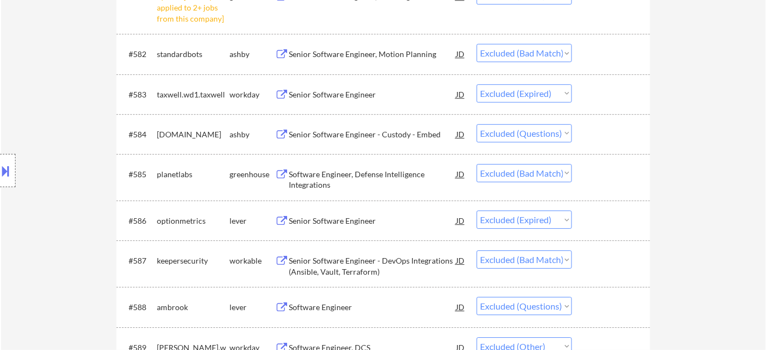
scroll to position [3862, 0]
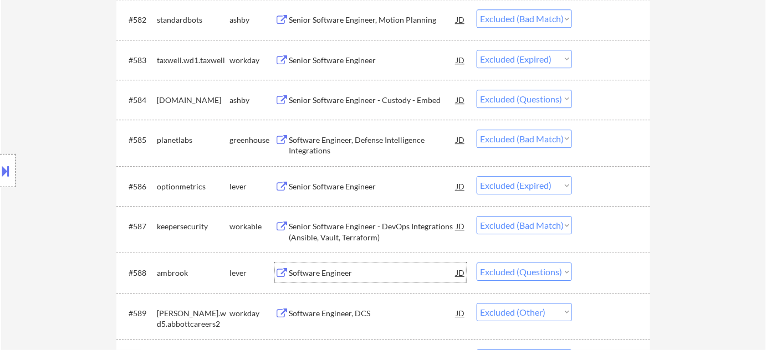
click at [346, 267] on div "Software Engineer" at bounding box center [372, 273] width 167 height 20
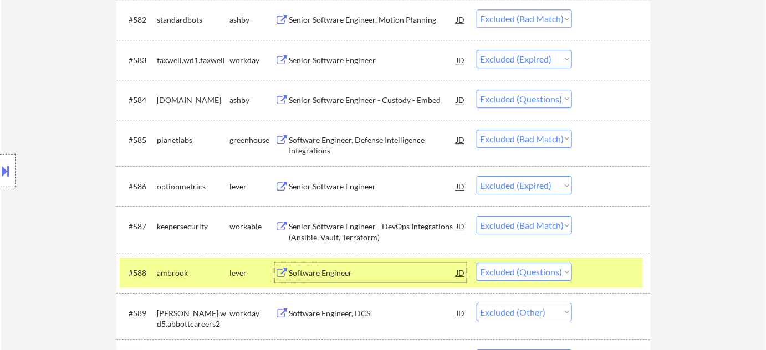
click at [549, 273] on select "Choose an option... Pending Applied Excluded (Questions) Excluded (Expired) Exc…" at bounding box center [524, 272] width 95 height 18
click at [477, 263] on select "Choose an option... Pending Applied Excluded (Questions) Excluded (Expired) Exc…" at bounding box center [524, 272] width 95 height 18
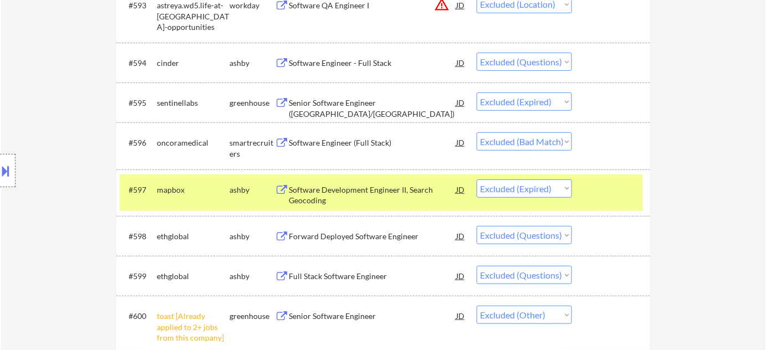
scroll to position [4366, 0]
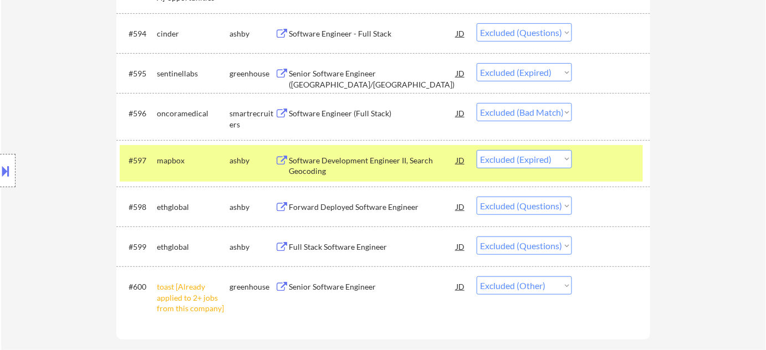
click at [343, 247] on div "Full Stack Software Engineer" at bounding box center [372, 247] width 167 height 11
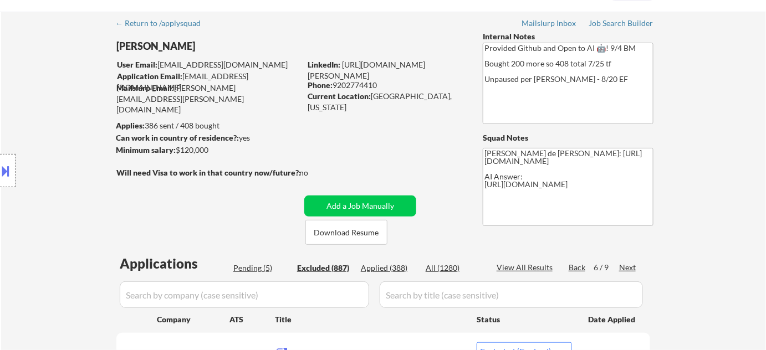
scroll to position [50, 0]
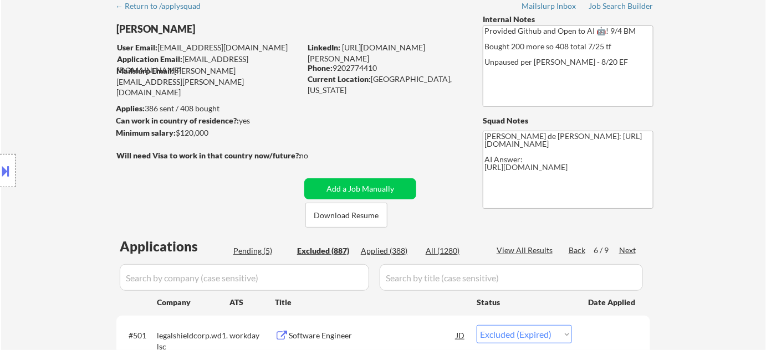
click at [631, 249] on div "Next" at bounding box center [628, 250] width 18 height 11
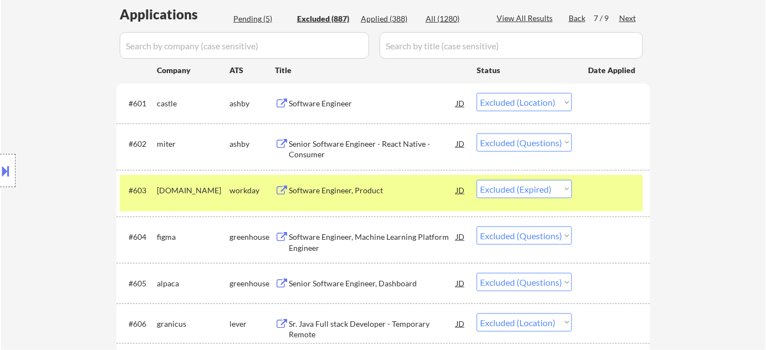
scroll to position [352, 0]
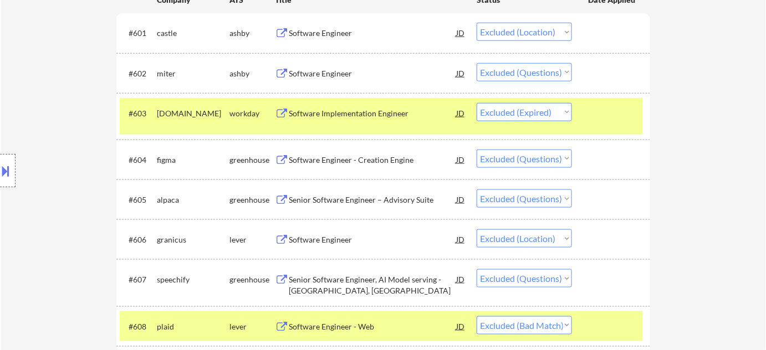
click at [328, 73] on div "Software Engineer" at bounding box center [372, 73] width 167 height 11
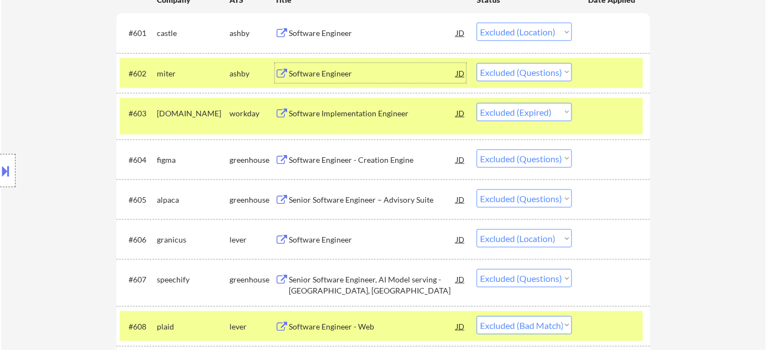
click at [539, 73] on select "Choose an option... Pending Applied Excluded (Questions) Excluded (Expired) Exc…" at bounding box center [524, 72] width 95 height 18
click at [477, 63] on select "Choose an option... Pending Applied Excluded (Questions) Excluded (Expired) Exc…" at bounding box center [524, 72] width 95 height 18
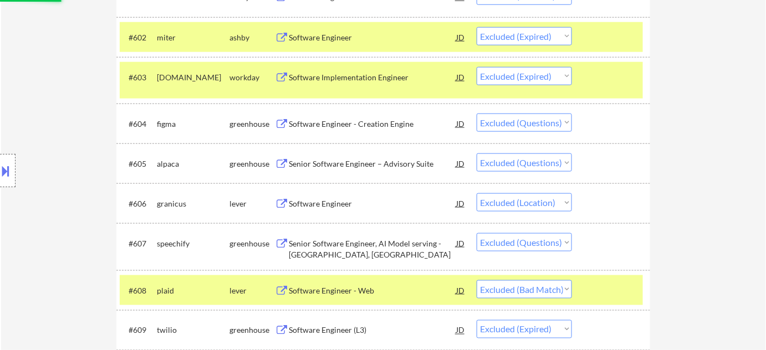
scroll to position [403, 0]
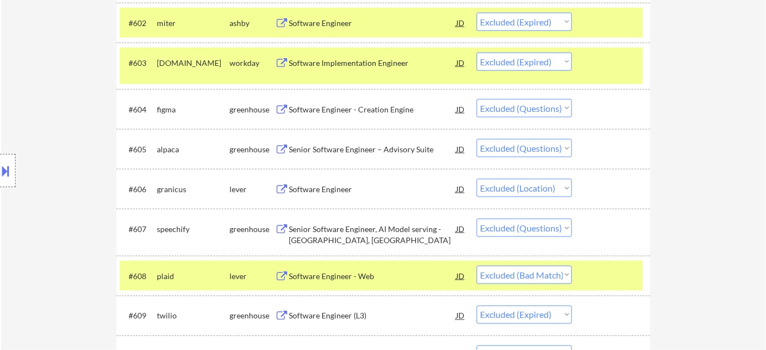
click at [338, 110] on div "Software Engineer - Creation Engine" at bounding box center [372, 109] width 167 height 11
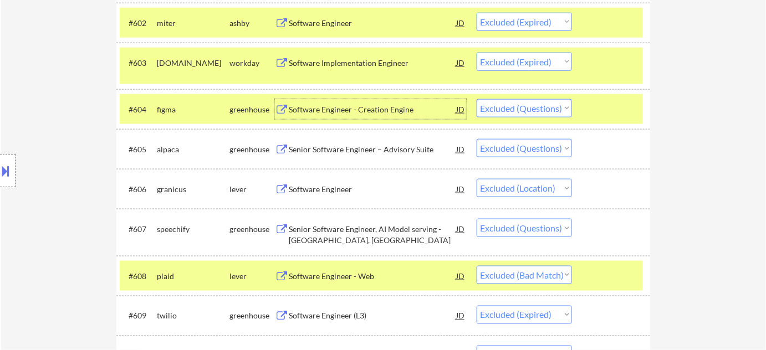
click at [539, 109] on select "Choose an option... Pending Applied Excluded (Questions) Excluded (Expired) Exc…" at bounding box center [524, 108] width 95 height 18
click at [477, 99] on select "Choose an option... Pending Applied Excluded (Questions) Excluded (Expired) Exc…" at bounding box center [524, 108] width 95 height 18
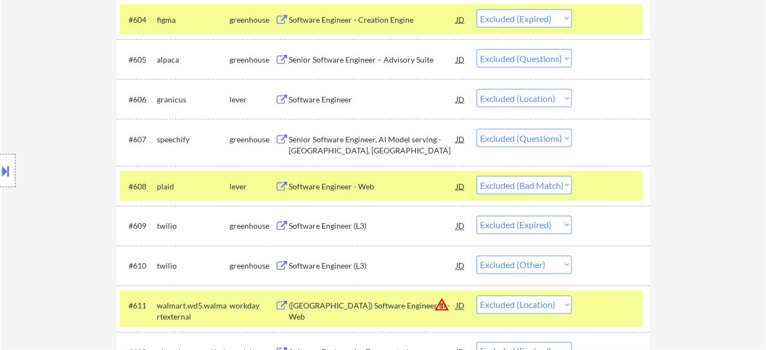
scroll to position [504, 0]
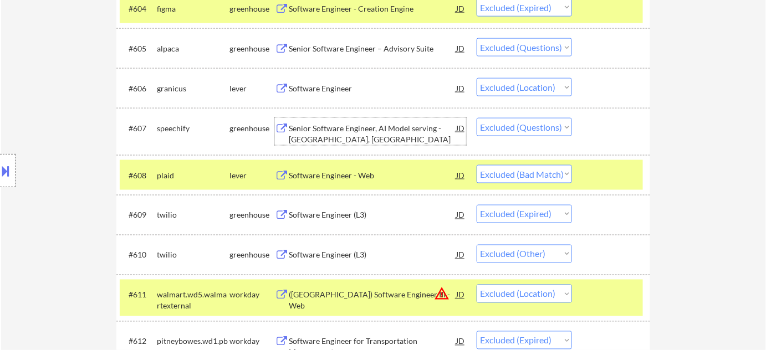
click at [320, 136] on div "Senior Software Engineer, AI Model serving - Denver, USA" at bounding box center [372, 134] width 167 height 22
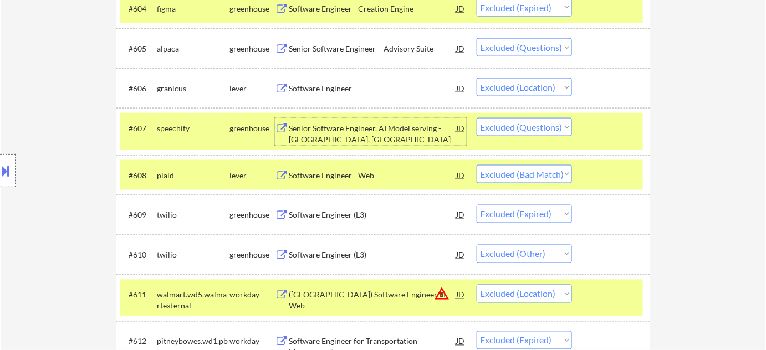
click at [534, 124] on select "Choose an option... Pending Applied Excluded (Questions) Excluded (Expired) Exc…" at bounding box center [524, 127] width 95 height 18
click at [477, 118] on select "Choose an option... Pending Applied Excluded (Questions) Excluded (Expired) Exc…" at bounding box center [524, 127] width 95 height 18
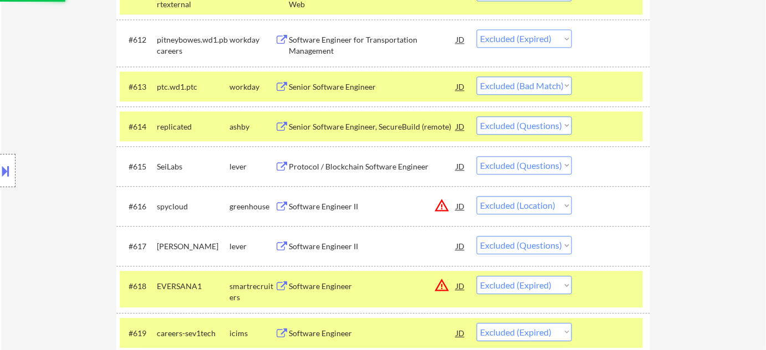
scroll to position [856, 0]
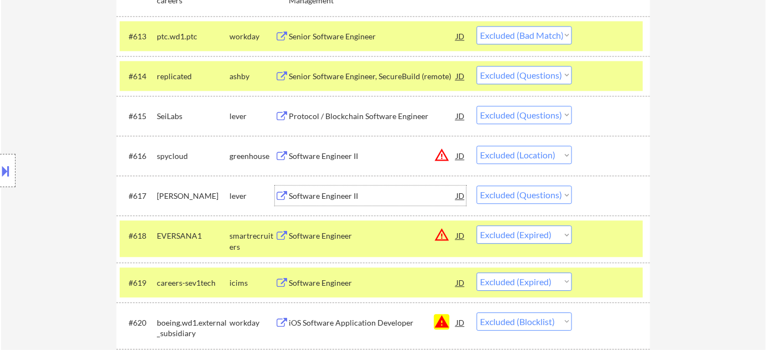
click at [310, 192] on div "Software Engineer II" at bounding box center [372, 196] width 167 height 11
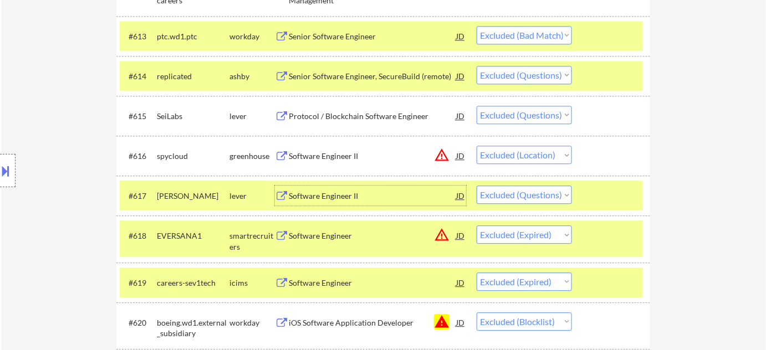
click at [515, 195] on select "Choose an option... Pending Applied Excluded (Questions) Excluded (Expired) Exc…" at bounding box center [524, 195] width 95 height 18
click at [477, 186] on select "Choose an option... Pending Applied Excluded (Questions) Excluded (Expired) Exc…" at bounding box center [524, 195] width 95 height 18
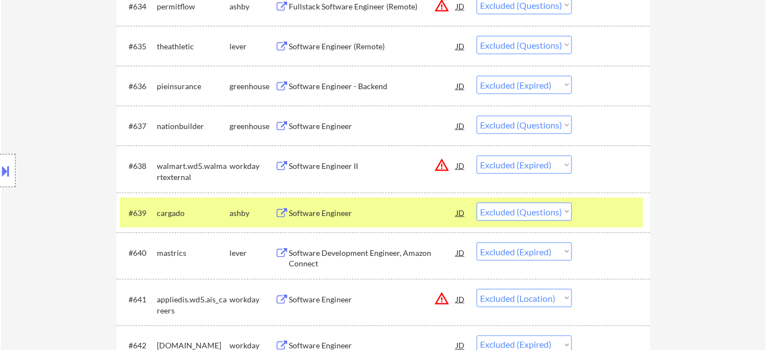
scroll to position [1786, 0]
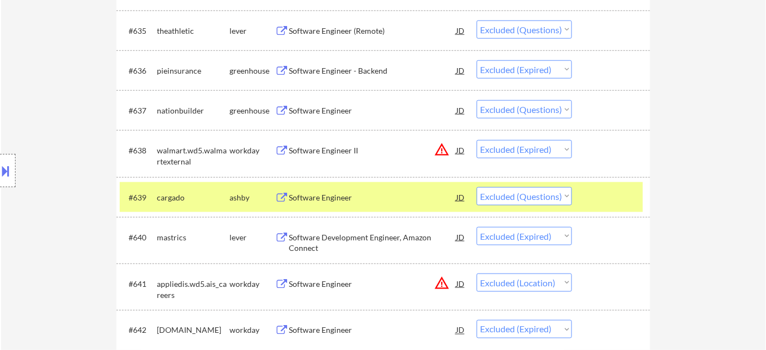
click at [330, 193] on div "Software Engineer" at bounding box center [372, 197] width 167 height 11
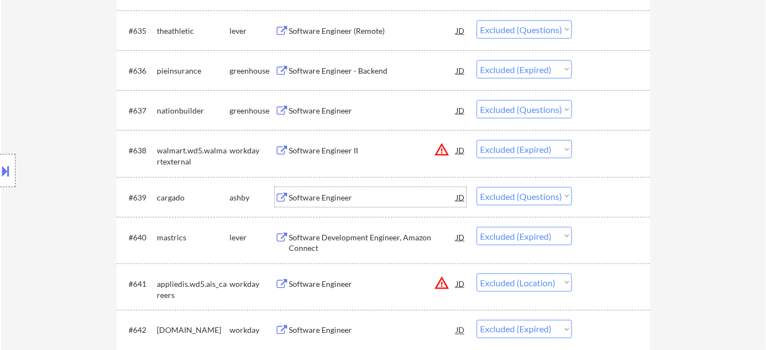
click at [515, 195] on select "Choose an option... Pending Applied Excluded (Questions) Excluded (Expired) Exc…" at bounding box center [524, 196] width 95 height 18
click at [477, 187] on select "Choose an option... Pending Applied Excluded (Questions) Excluded (Expired) Exc…" at bounding box center [524, 196] width 95 height 18
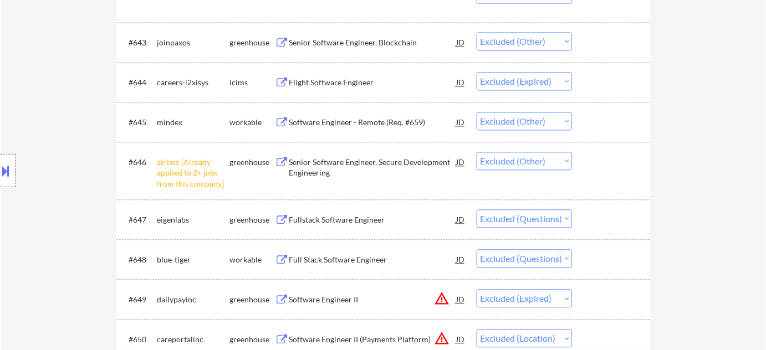
scroll to position [2138, 0]
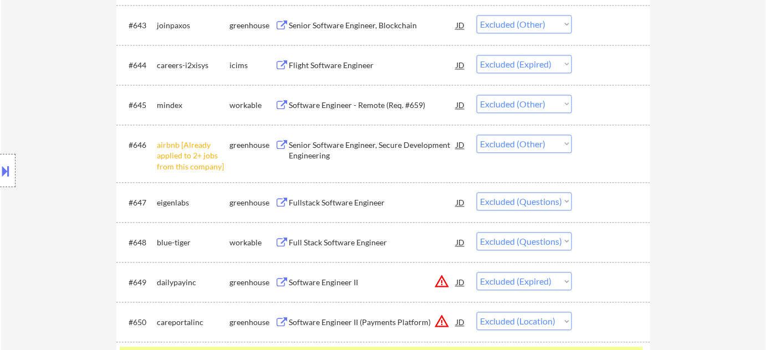
click at [352, 202] on div "Fullstack Software Engineer" at bounding box center [372, 202] width 167 height 11
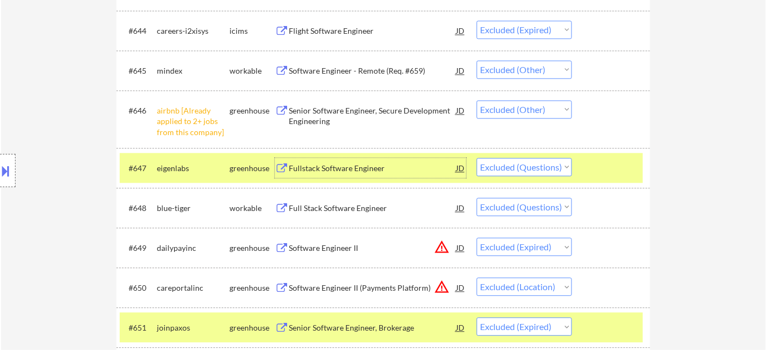
scroll to position [2189, 0]
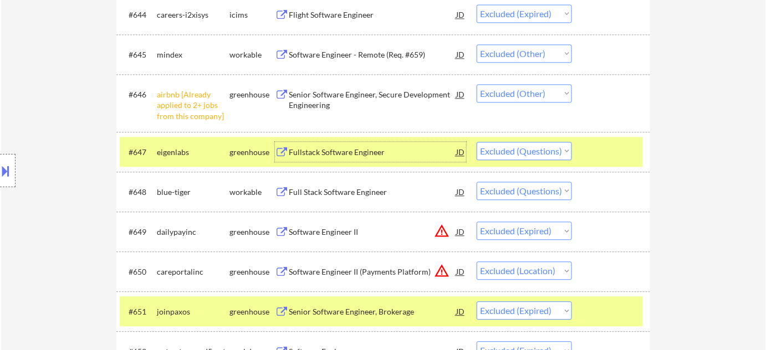
click at [349, 190] on div "Full Stack Software Engineer" at bounding box center [372, 192] width 167 height 11
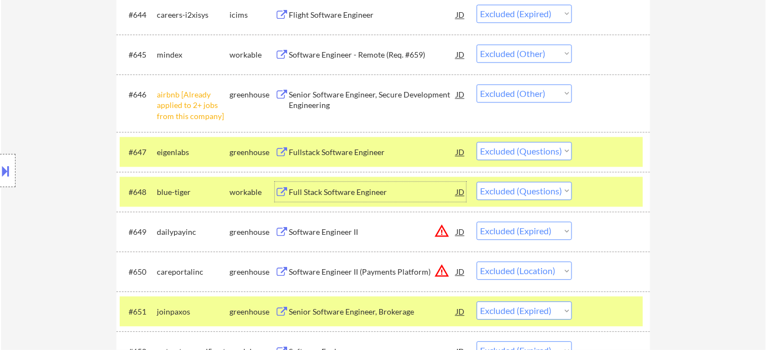
click at [542, 192] on select "Choose an option... Pending Applied Excluded (Questions) Excluded (Expired) Exc…" at bounding box center [524, 191] width 95 height 18
click at [477, 182] on select "Choose an option... Pending Applied Excluded (Questions) Excluded (Expired) Exc…" at bounding box center [524, 191] width 95 height 18
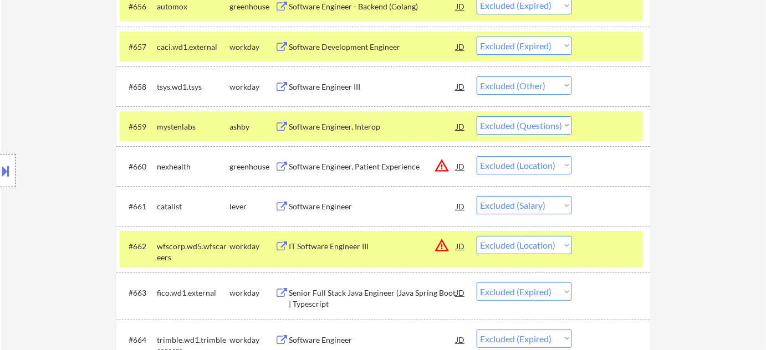
scroll to position [2743, 0]
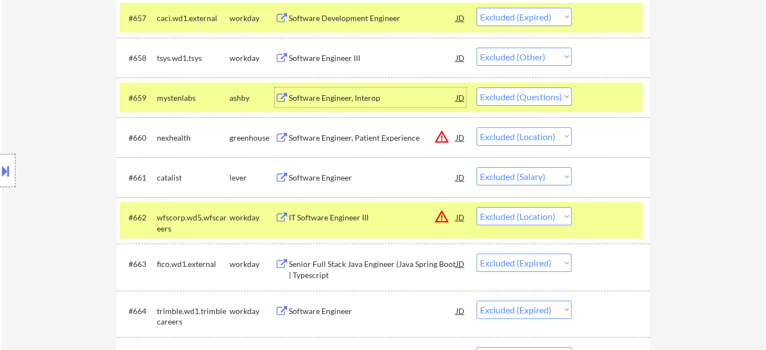
click at [334, 93] on div "Software Engineer, Interop" at bounding box center [372, 98] width 167 height 11
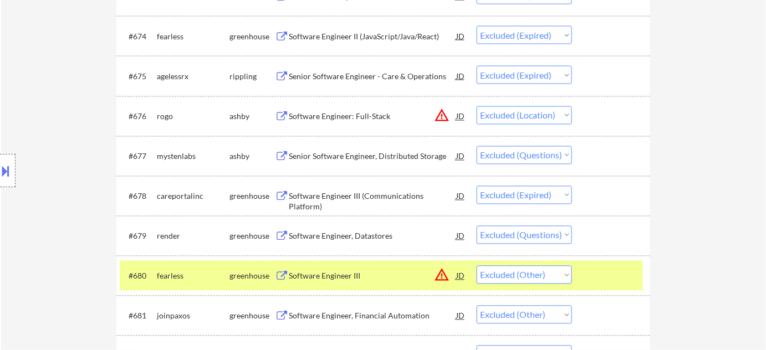
scroll to position [3448, 0]
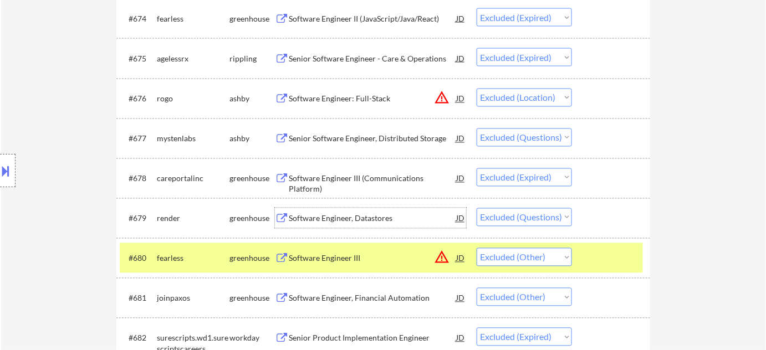
click at [364, 219] on div "Software Engineer, Datastores" at bounding box center [372, 218] width 167 height 11
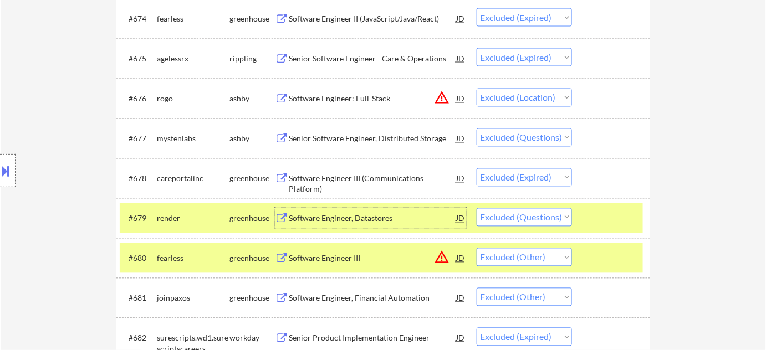
click at [551, 218] on select "Choose an option... Pending Applied Excluded (Questions) Excluded (Expired) Exc…" at bounding box center [524, 217] width 95 height 18
click at [477, 208] on select "Choose an option... Pending Applied Excluded (Questions) Excluded (Expired) Exc…" at bounding box center [524, 217] width 95 height 18
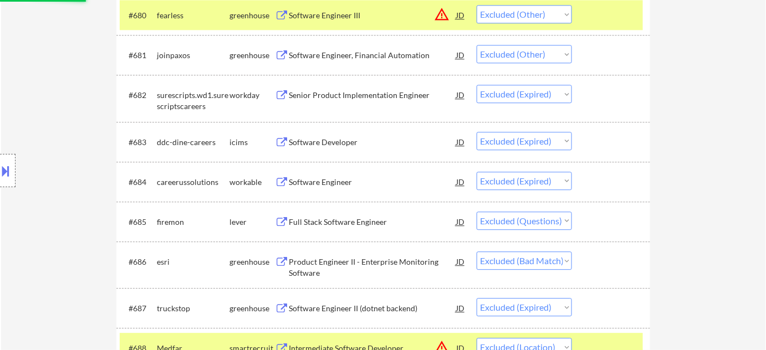
scroll to position [3701, 0]
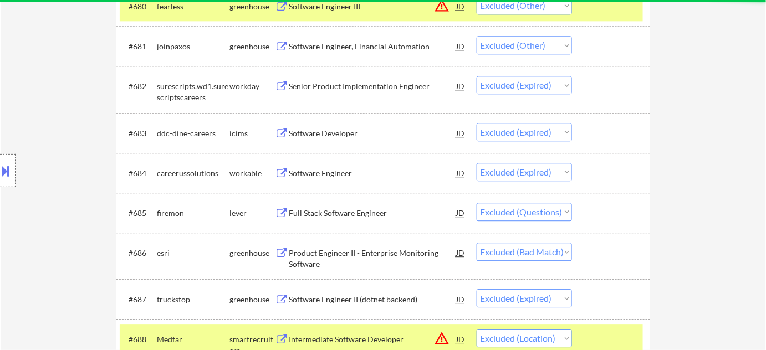
click at [373, 212] on div "Full Stack Software Engineer" at bounding box center [372, 213] width 167 height 11
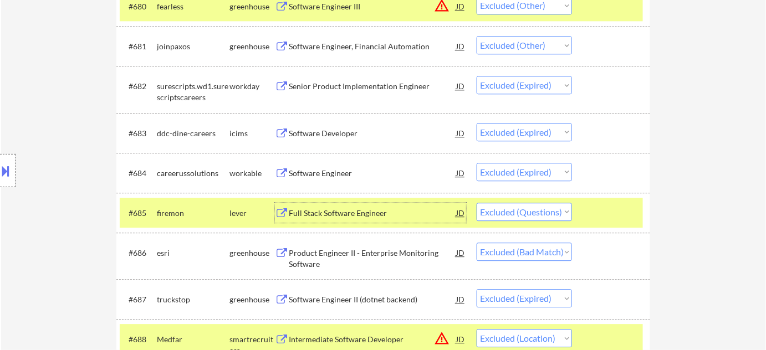
click at [550, 214] on select "Choose an option... Pending Applied Excluded (Questions) Excluded (Expired) Exc…" at bounding box center [524, 212] width 95 height 18
click at [477, 203] on select "Choose an option... Pending Applied Excluded (Questions) Excluded (Expired) Exc…" at bounding box center [524, 212] width 95 height 18
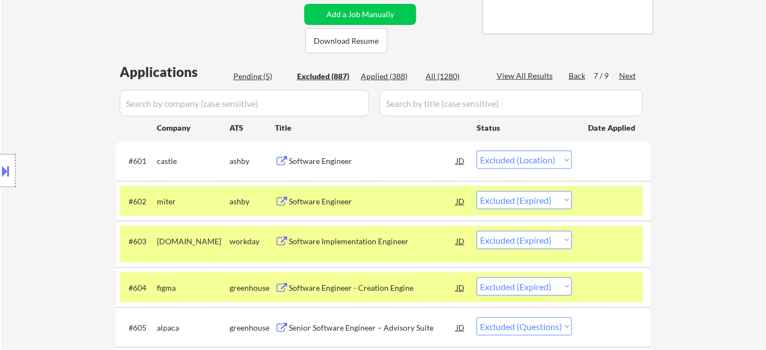
scroll to position [196, 0]
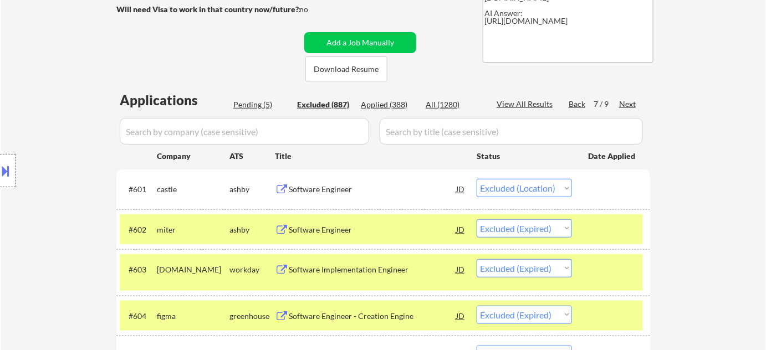
click at [574, 103] on div "Back" at bounding box center [578, 104] width 18 height 11
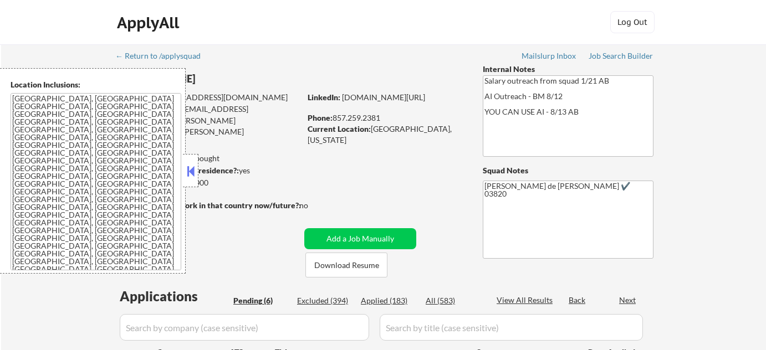
select select ""pending""
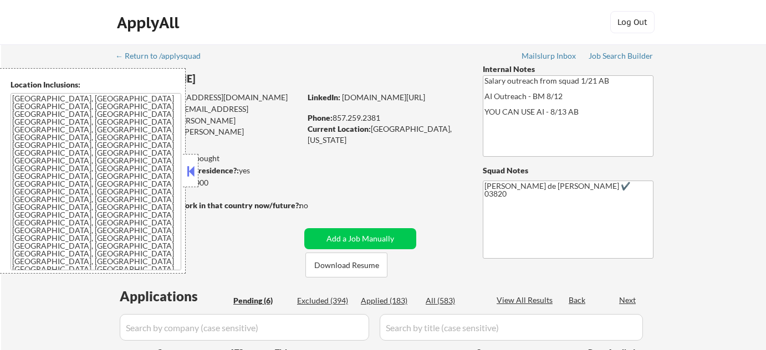
select select ""pending""
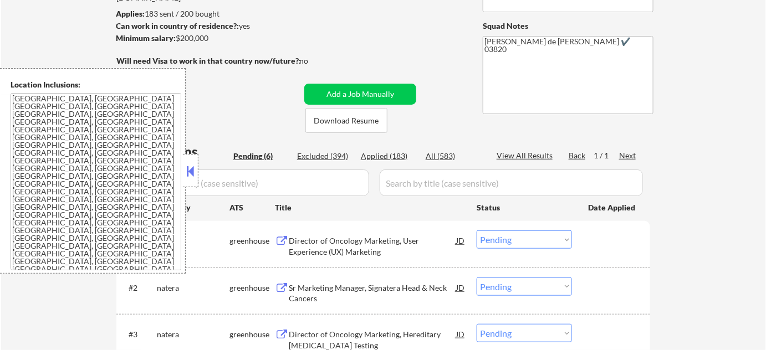
scroll to position [151, 0]
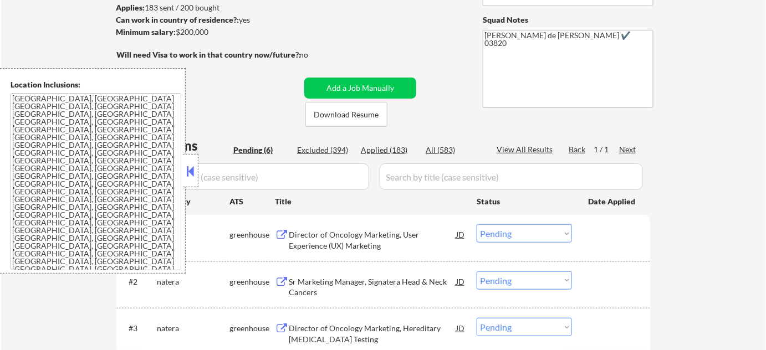
click at [183, 159] on div at bounding box center [191, 170] width 16 height 33
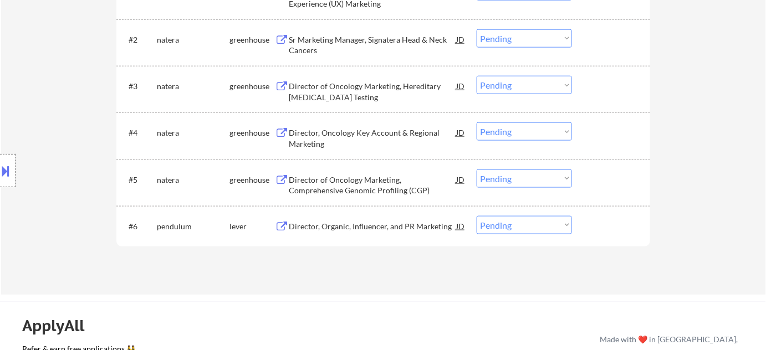
scroll to position [403, 0]
